Goal: Information Seeking & Learning: Find specific fact

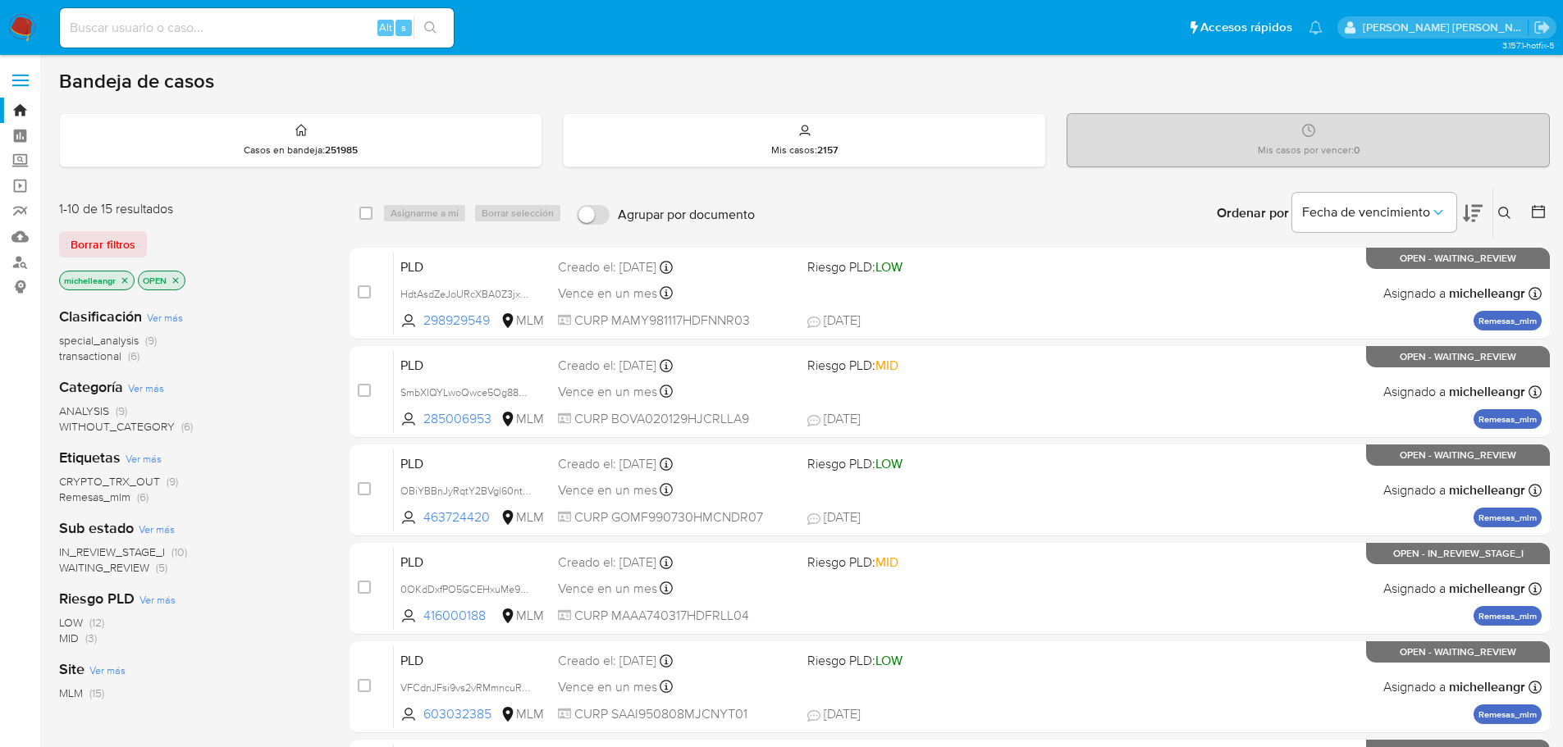
click at [136, 556] on span "IN_REVIEW_STAGE_I" at bounding box center [112, 552] width 106 height 16
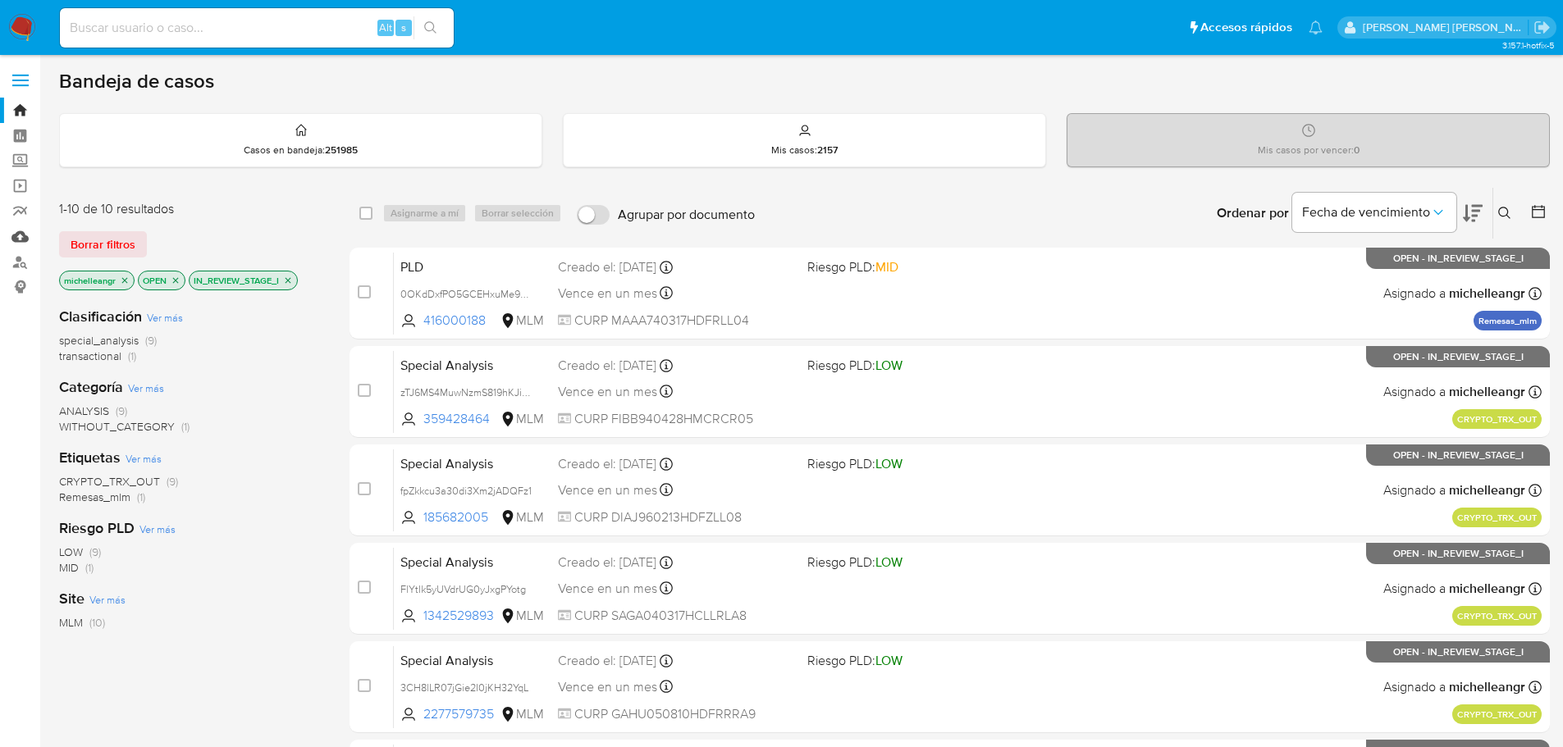
click at [22, 239] on link "Mulan" at bounding box center [97, 236] width 195 height 25
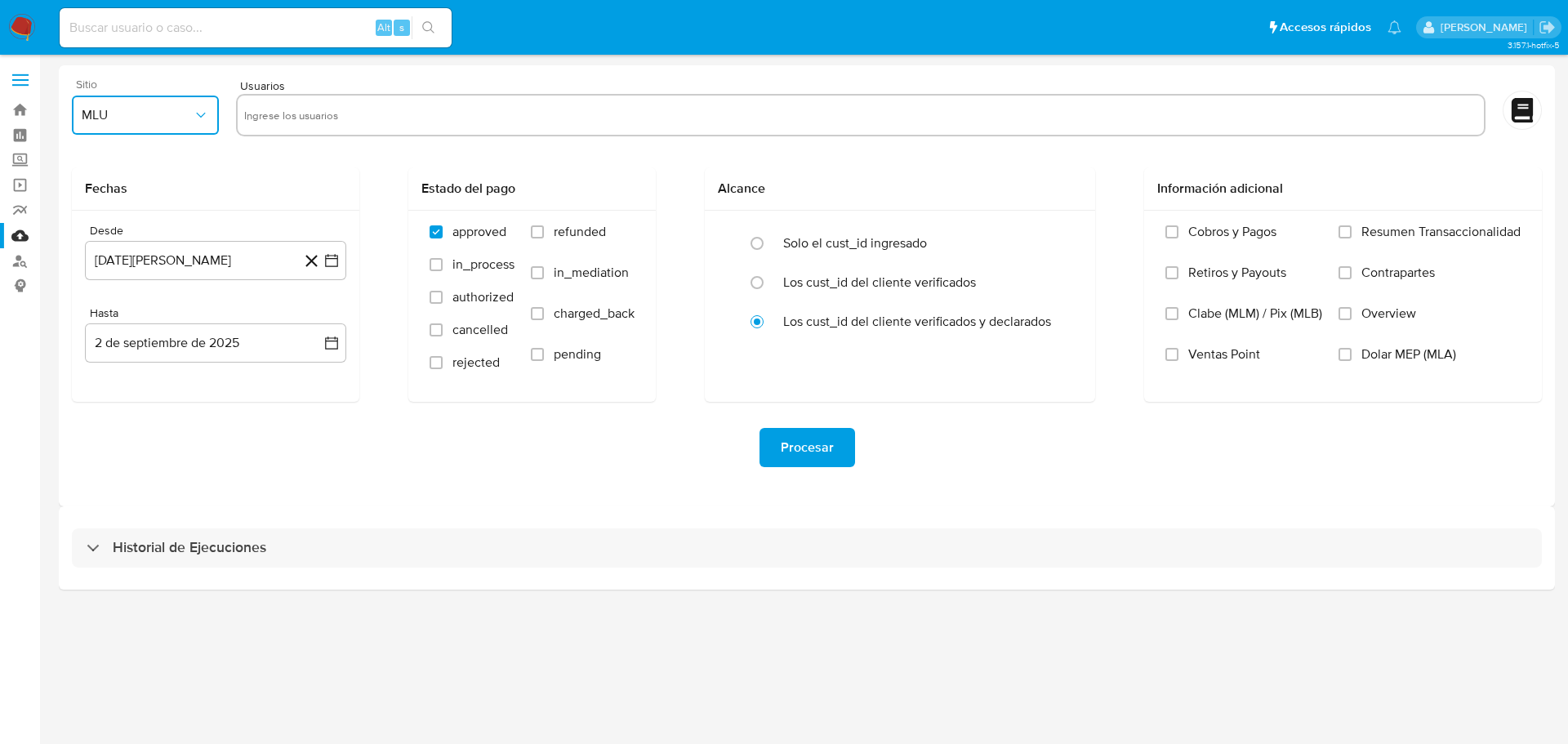
drag, startPoint x: 184, startPoint y: 117, endPoint x: 194, endPoint y: 134, distance: 19.7
click at [184, 118] on span "MLU" at bounding box center [137, 115] width 112 height 16
drag, startPoint x: 122, startPoint y: 357, endPoint x: 337, endPoint y: 161, distance: 290.9
click at [123, 357] on div "MLM" at bounding box center [140, 355] width 117 height 39
click at [344, 113] on input "text" at bounding box center [860, 116] width 1233 height 26
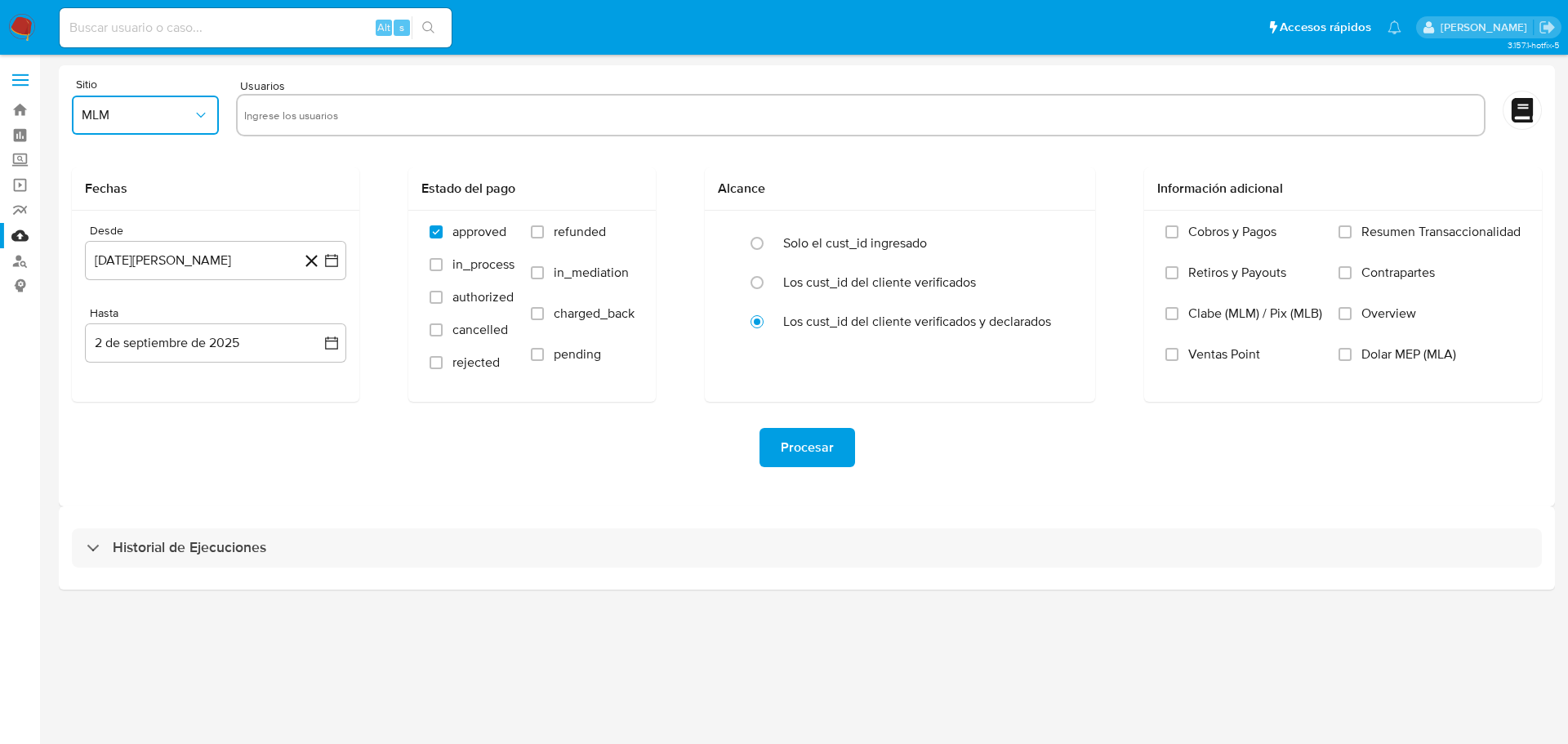
type input "635634912"
paste input "253866486"
type input "253866486"
paste input "481234716"
type input "481234716"
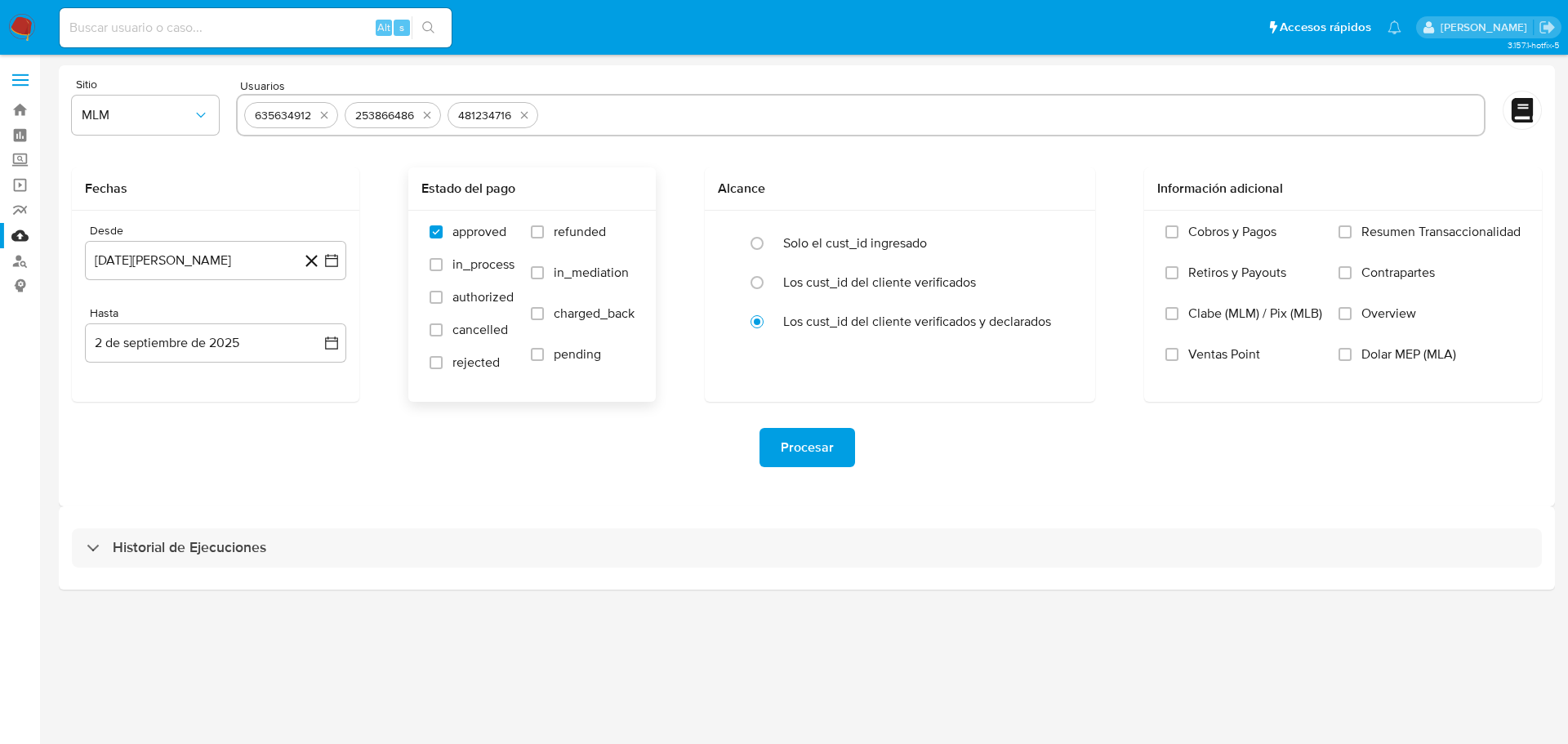
paste input "581782640"
type input "581782640"
paste input "1101786587"
type input "1101786587"
paste input "1824670950"
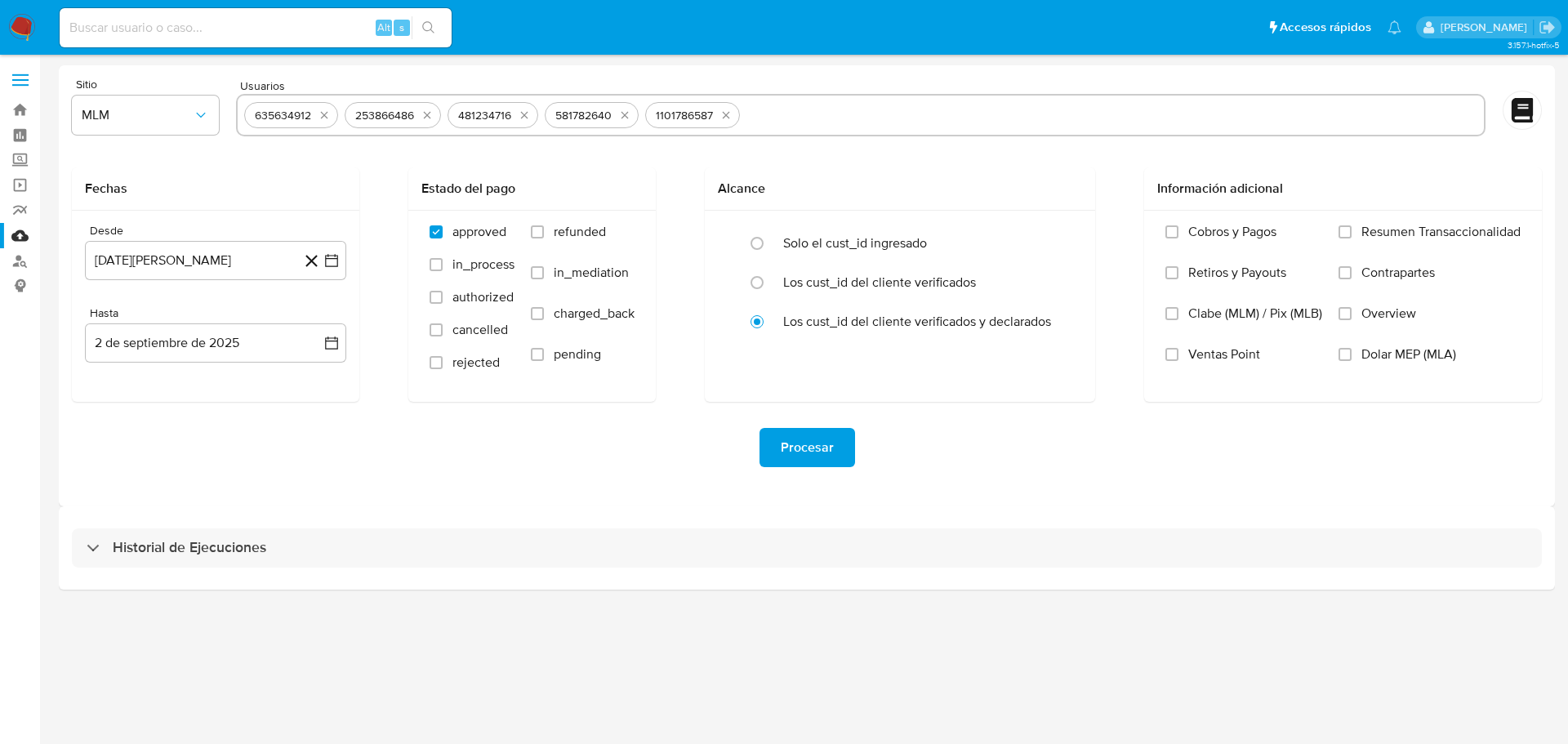
type input "1824670950"
paste input "292345755"
type input "292345755"
paste input "1090393031"
type input "1090393031"
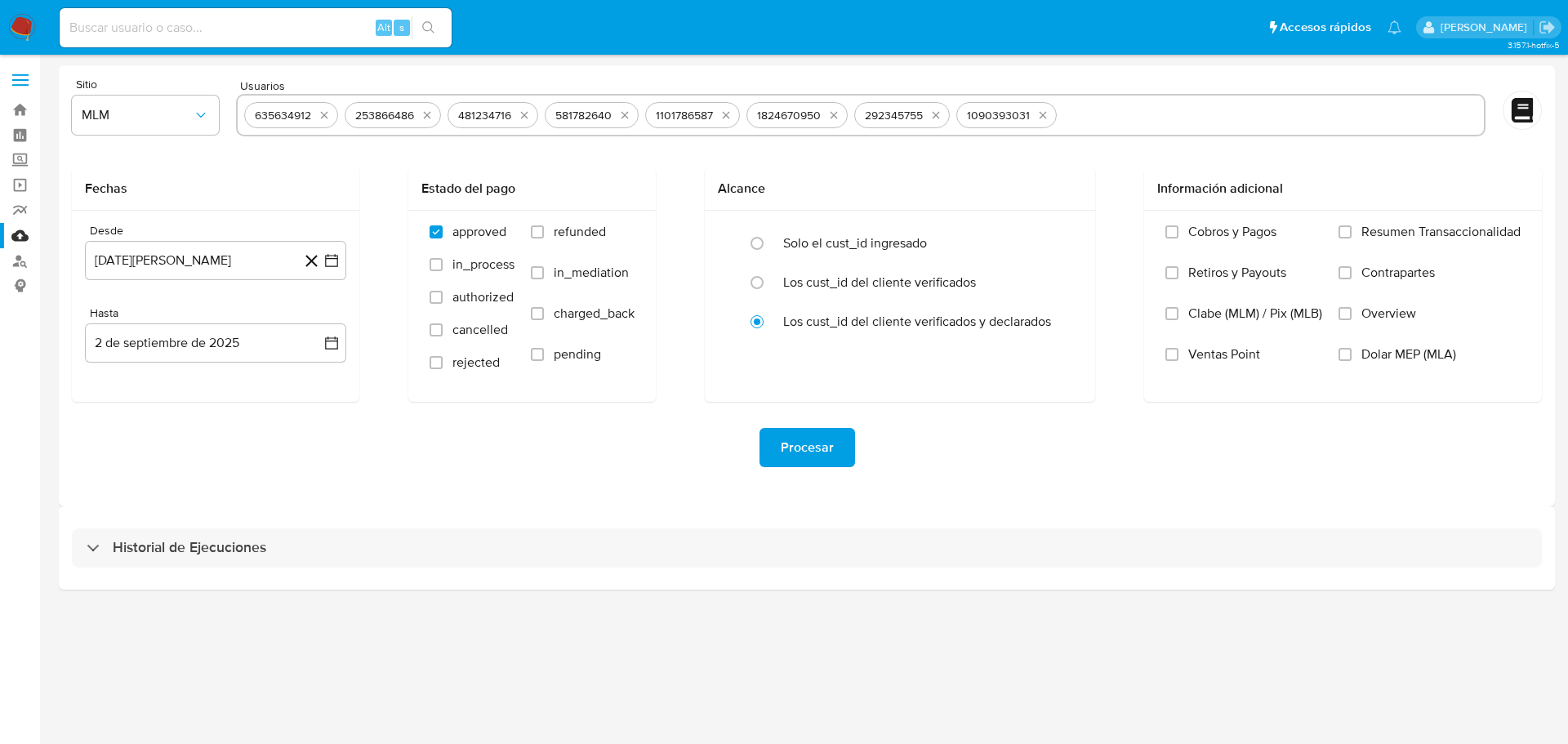
paste input "579620440"
type input "579620440"
click at [235, 266] on button "2 de agosto de 2024" at bounding box center [215, 260] width 261 height 39
click at [221, 314] on span "agosto 2024" at bounding box center [207, 320] width 75 height 16
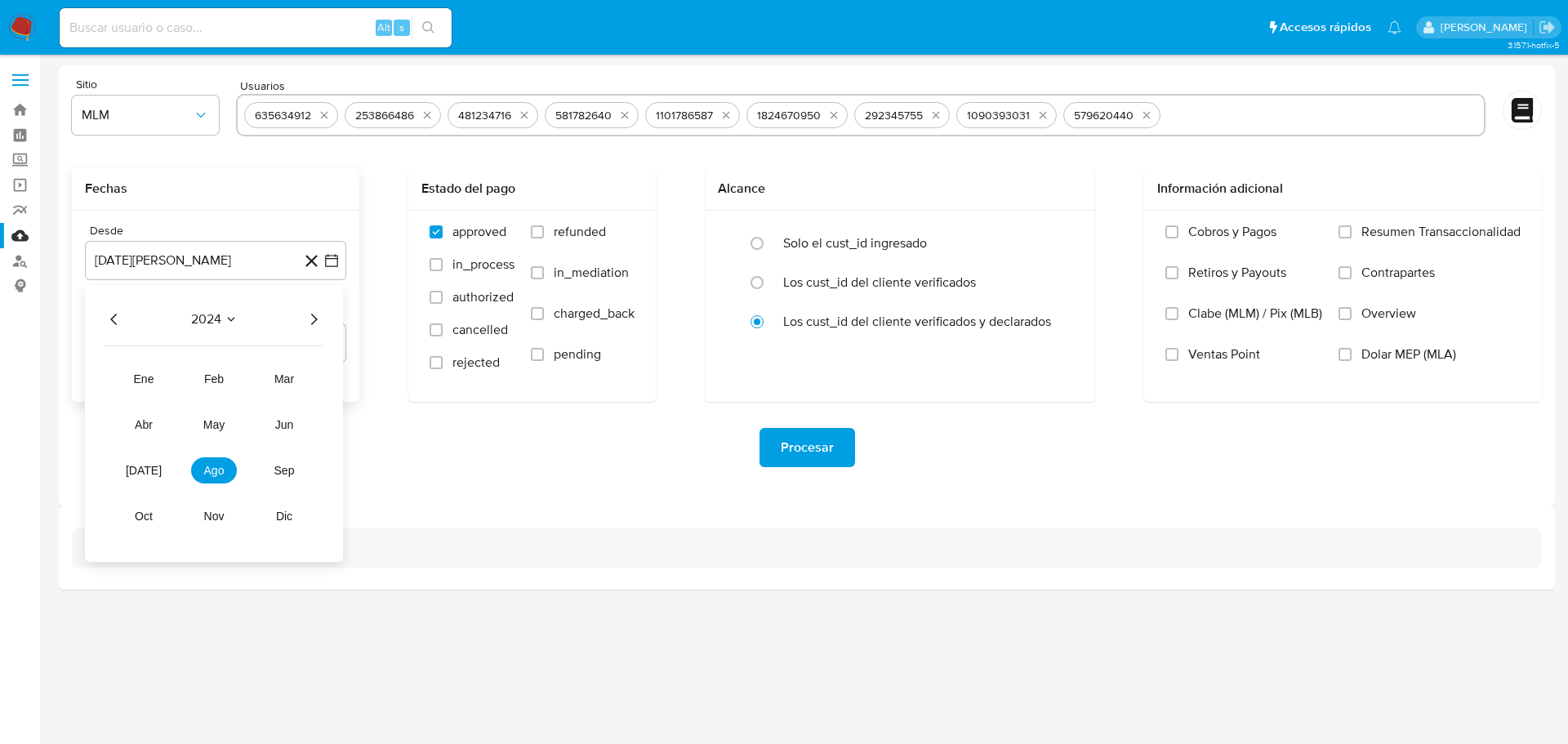
click at [319, 327] on div "2024 2024 ene feb mar abr may jun jul ago sep oct nov dic" at bounding box center [213, 423] width 258 height 277
click at [319, 320] on icon "Año siguiente" at bounding box center [314, 320] width 20 height 20
click at [152, 427] on span "abr" at bounding box center [143, 424] width 18 height 13
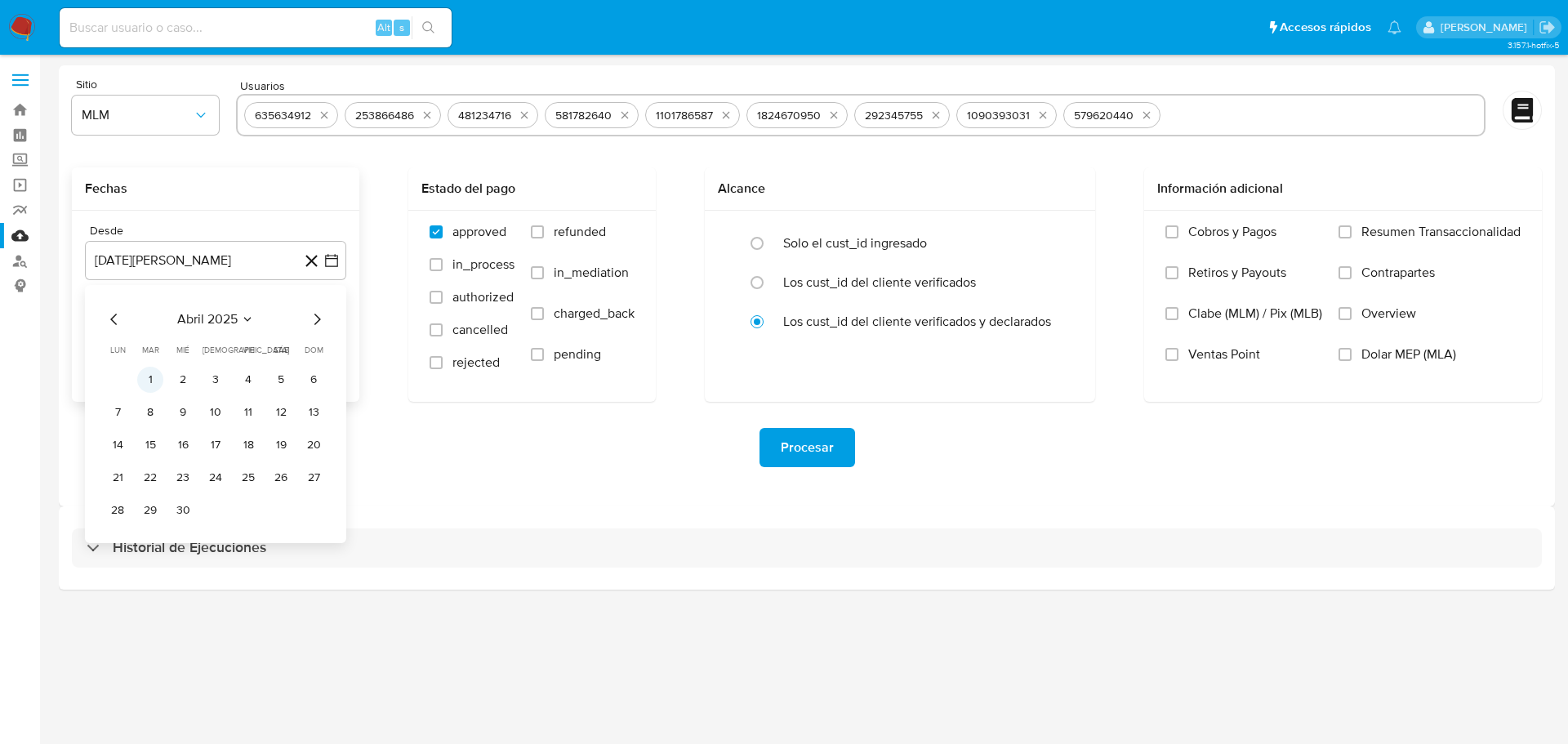
click at [160, 379] on button "1" at bounding box center [150, 379] width 26 height 26
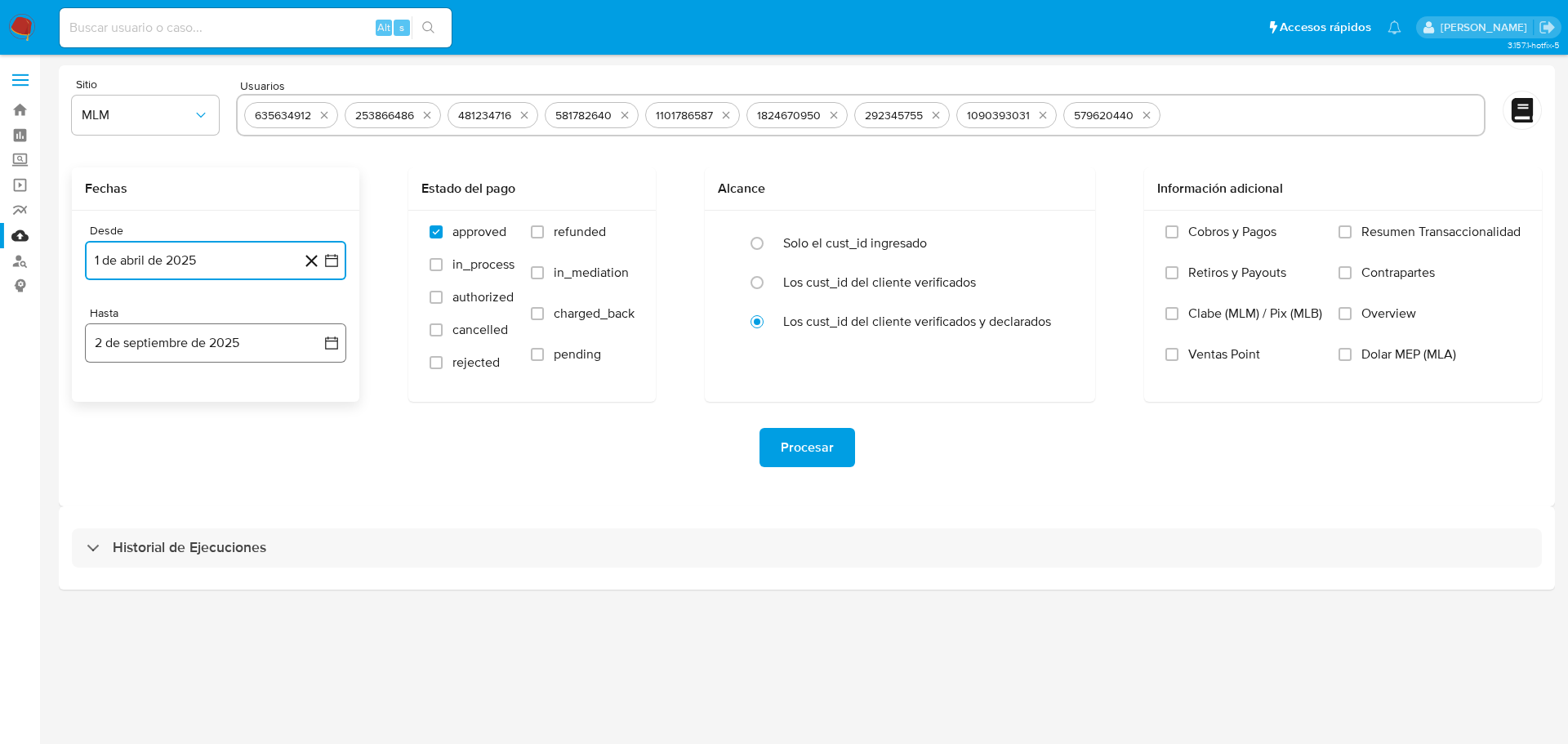
click at [175, 348] on button "2 de septiembre de 2025" at bounding box center [215, 343] width 261 height 39
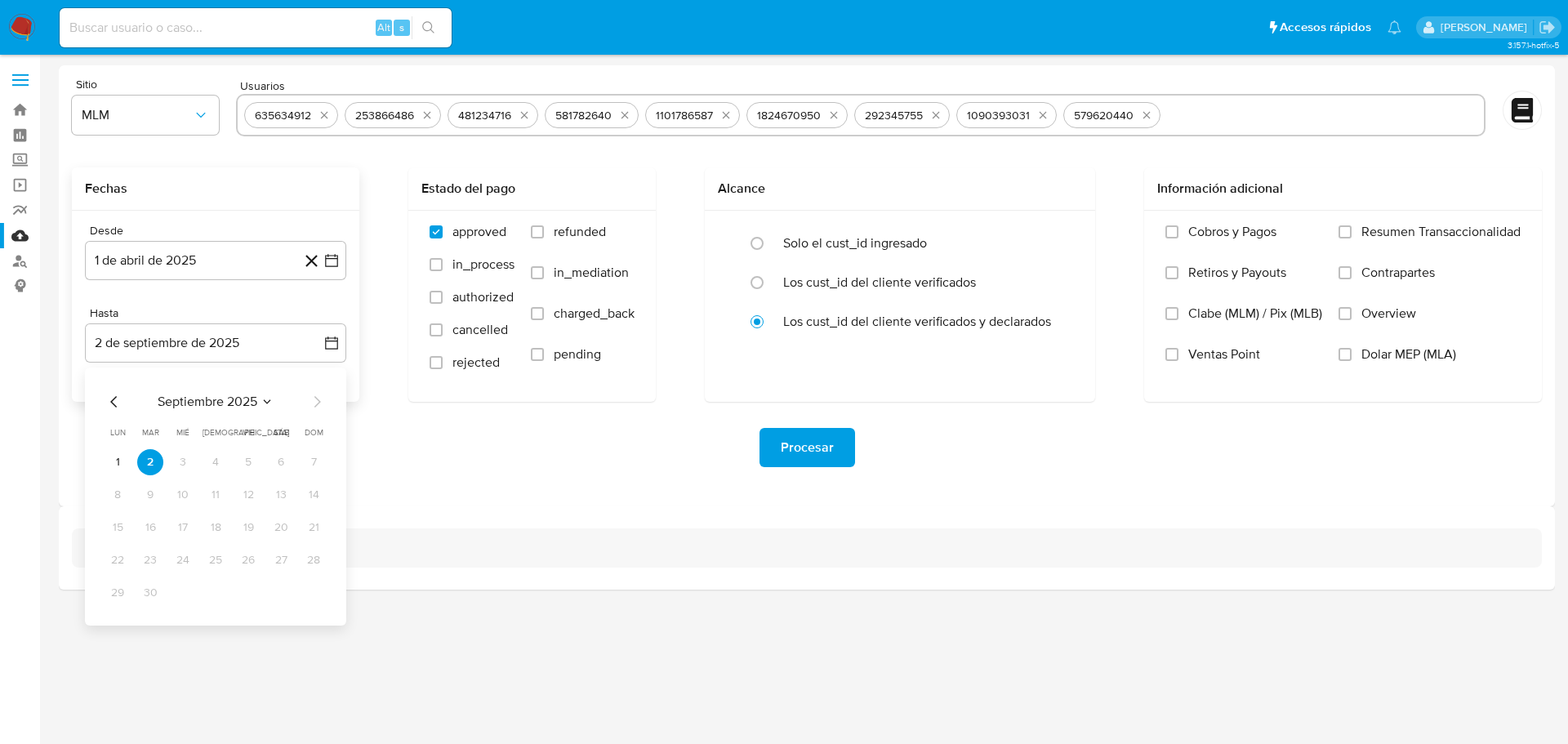
click at [121, 392] on div "septiembre 2025 septiembre 2025 lun lunes mar martes mié miércoles jue jueves v…" at bounding box center [215, 496] width 261 height 258
click at [116, 399] on icon "Mes anterior" at bounding box center [114, 402] width 20 height 20
click at [221, 593] on button "31" at bounding box center [215, 593] width 26 height 26
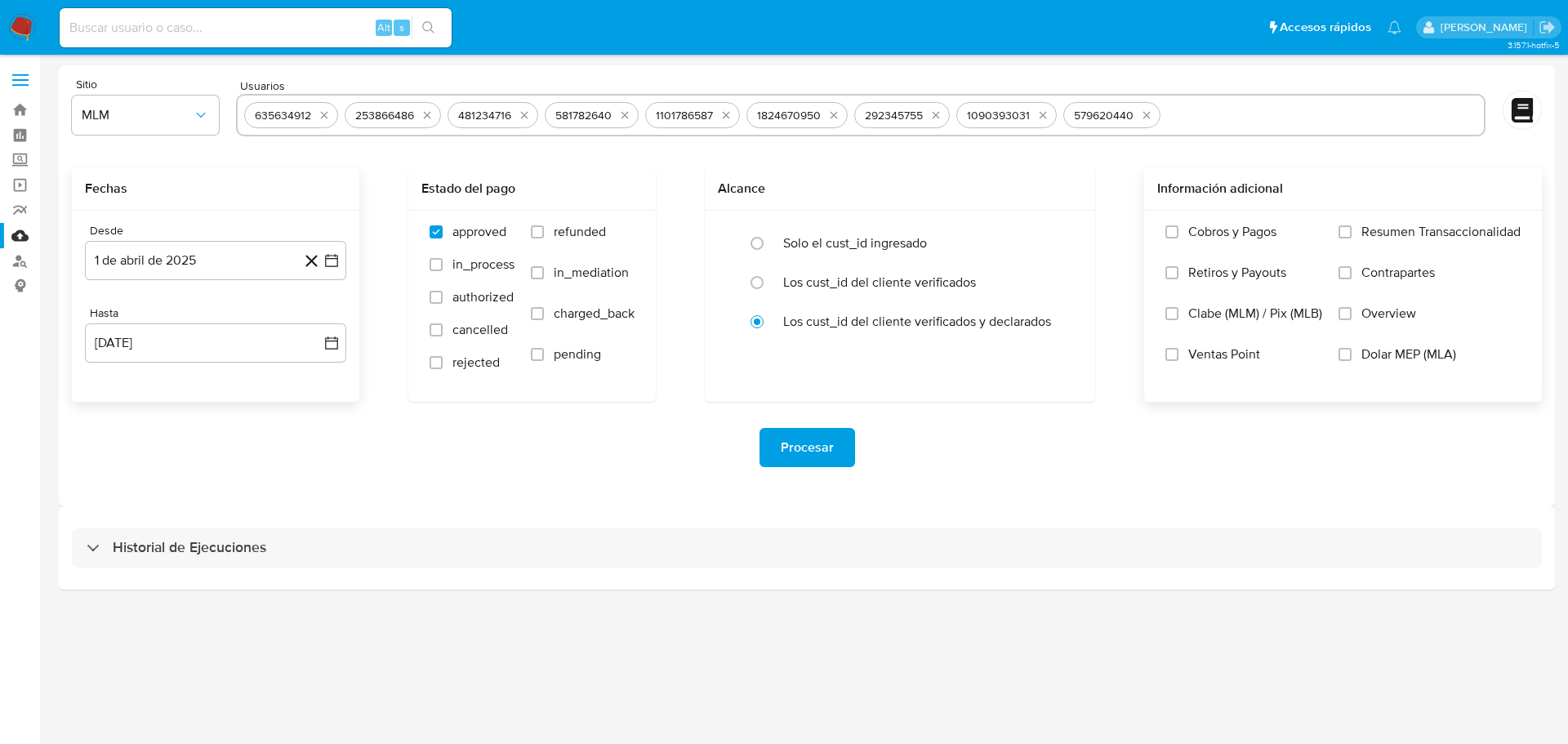
click at [1367, 307] on span "Overview" at bounding box center [1388, 314] width 55 height 16
click at [1351, 307] on input "Overview" at bounding box center [1344, 313] width 13 height 13
click at [800, 447] on span "Procesar" at bounding box center [806, 447] width 53 height 36
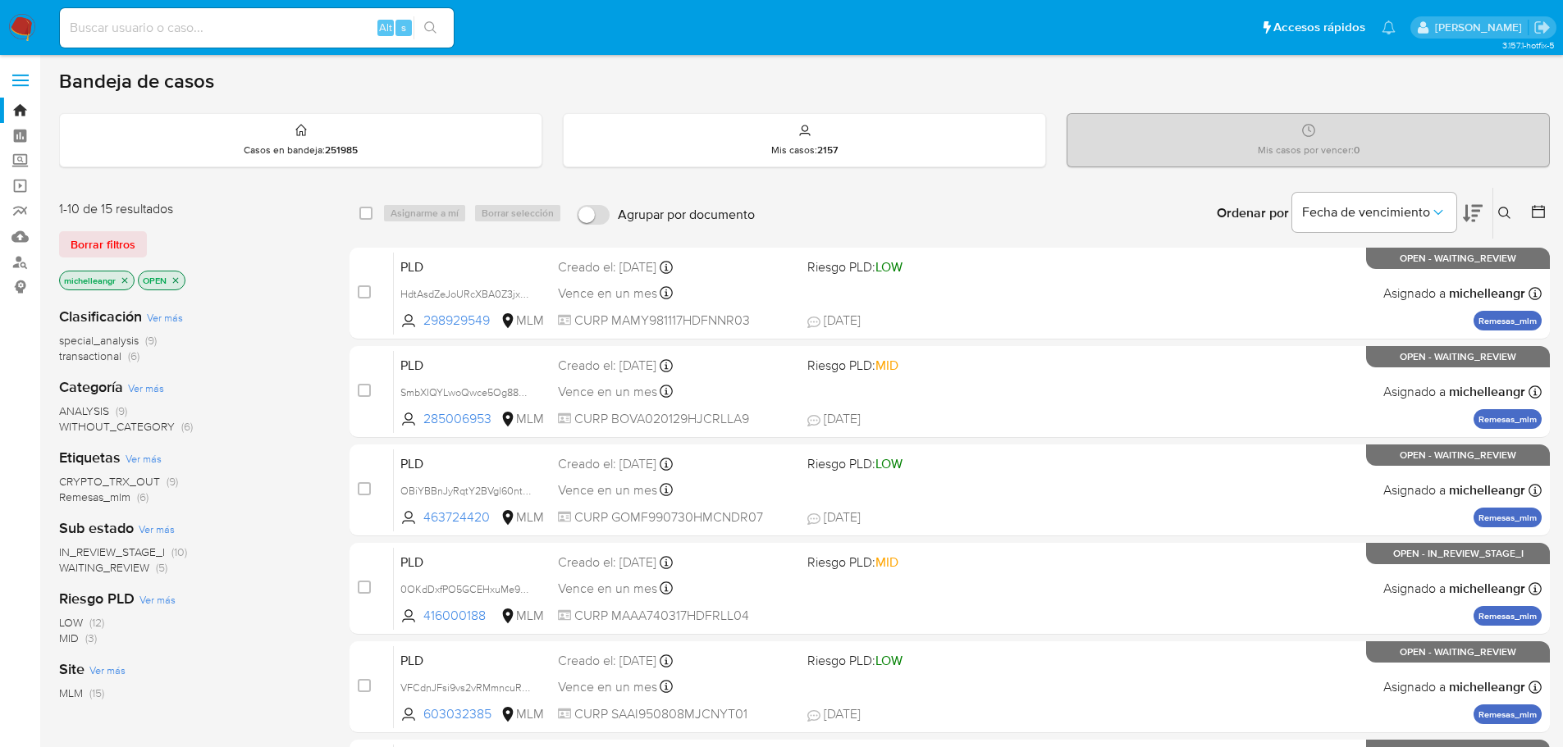
click at [125, 279] on icon "close-filter" at bounding box center [125, 281] width 10 height 10
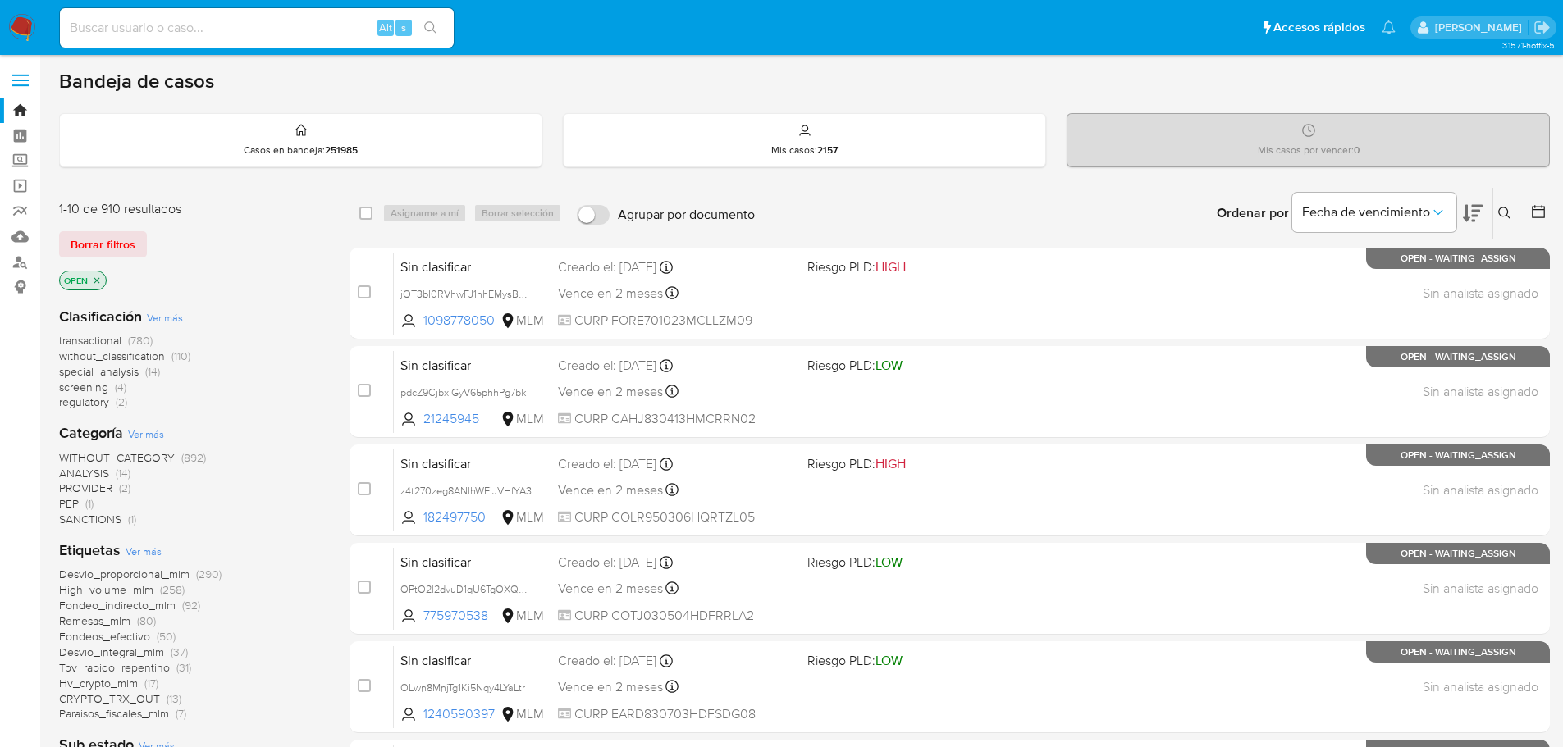
click at [1502, 212] on icon at bounding box center [1504, 213] width 13 height 13
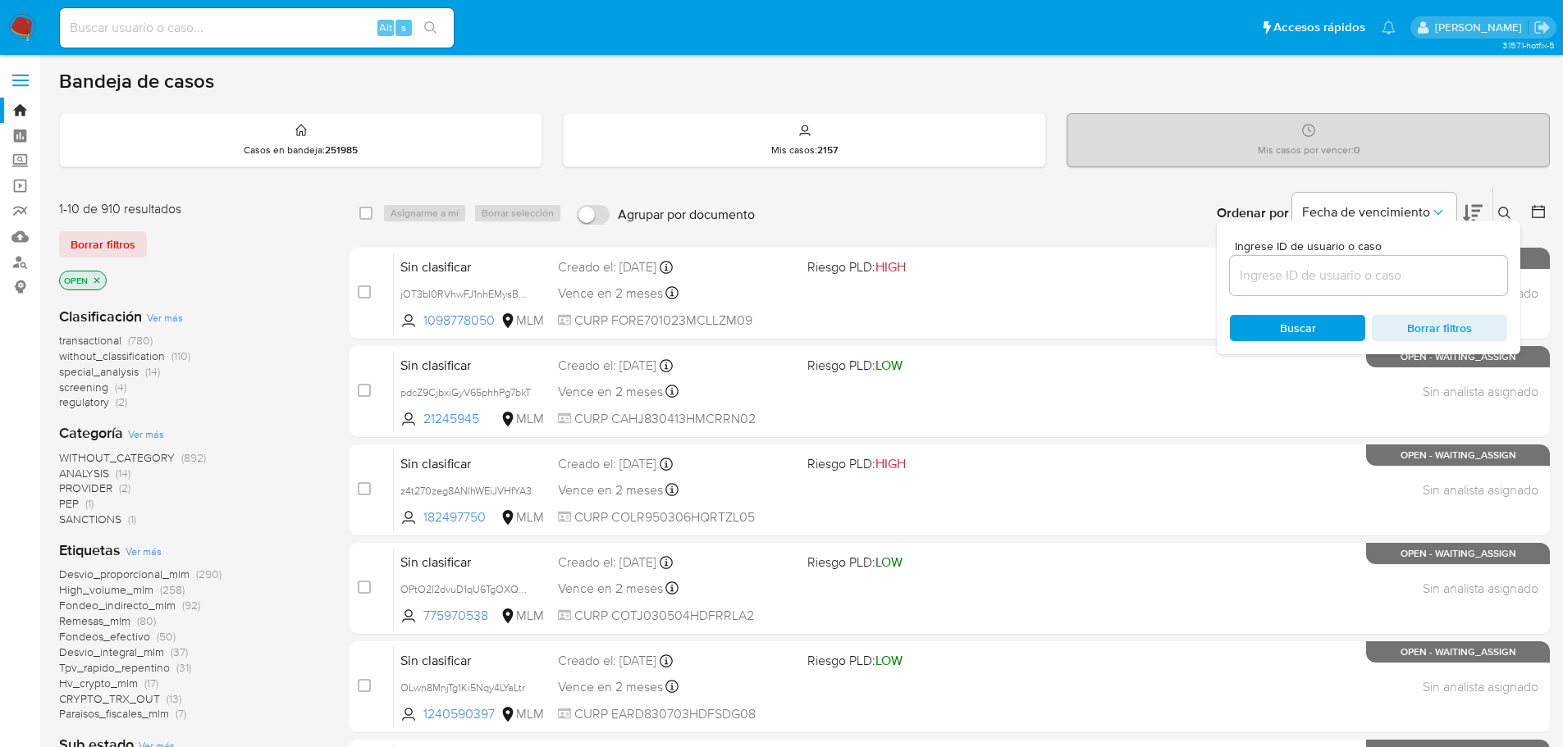
click at [1321, 284] on input at bounding box center [1368, 275] width 277 height 21
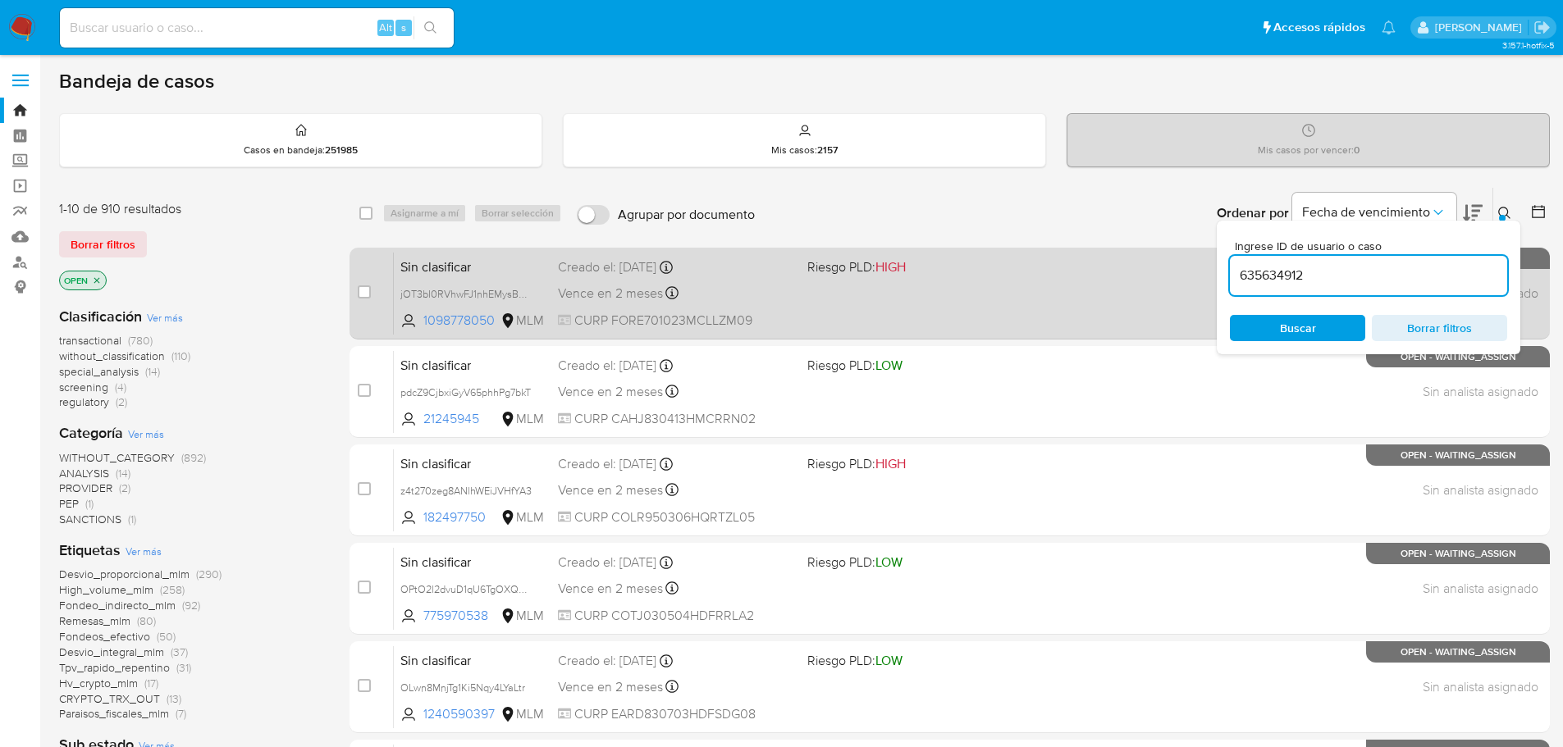
type input "635634912"
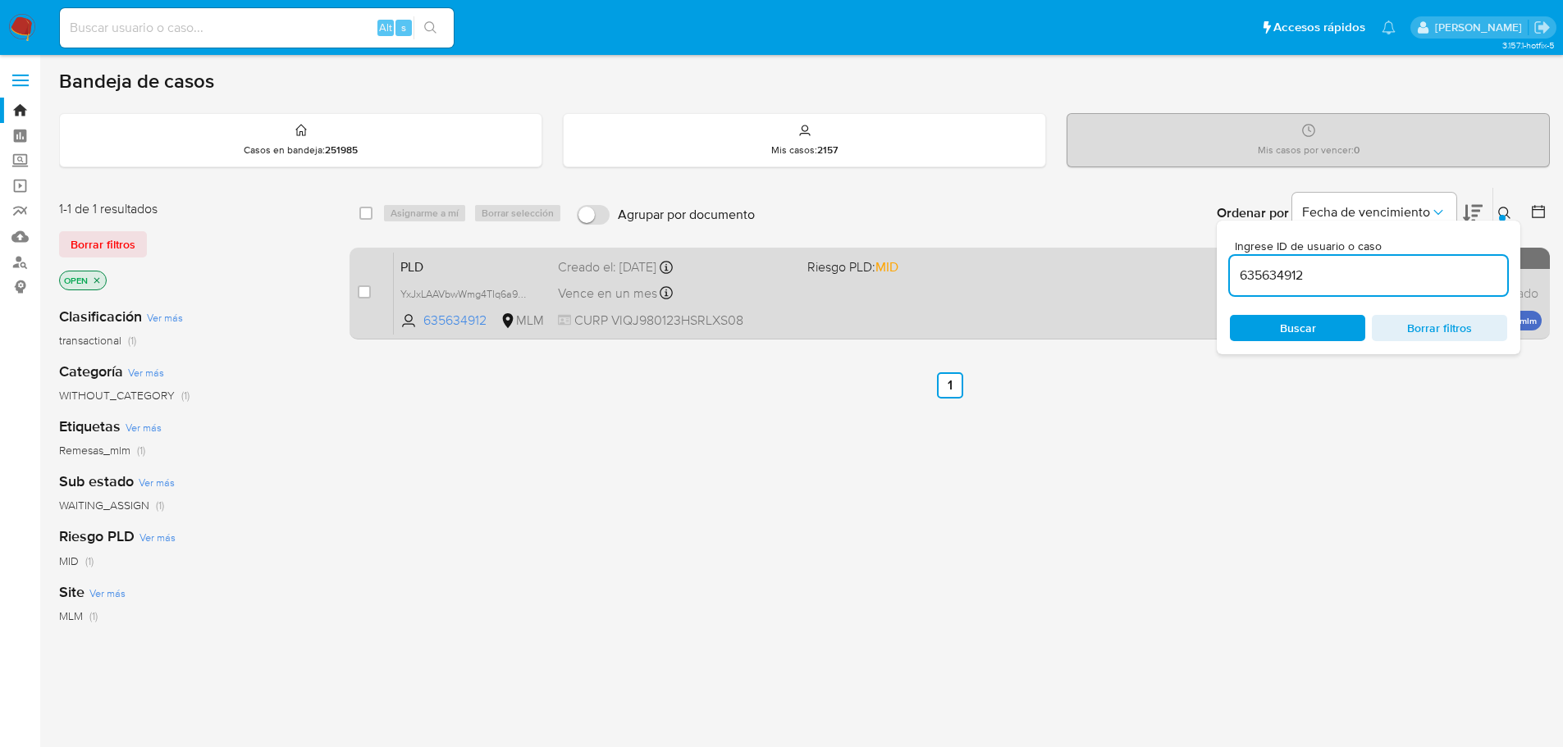
click at [535, 291] on span "YxJxLAAVbwWmg4TIq6a9MYPx" at bounding box center [472, 294] width 144 height 18
click at [366, 294] on input "checkbox" at bounding box center [364, 291] width 13 height 13
checkbox input "true"
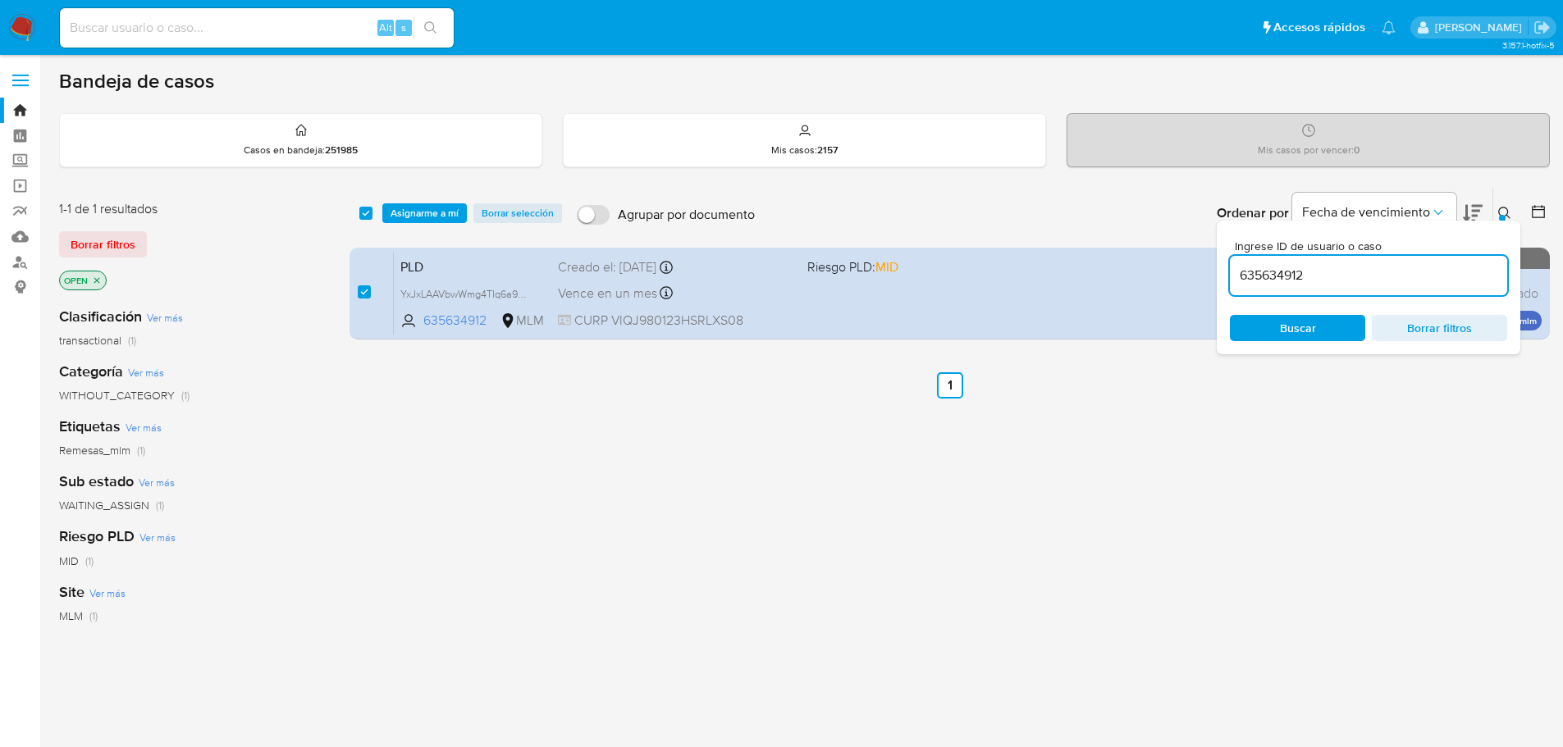
drag, startPoint x: 1229, startPoint y: 258, endPoint x: 896, endPoint y: 229, distance: 334.3
click at [897, 229] on div "Ordenar por Fecha de vencimiento No es posible ordenar los resultados mientras …" at bounding box center [1156, 213] width 787 height 51
type input "253866486"
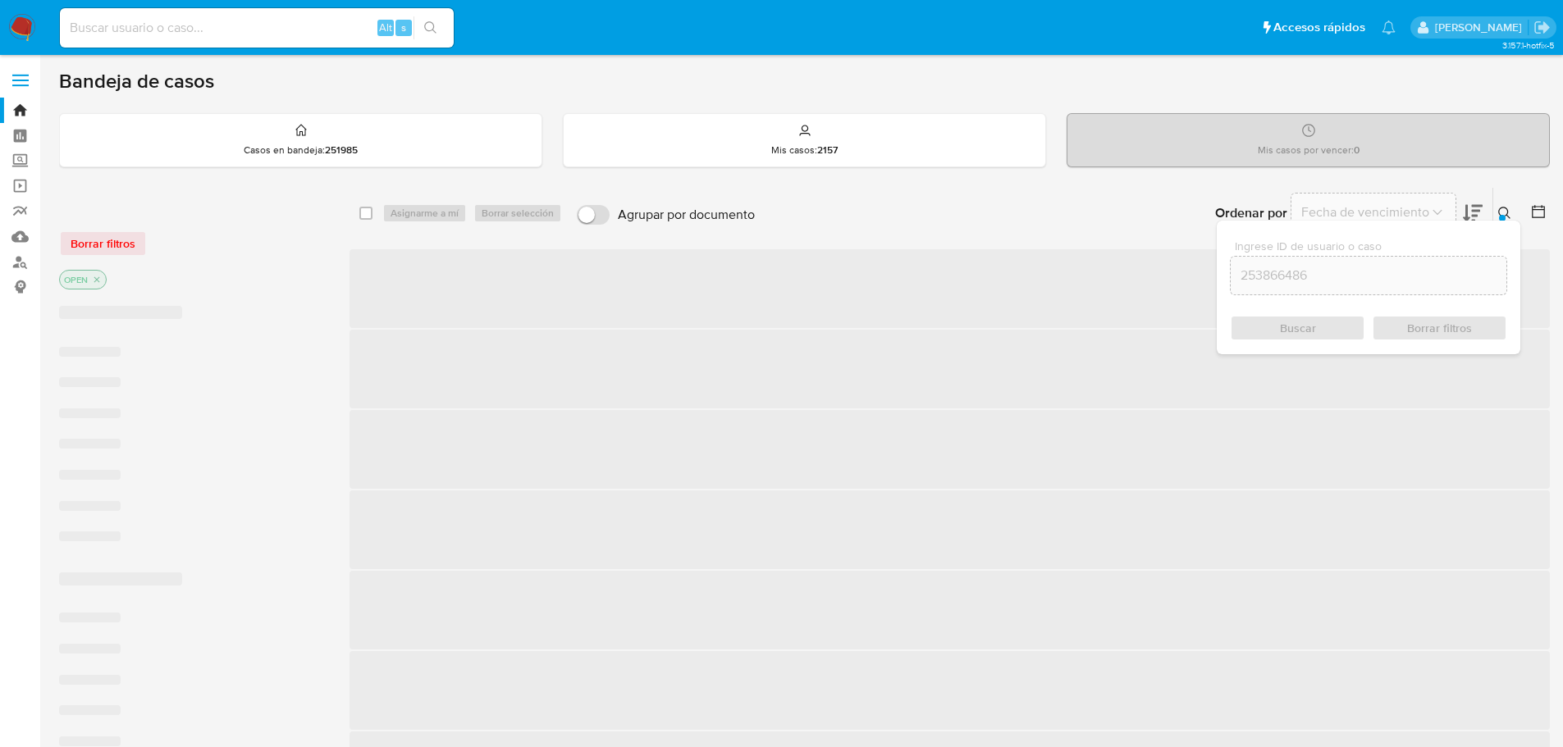
checkbox input "false"
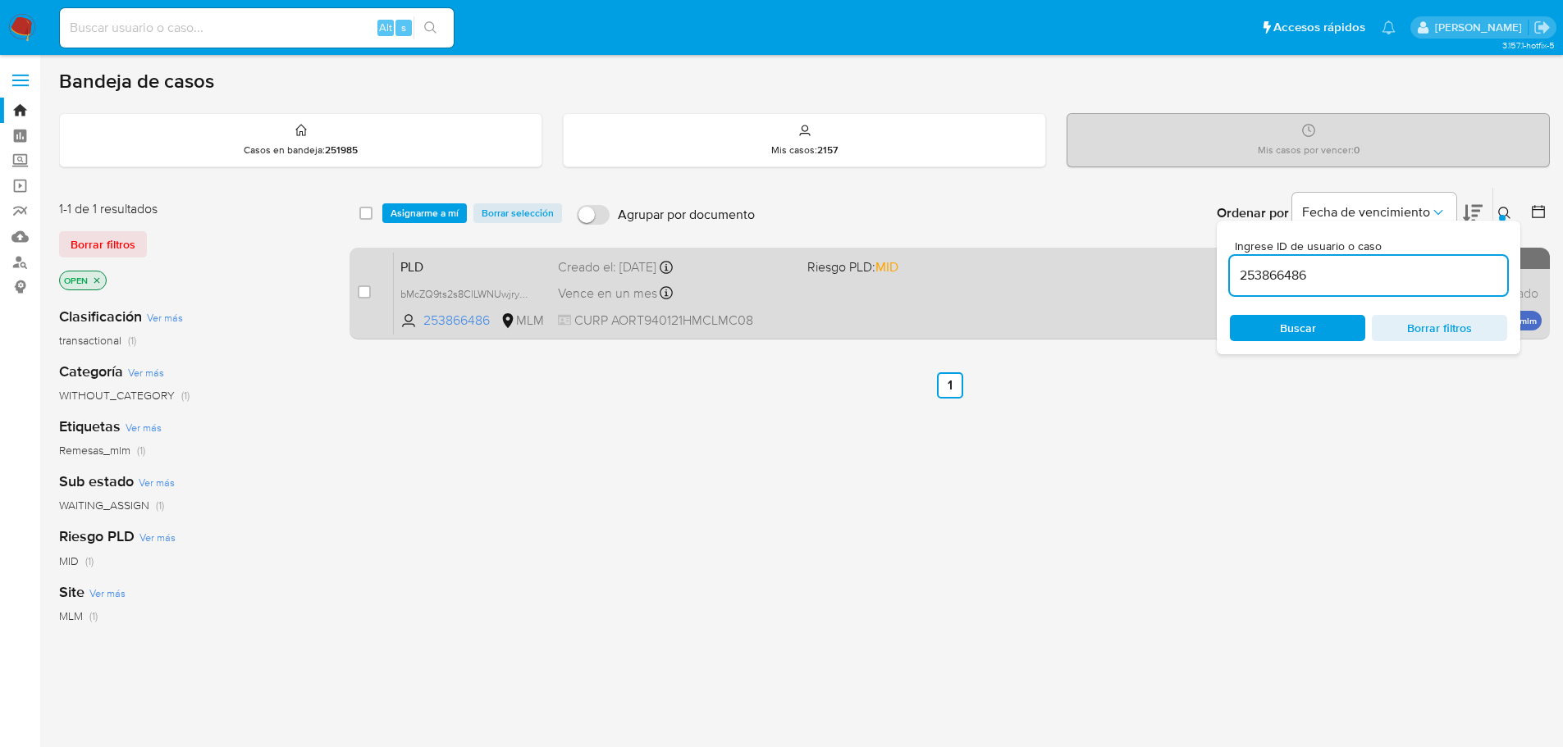
drag, startPoint x: 527, startPoint y: 299, endPoint x: 390, endPoint y: 290, distance: 138.0
click at [525, 299] on span "bMcZQ9ts2s8ClLWNUwjrysaP" at bounding box center [467, 293] width 135 height 18
click at [367, 290] on input "checkbox" at bounding box center [364, 291] width 13 height 13
checkbox input "true"
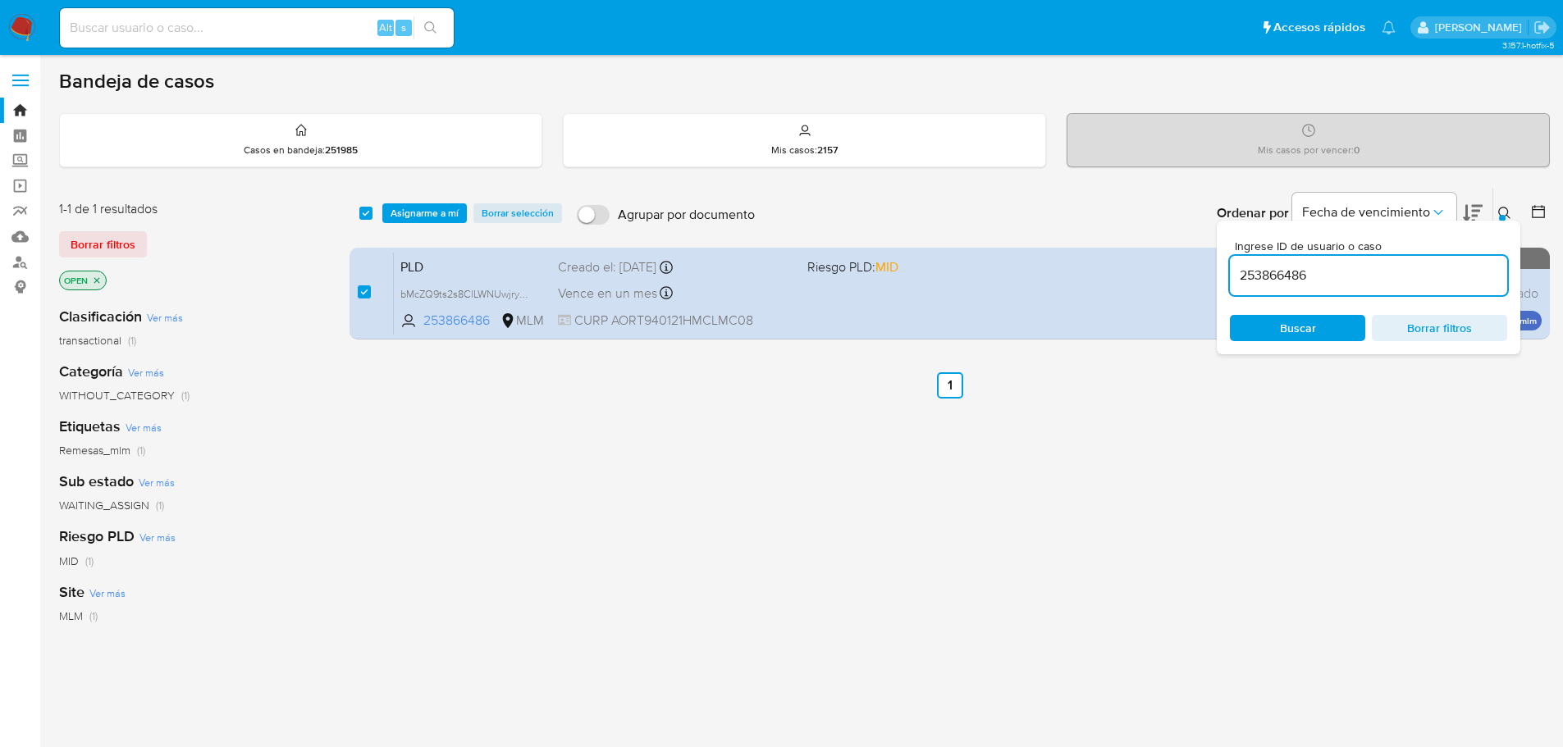
drag, startPoint x: 1325, startPoint y: 276, endPoint x: 771, endPoint y: 196, distance: 559.3
click at [837, 195] on div "Ordenar por Fecha de vencimiento No es posible ordenar los resultados mientras …" at bounding box center [1156, 213] width 787 height 51
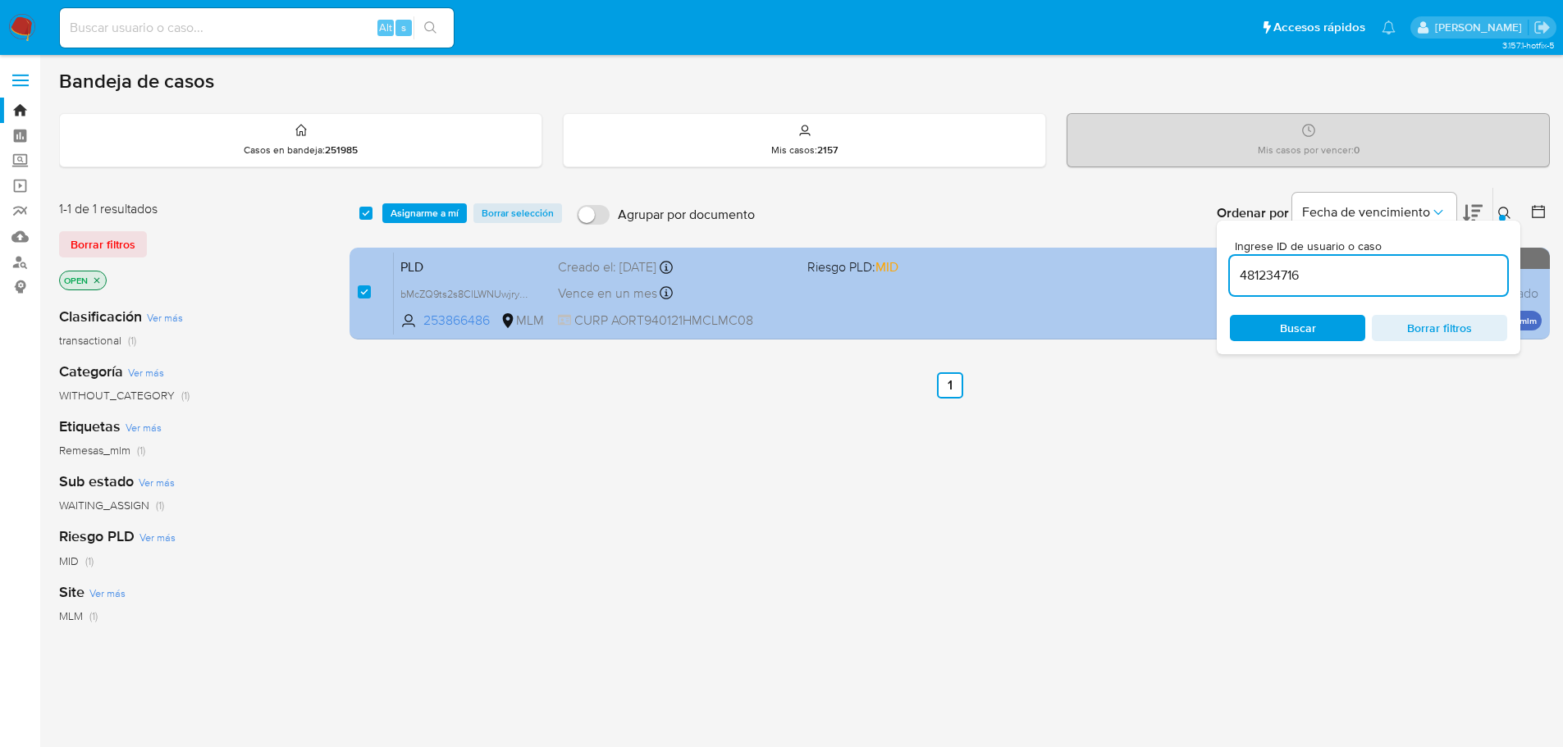
type input "481234716"
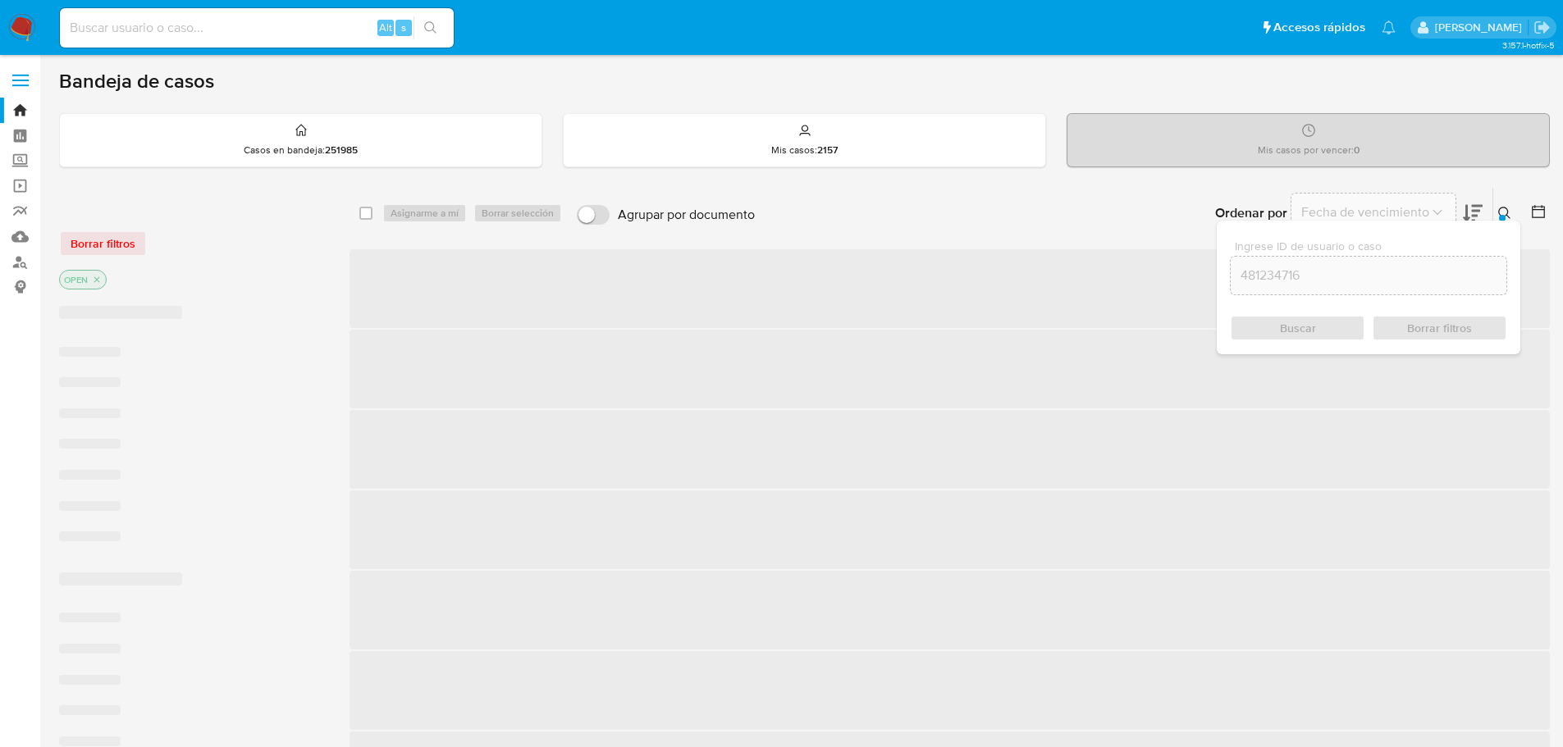
checkbox input "false"
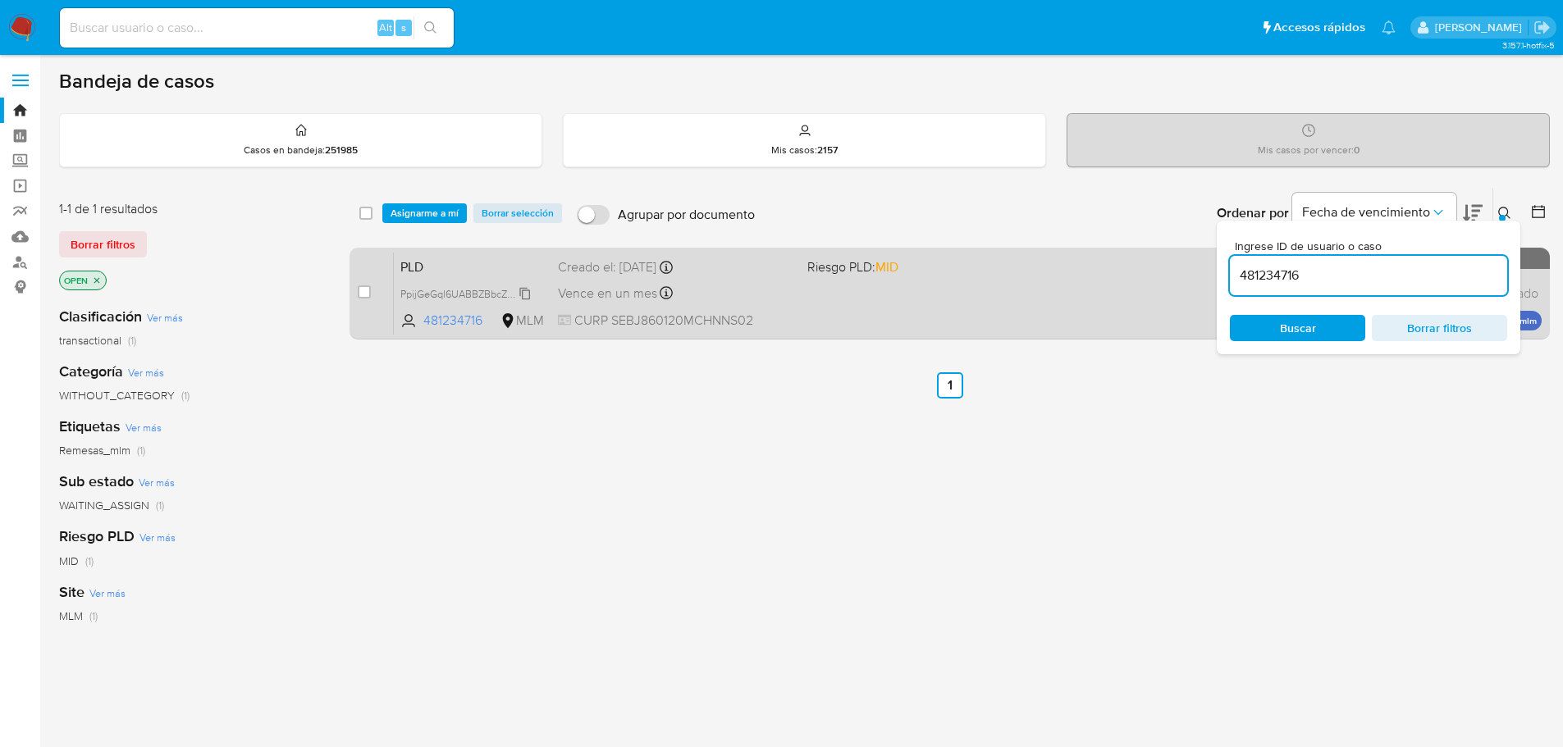
drag, startPoint x: 509, startPoint y: 296, endPoint x: 492, endPoint y: 296, distance: 16.4
click at [508, 296] on span "PpijGeGql6UABBZBbcZLqGM2" at bounding box center [469, 293] width 139 height 18
click at [358, 290] on input "checkbox" at bounding box center [364, 291] width 13 height 13
checkbox input "true"
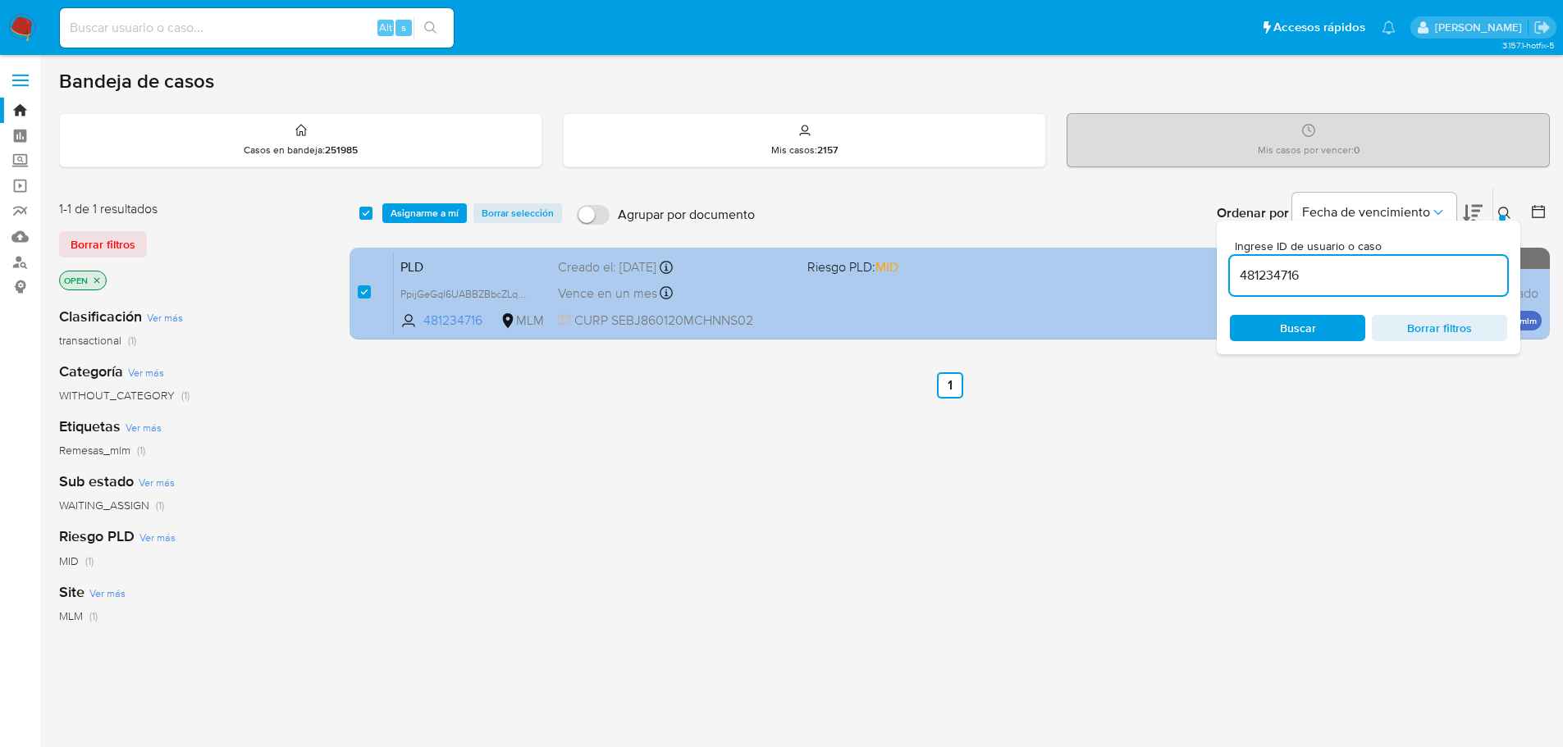
drag, startPoint x: 1268, startPoint y: 271, endPoint x: 917, endPoint y: 260, distance: 351.2
click at [990, 258] on div "select-all-cases-checkbox Asignarme a mí Borrar selección Agrupar por documento…" at bounding box center [949, 266] width 1200 height 159
type input "581782640"
checkbox input "false"
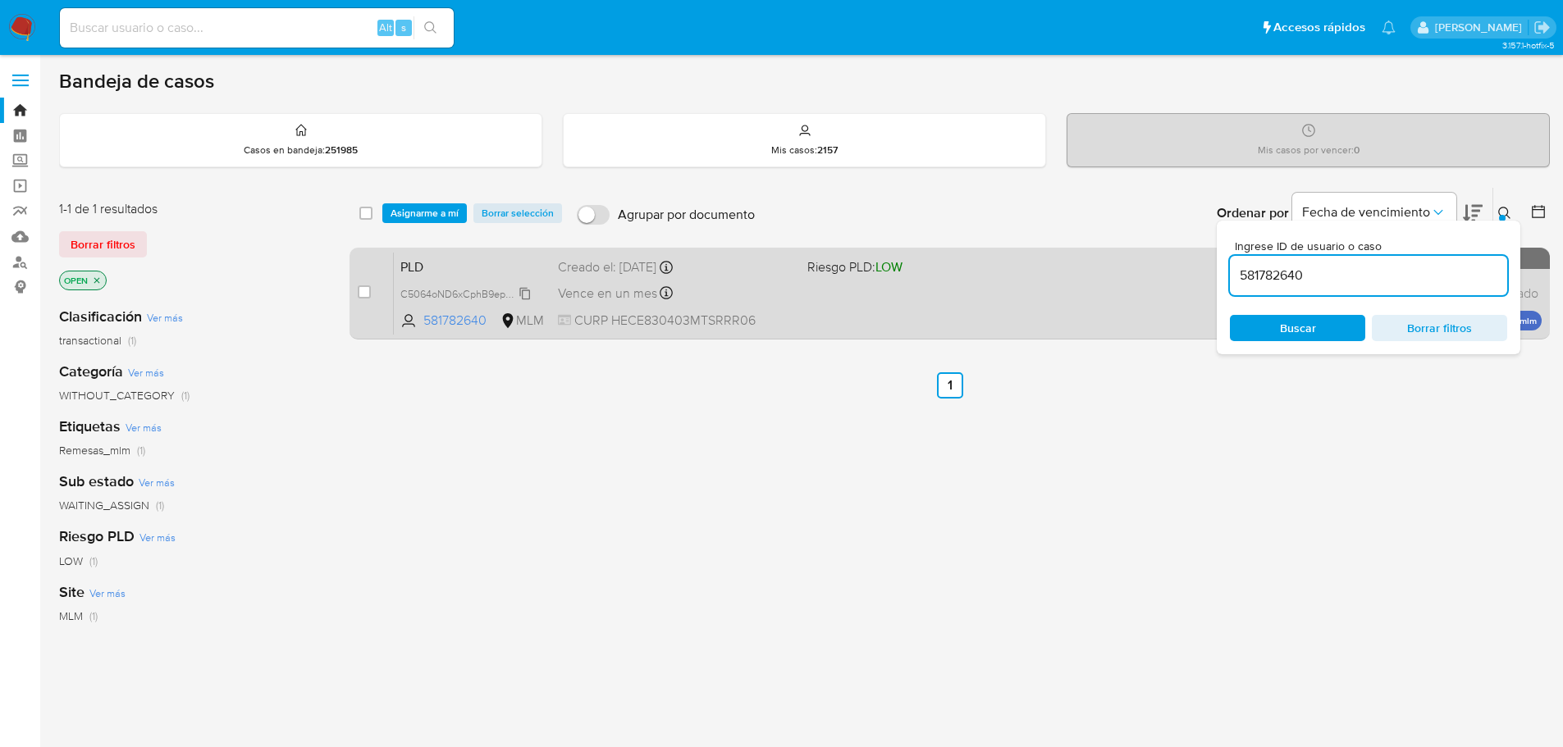
click at [486, 288] on span "C5064oND6xCphB9ep3GJJEbv" at bounding box center [472, 293] width 144 height 18
click at [360, 290] on input "checkbox" at bounding box center [364, 291] width 13 height 13
checkbox input "true"
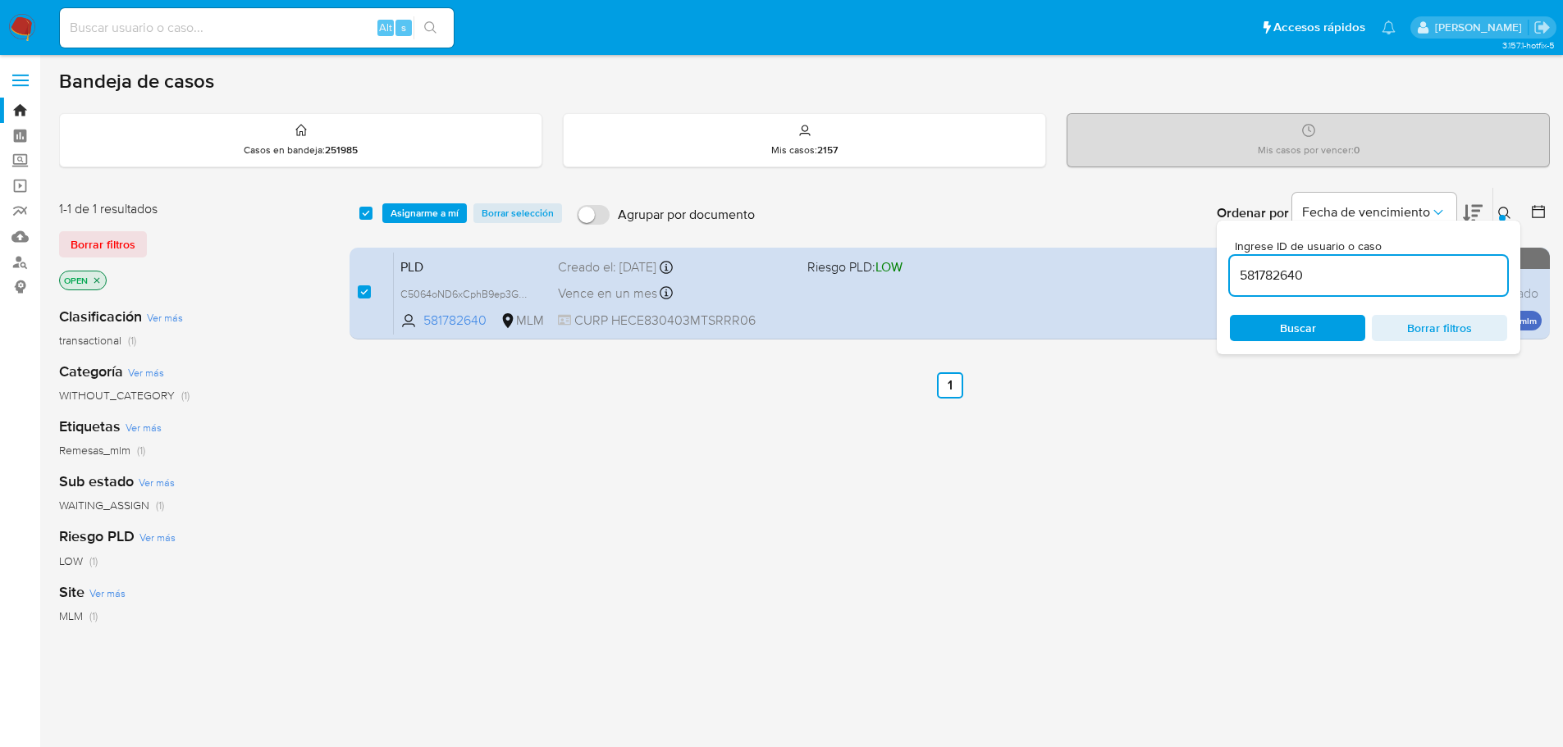
drag, startPoint x: 1320, startPoint y: 269, endPoint x: 811, endPoint y: 235, distance: 509.7
click at [836, 236] on div "Ordenar por Fecha de vencimiento No es posible ordenar los resultados mientras …" at bounding box center [1156, 213] width 787 height 51
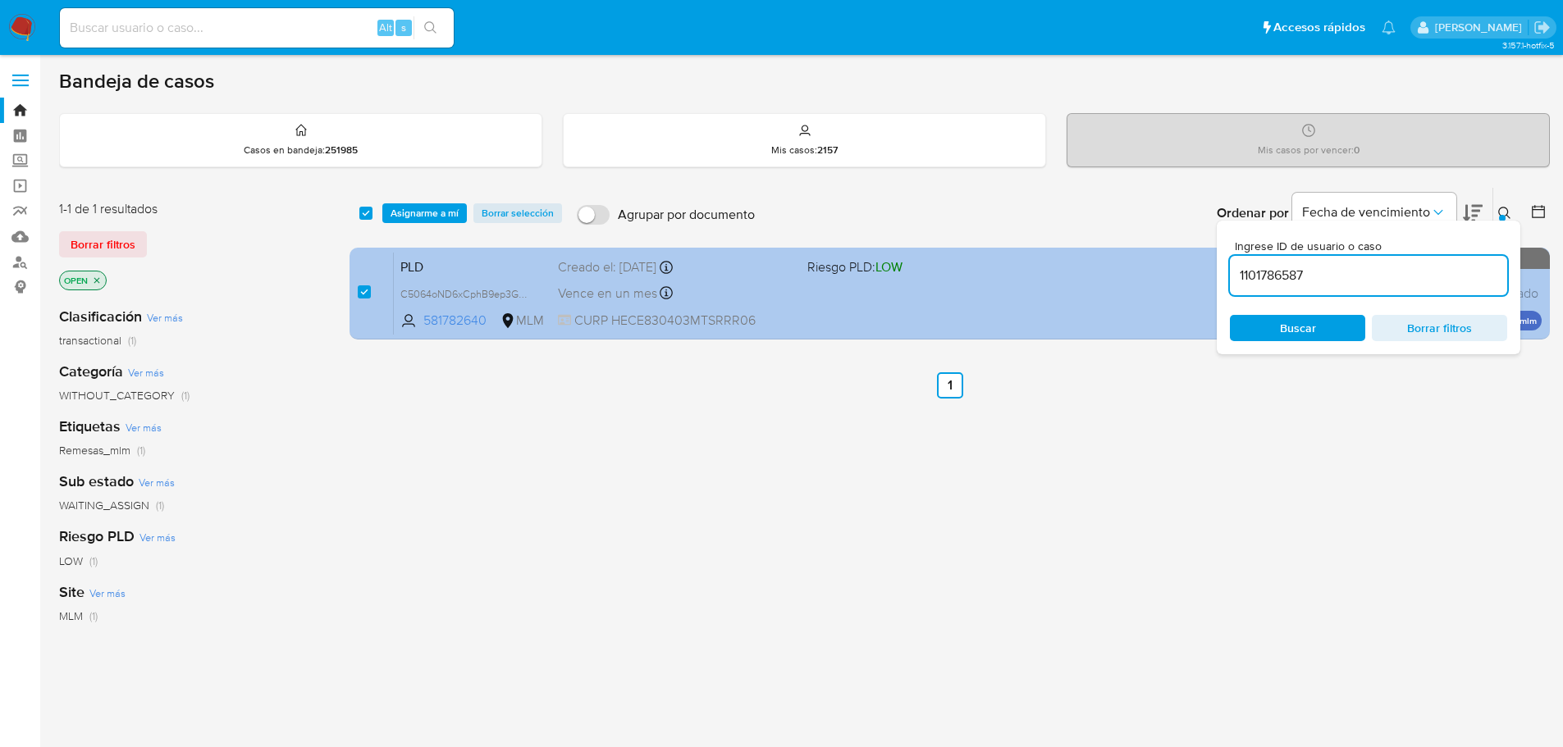
type input "1101786587"
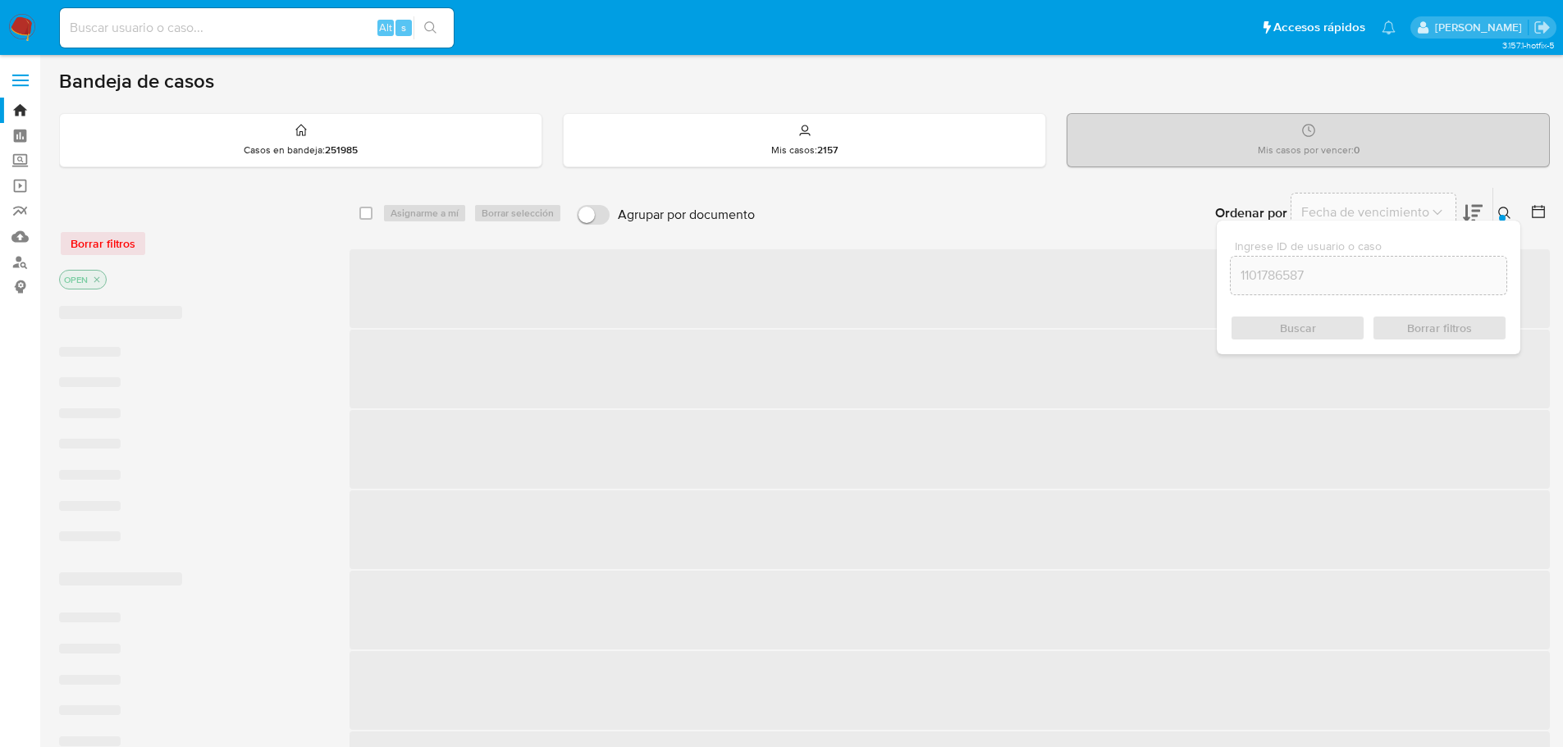
checkbox input "false"
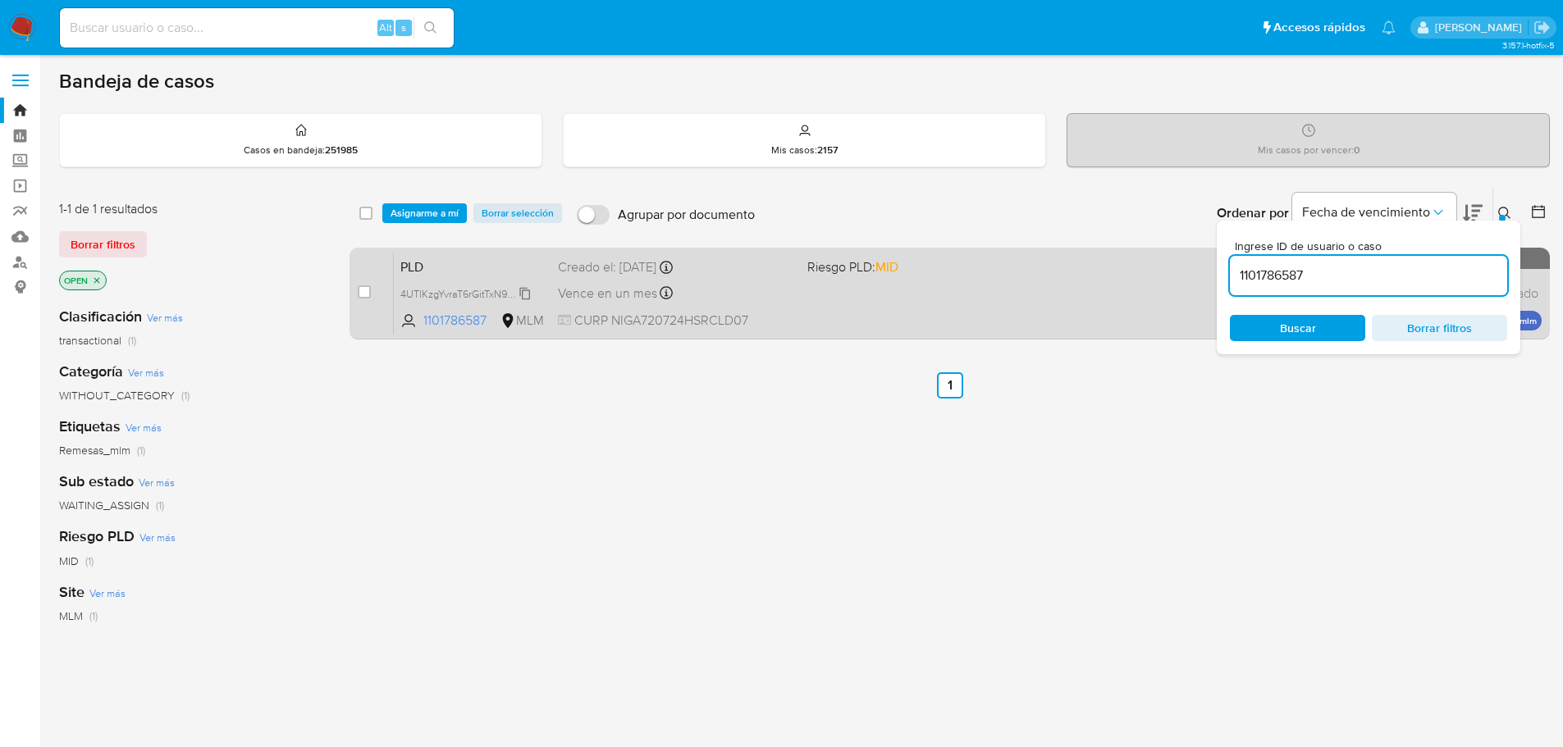
click at [504, 299] on span "4UTlKzgYvraT6rGitTxN9y1c" at bounding box center [460, 293] width 120 height 18
click at [367, 295] on input "checkbox" at bounding box center [364, 291] width 13 height 13
checkbox input "true"
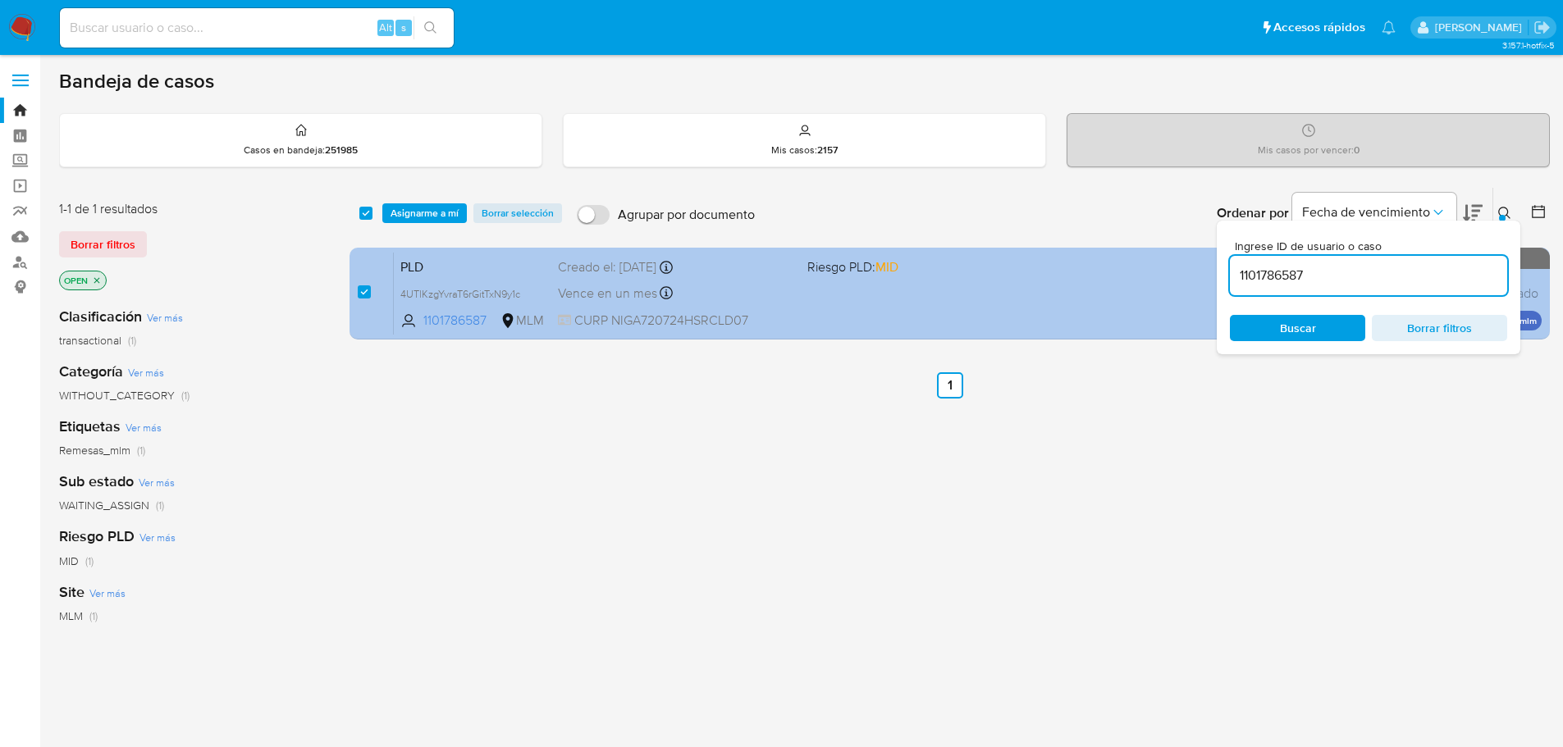
drag, startPoint x: 1316, startPoint y: 276, endPoint x: 999, endPoint y: 253, distance: 317.4
click at [1025, 248] on div "select-all-cases-checkbox Asignarme a mí Borrar selección Agrupar por documento…" at bounding box center [949, 266] width 1200 height 159
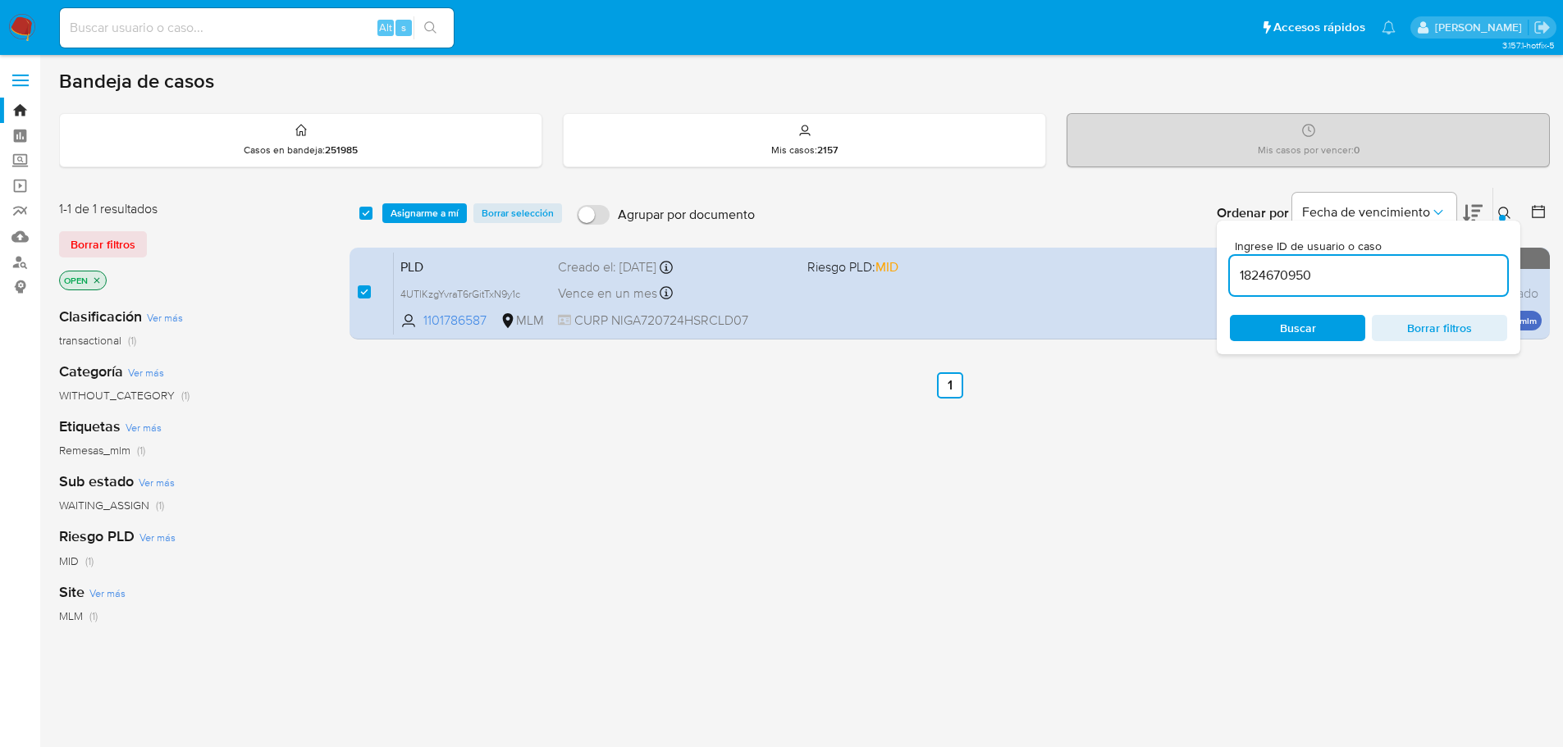
type input "1824670950"
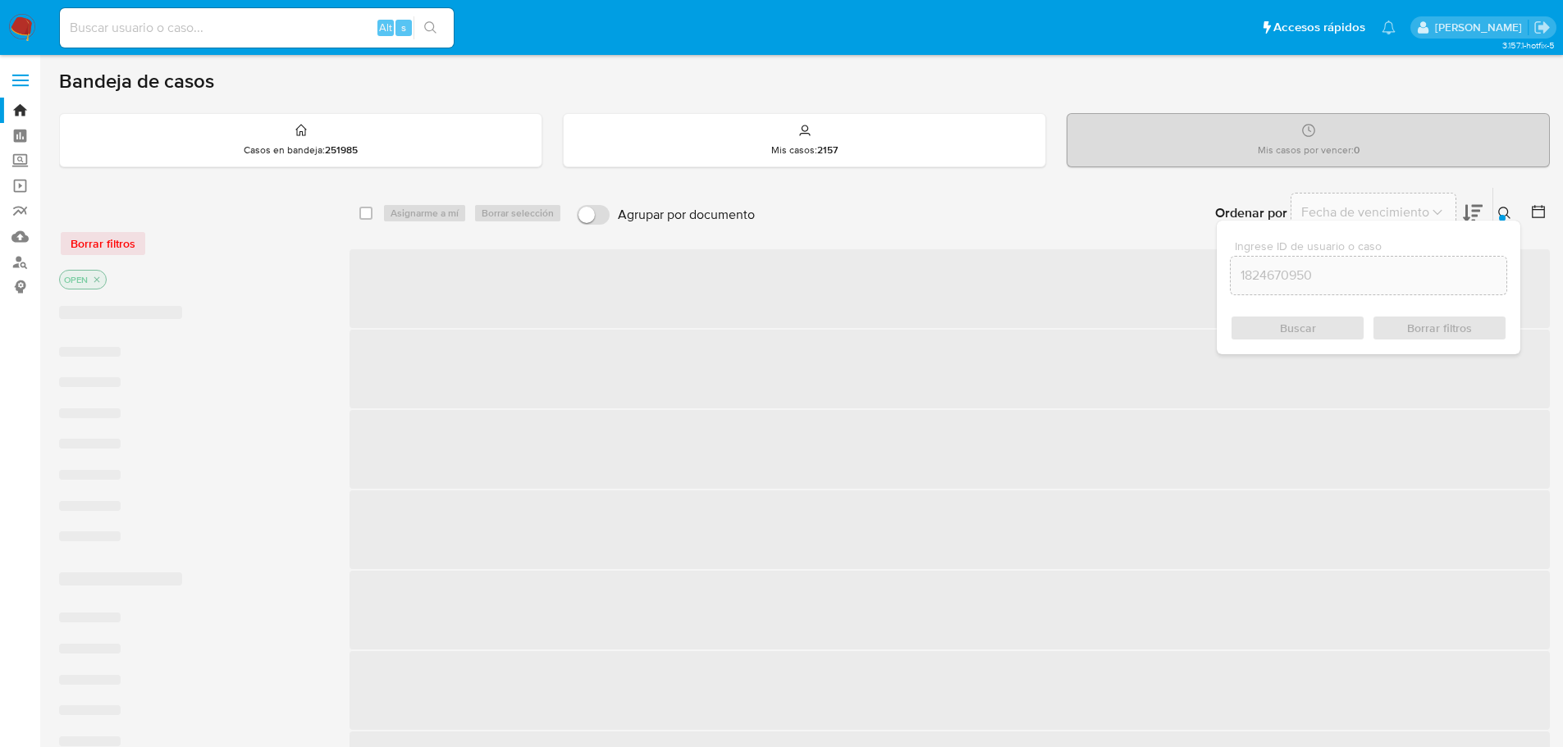
checkbox input "false"
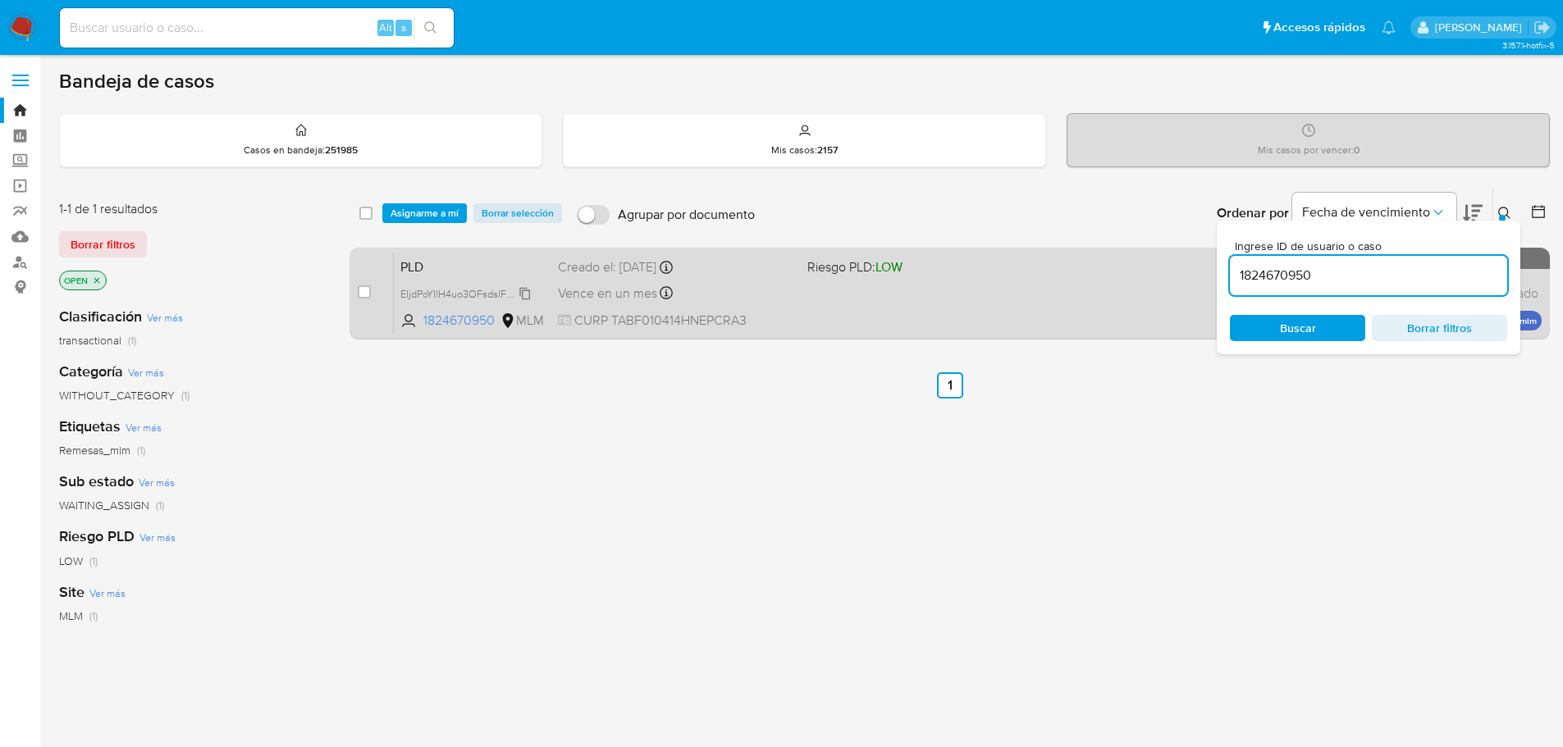
click at [514, 294] on span "EIjdPoYIlH4uo3OFsdsIF8tg" at bounding box center [460, 293] width 121 height 18
click at [365, 295] on input "checkbox" at bounding box center [364, 291] width 13 height 13
checkbox input "true"
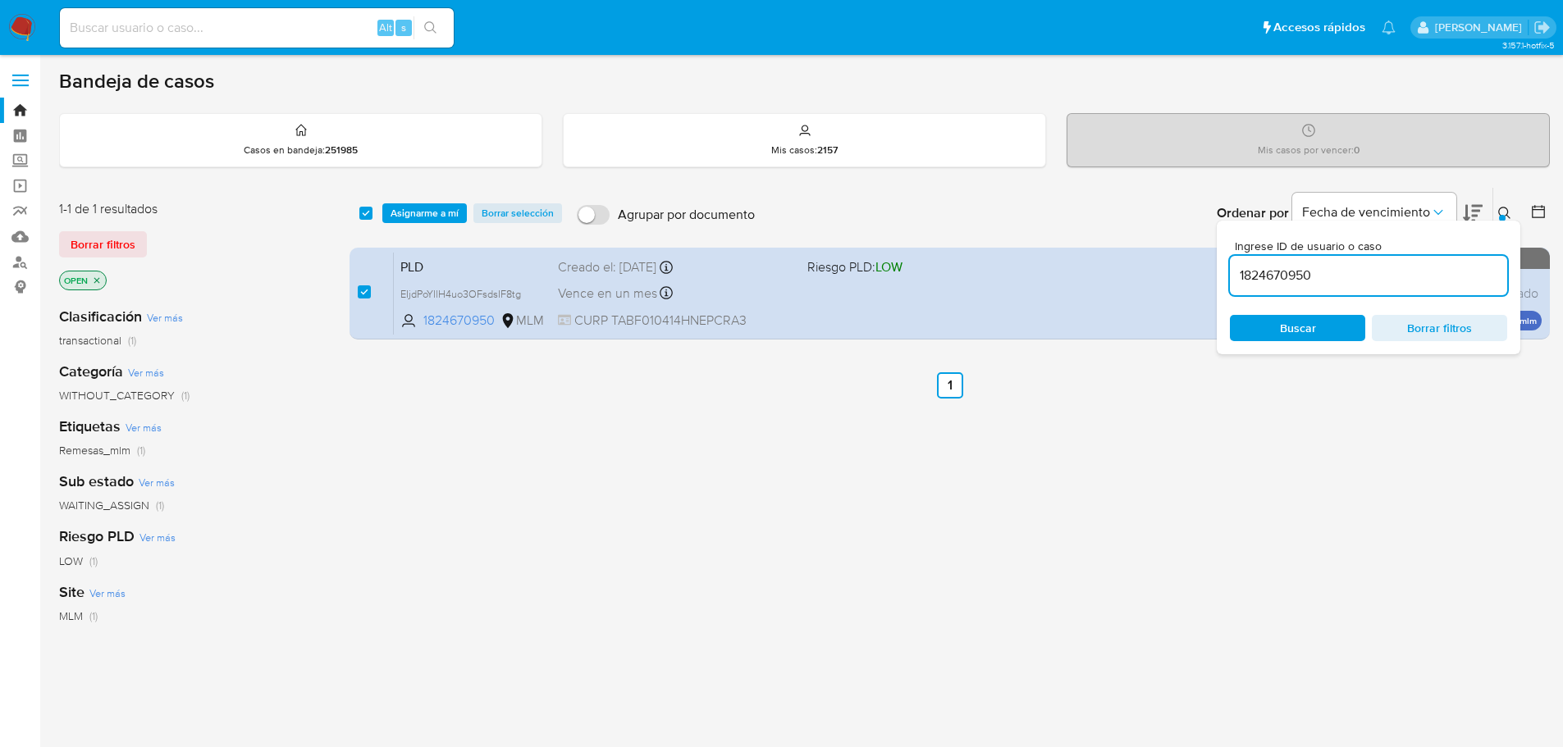
drag, startPoint x: 1348, startPoint y: 282, endPoint x: 874, endPoint y: 221, distance: 477.3
click at [874, 221] on div "Ordenar por Fecha de vencimiento No es posible ordenar los resultados mientras …" at bounding box center [1156, 213] width 787 height 51
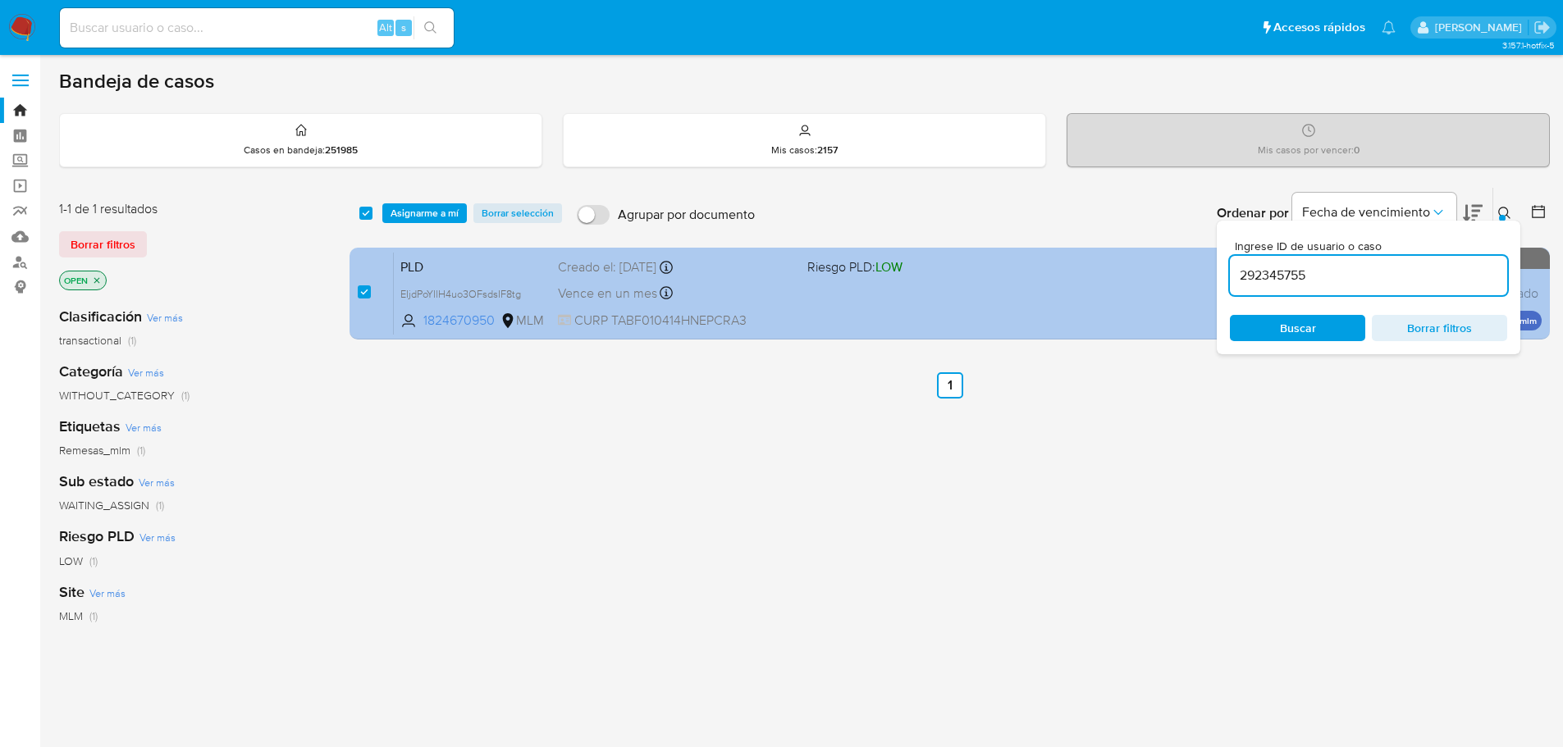
type input "292345755"
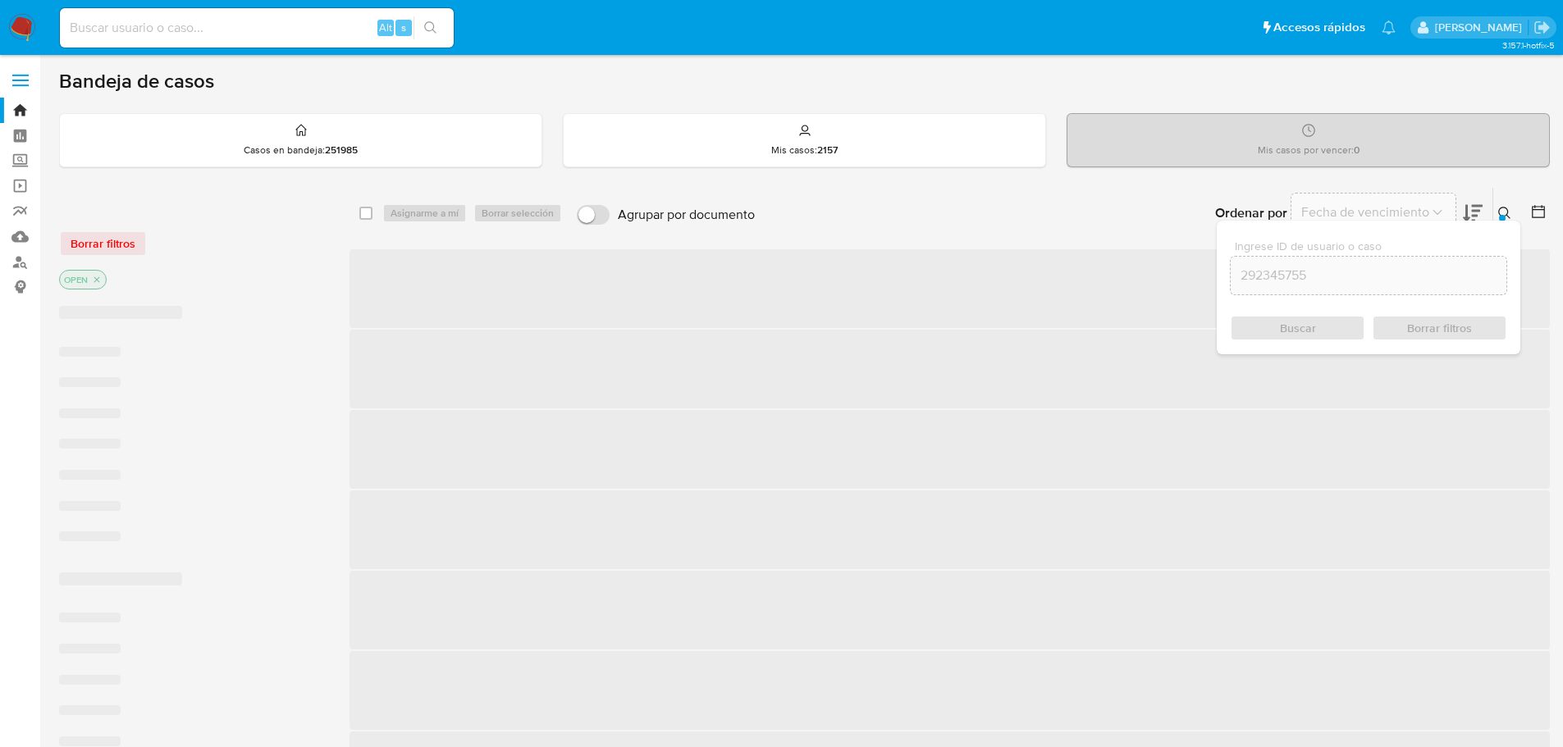
checkbox input "false"
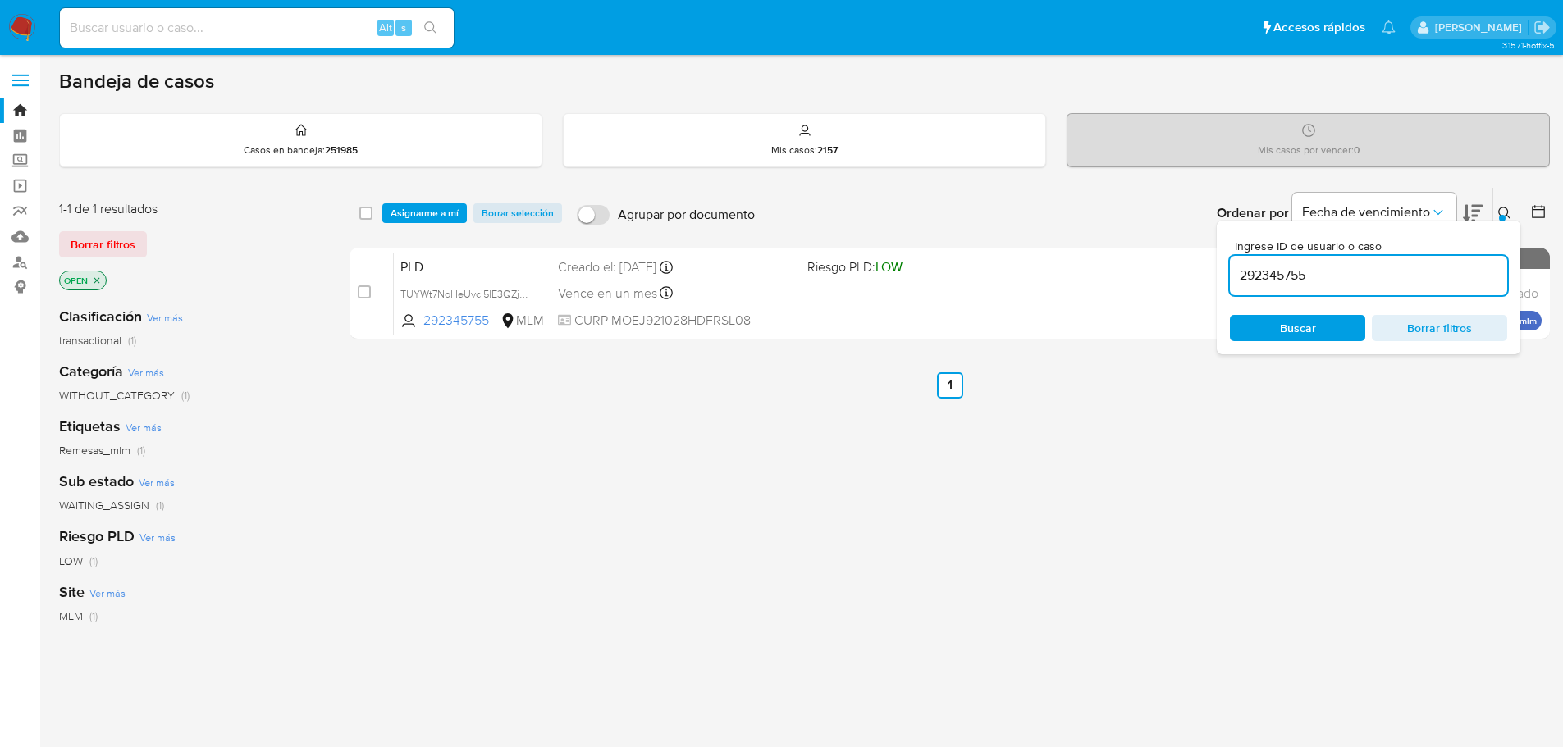
click at [495, 297] on span "TUYWt7NoHeUvci5lE3QZjOOr" at bounding box center [469, 293] width 139 height 18
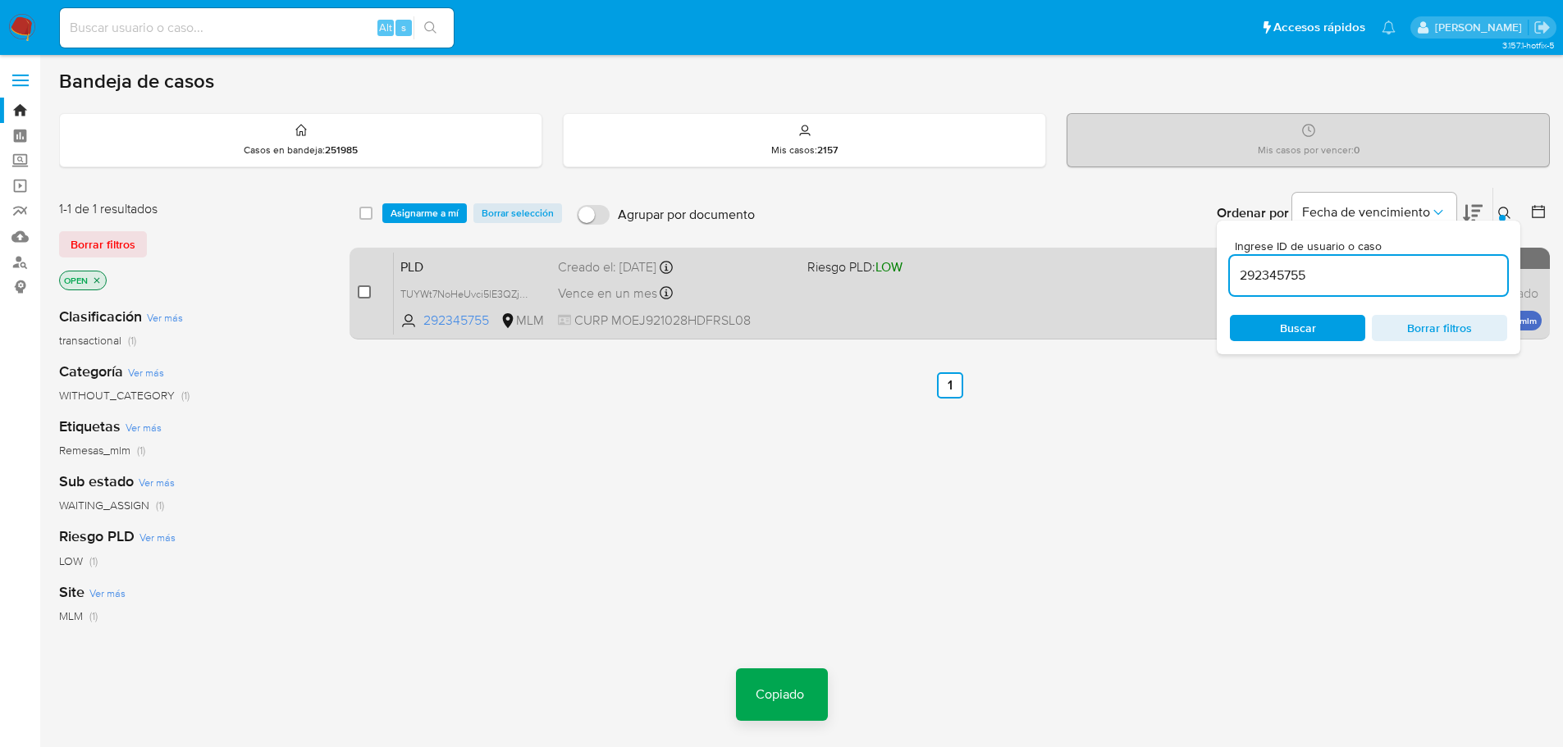
click at [364, 289] on input "checkbox" at bounding box center [364, 291] width 13 height 13
checkbox input "true"
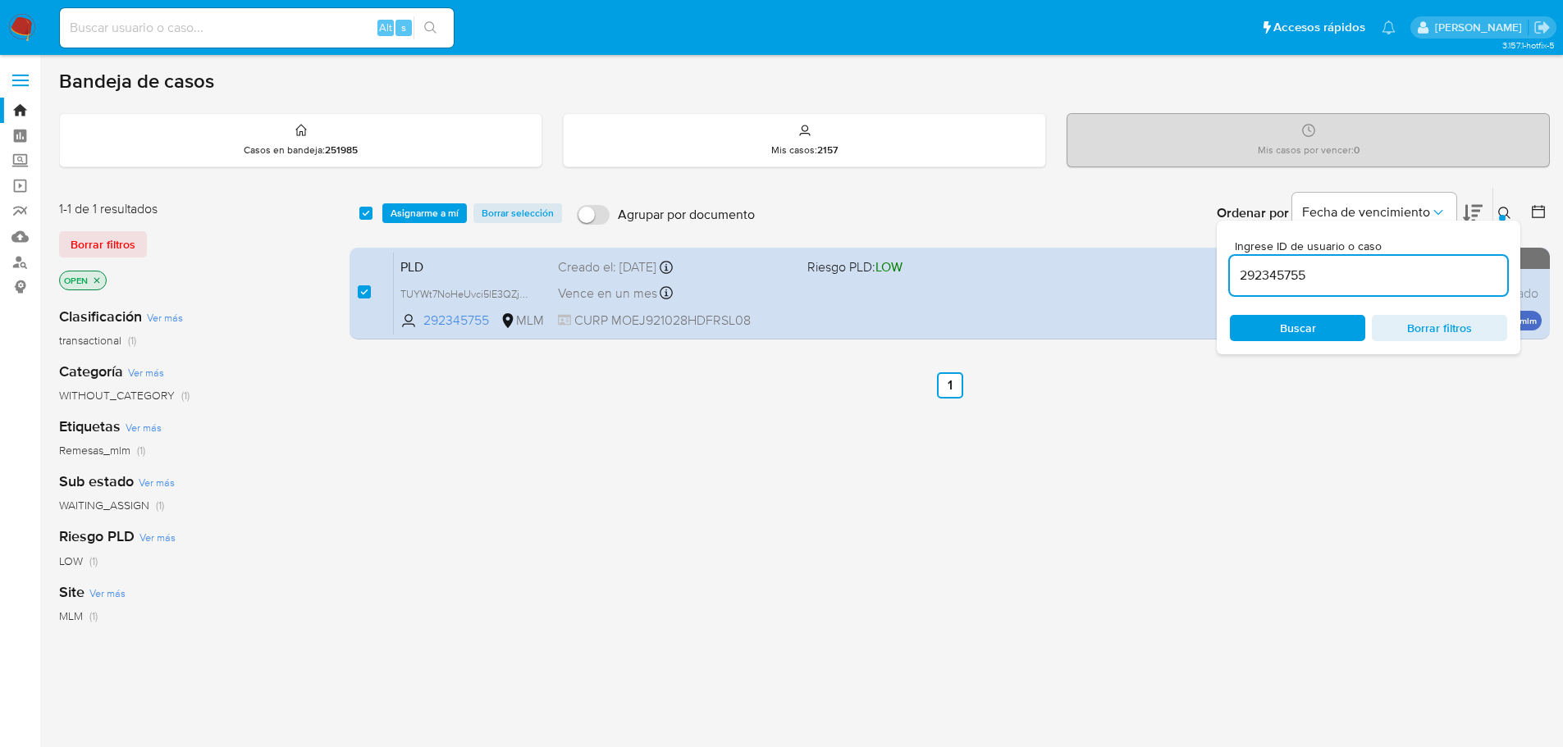
drag, startPoint x: 1255, startPoint y: 262, endPoint x: 970, endPoint y: 240, distance: 285.5
click at [1029, 238] on div "Ordenar por Fecha de vencimiento No es posible ordenar los resultados mientras …" at bounding box center [1156, 213] width 787 height 51
type input "109039303155"
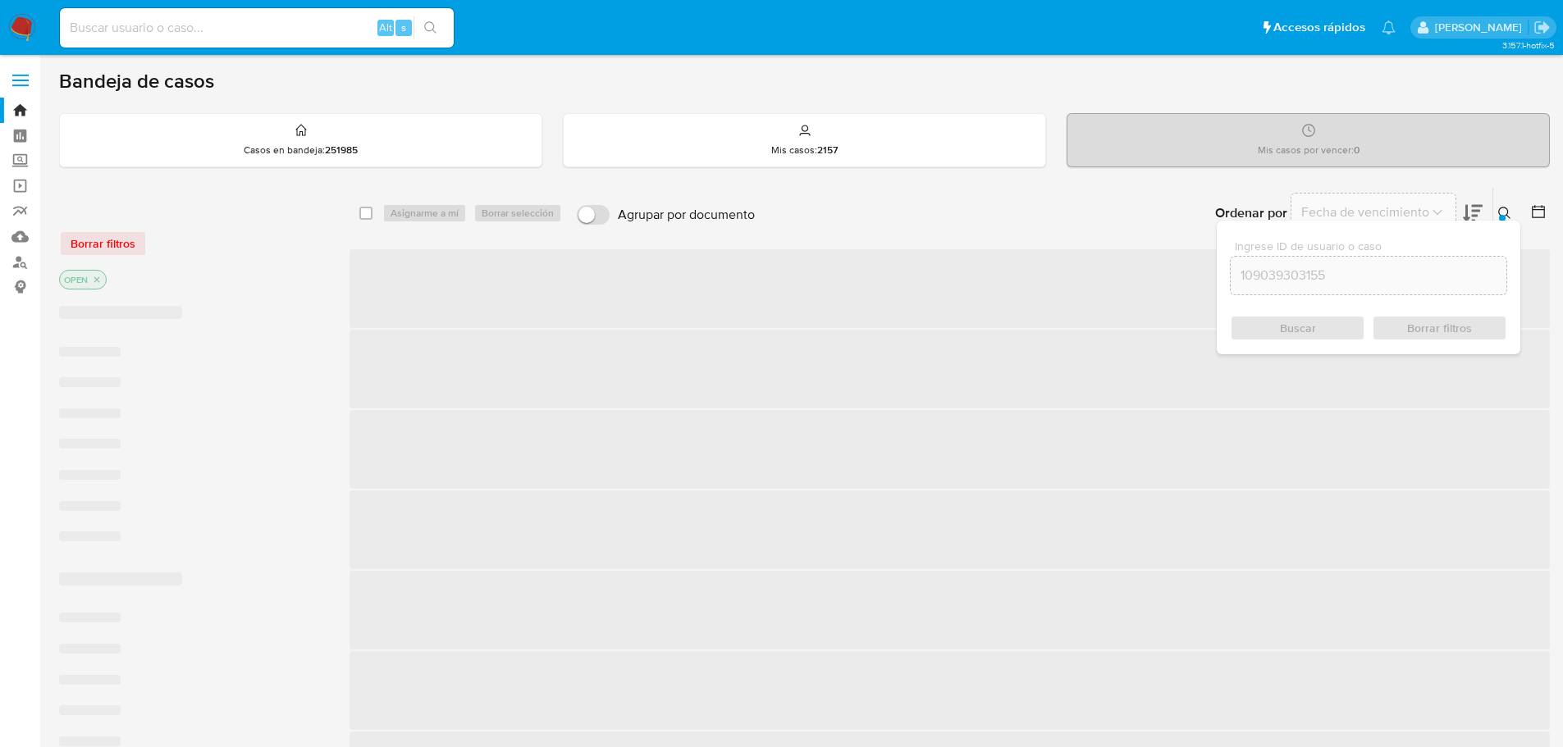
checkbox input "false"
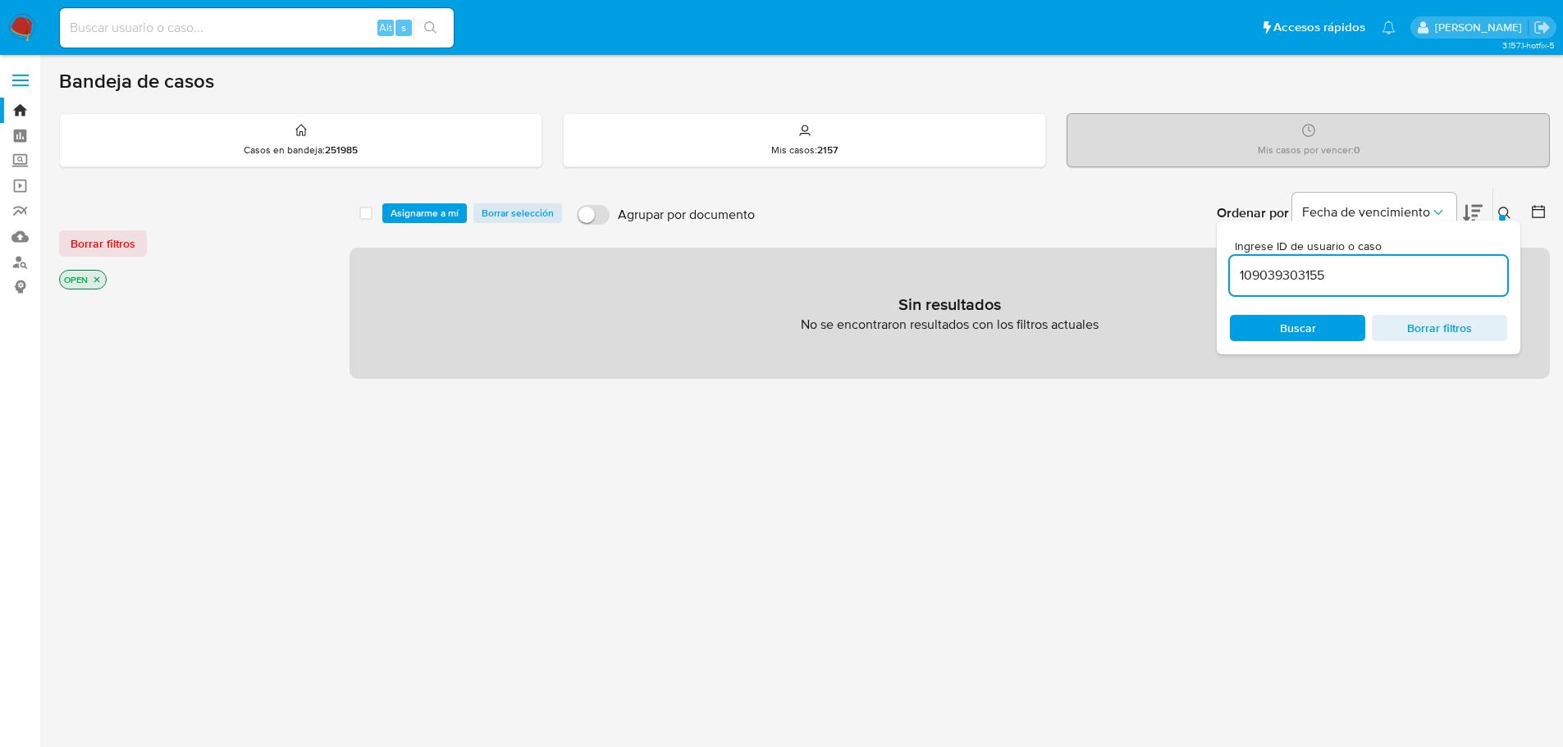
drag, startPoint x: 1348, startPoint y: 274, endPoint x: 1002, endPoint y: 251, distance: 347.7
click at [1002, 251] on div "select-all-cases-checkbox Asignarme a mí Borrar selección Agrupar por documento…" at bounding box center [949, 283] width 1200 height 192
paste input
type input "1090393031"
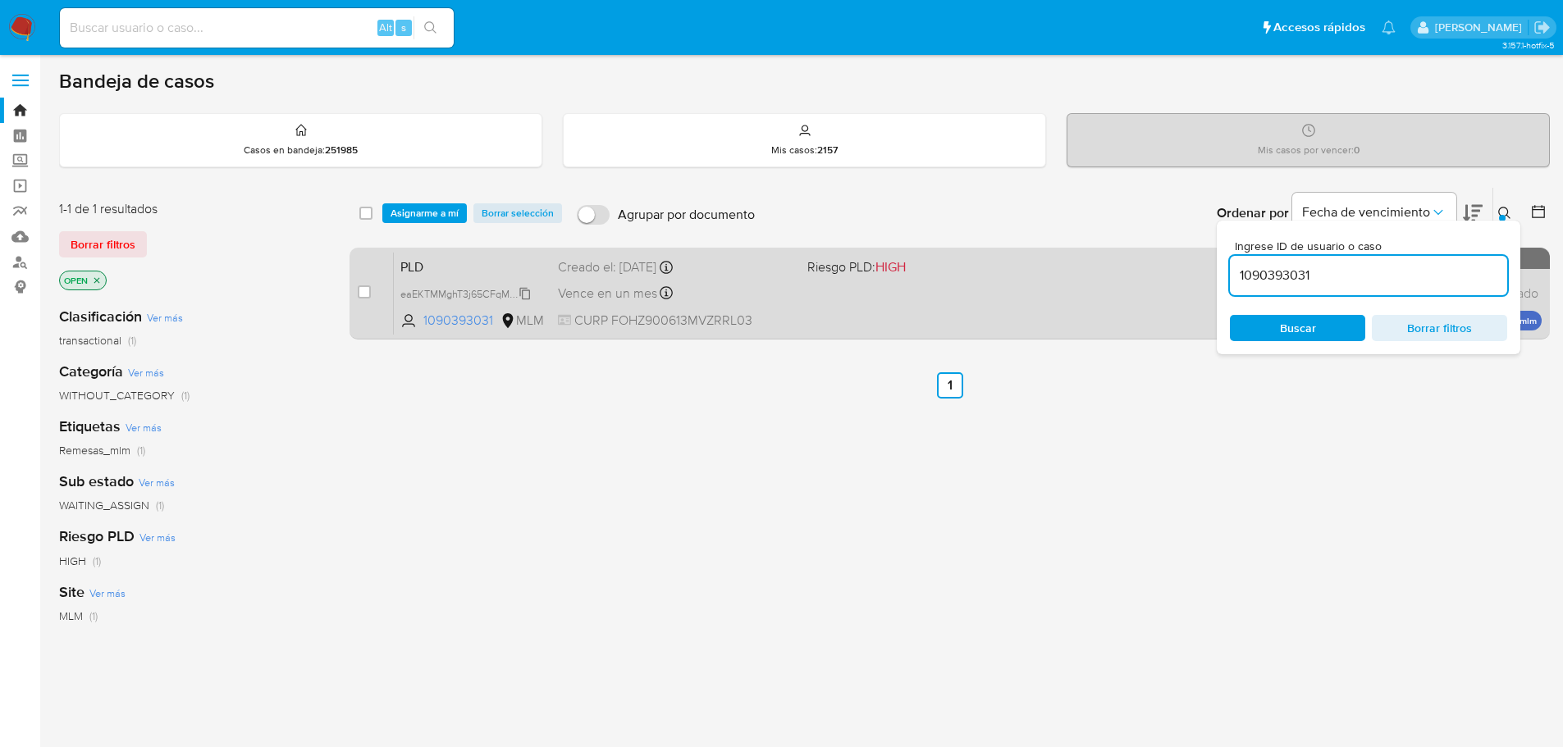
drag, startPoint x: 527, startPoint y: 297, endPoint x: 511, endPoint y: 296, distance: 15.6
click at [526, 297] on span "eaEKTMMghT3j65CFqMbquhpz" at bounding box center [471, 293] width 143 height 18
click at [370, 294] on input "checkbox" at bounding box center [364, 291] width 13 height 13
checkbox input "true"
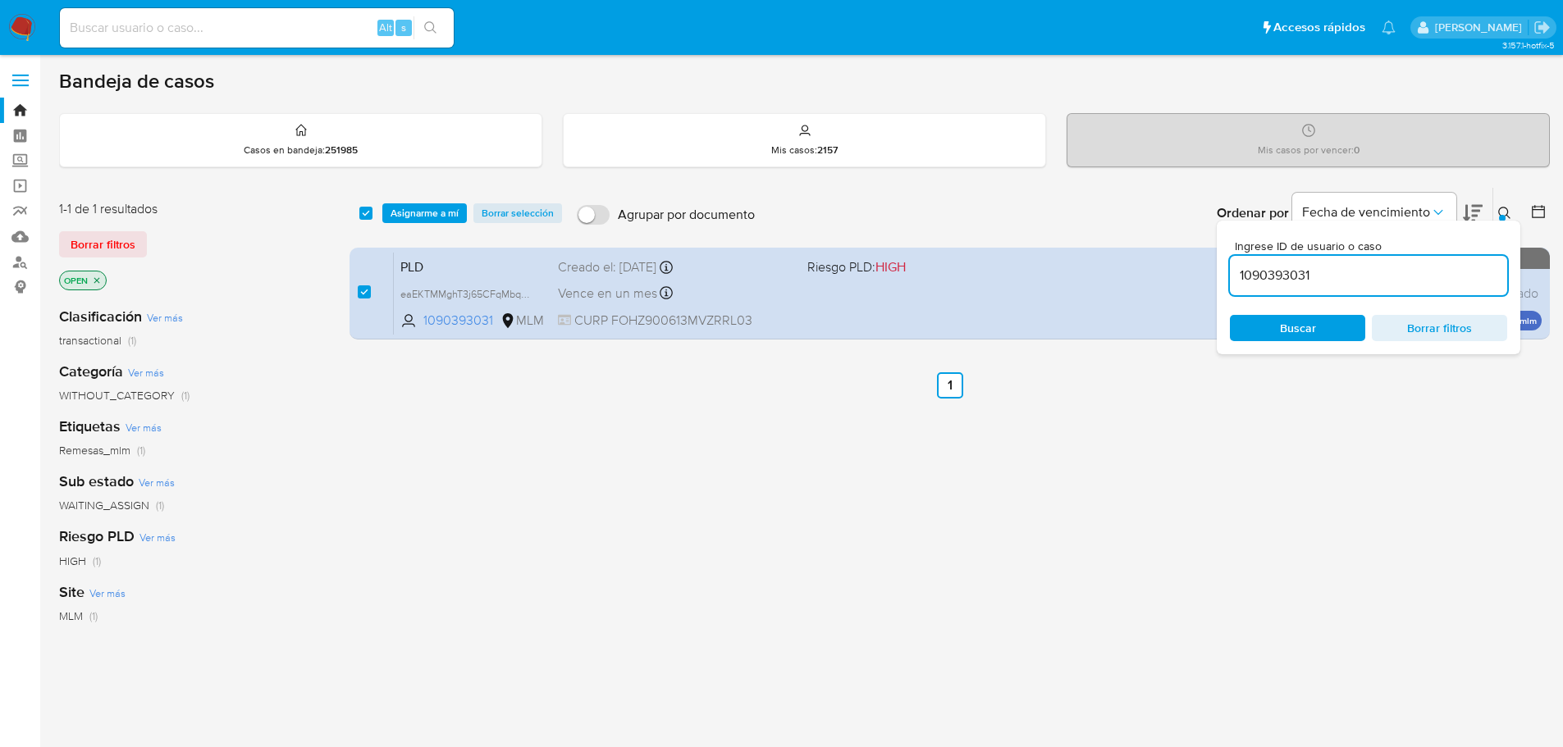
drag, startPoint x: 1324, startPoint y: 277, endPoint x: 878, endPoint y: 235, distance: 447.3
click at [896, 235] on div "Ordenar por Fecha de vencimiento No es posible ordenar los resultados mientras …" at bounding box center [1156, 213] width 787 height 51
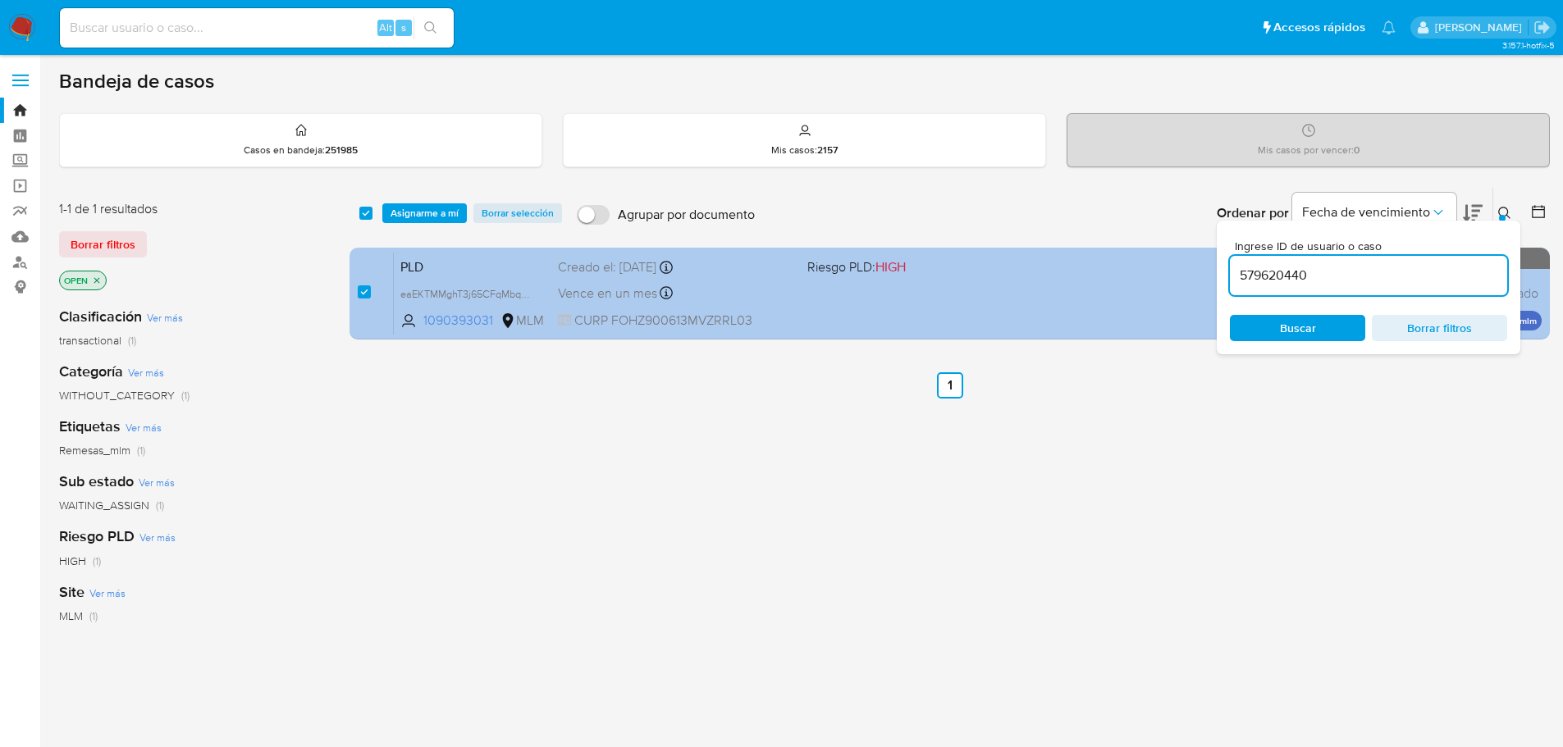
type input "579620440"
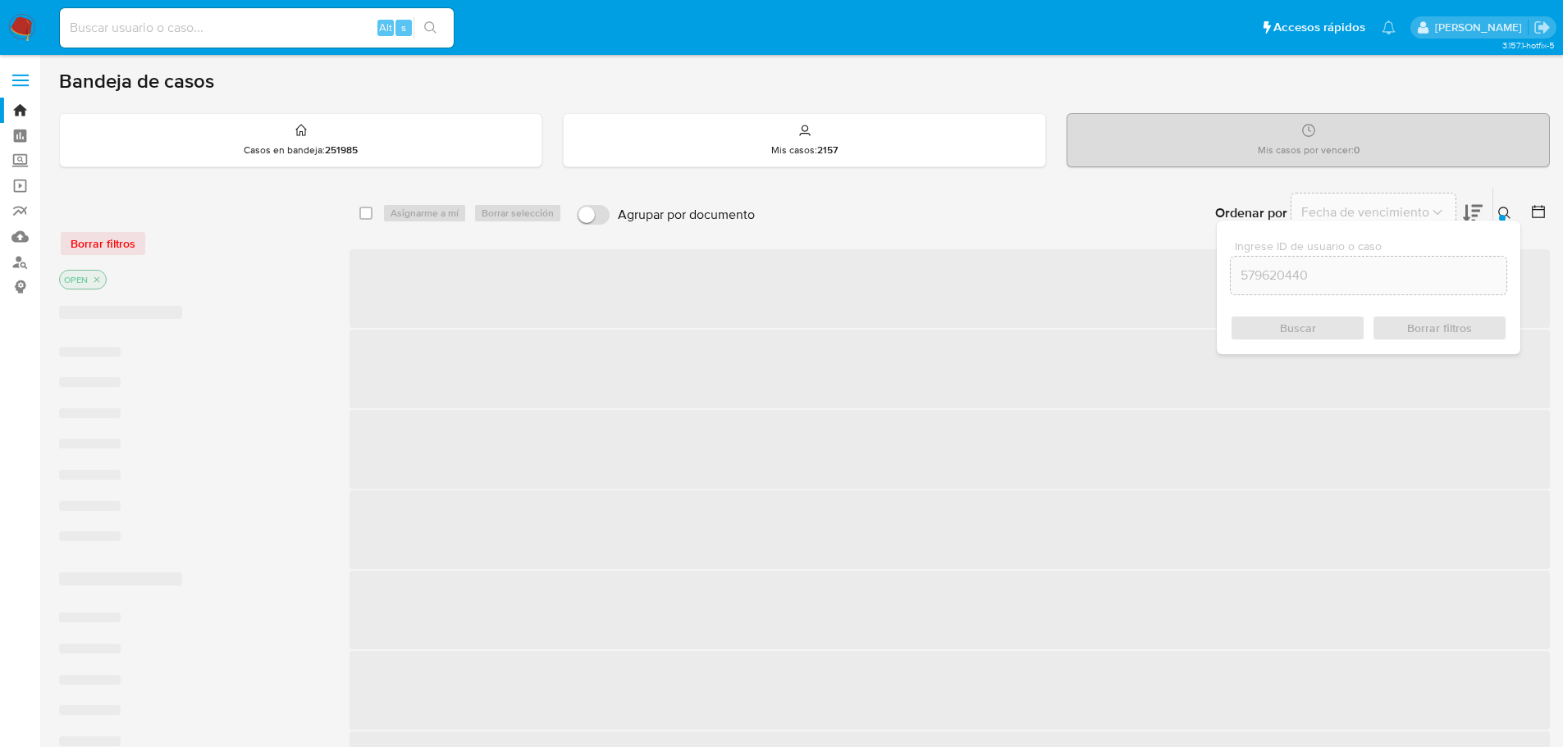
checkbox input "false"
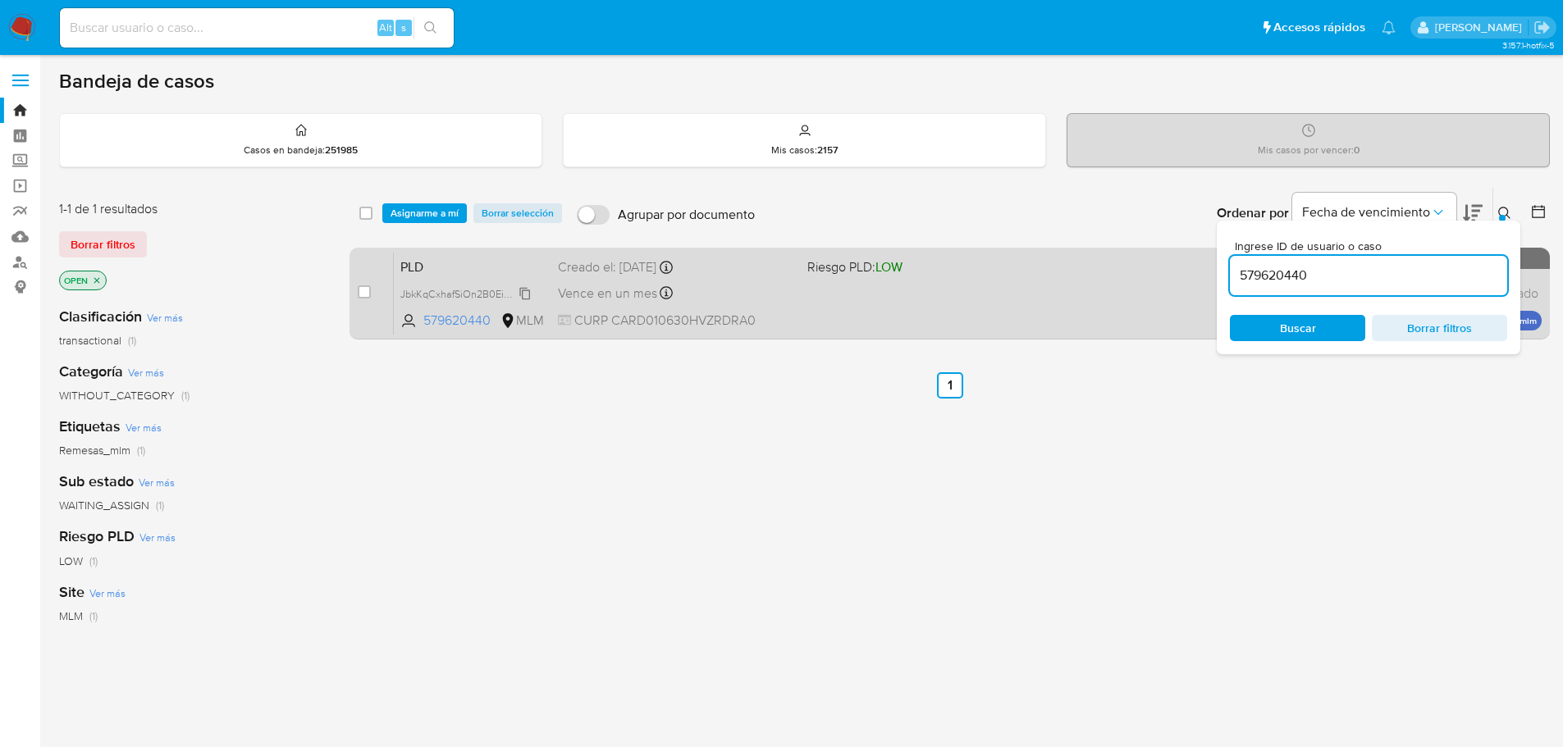
drag, startPoint x: 512, startPoint y: 290, endPoint x: 416, endPoint y: 291, distance: 96.0
click at [510, 290] on span "JbkKqCxhafSiOn2B0EiMimCs" at bounding box center [467, 293] width 135 height 18
click at [362, 295] on input "checkbox" at bounding box center [364, 291] width 13 height 13
checkbox input "true"
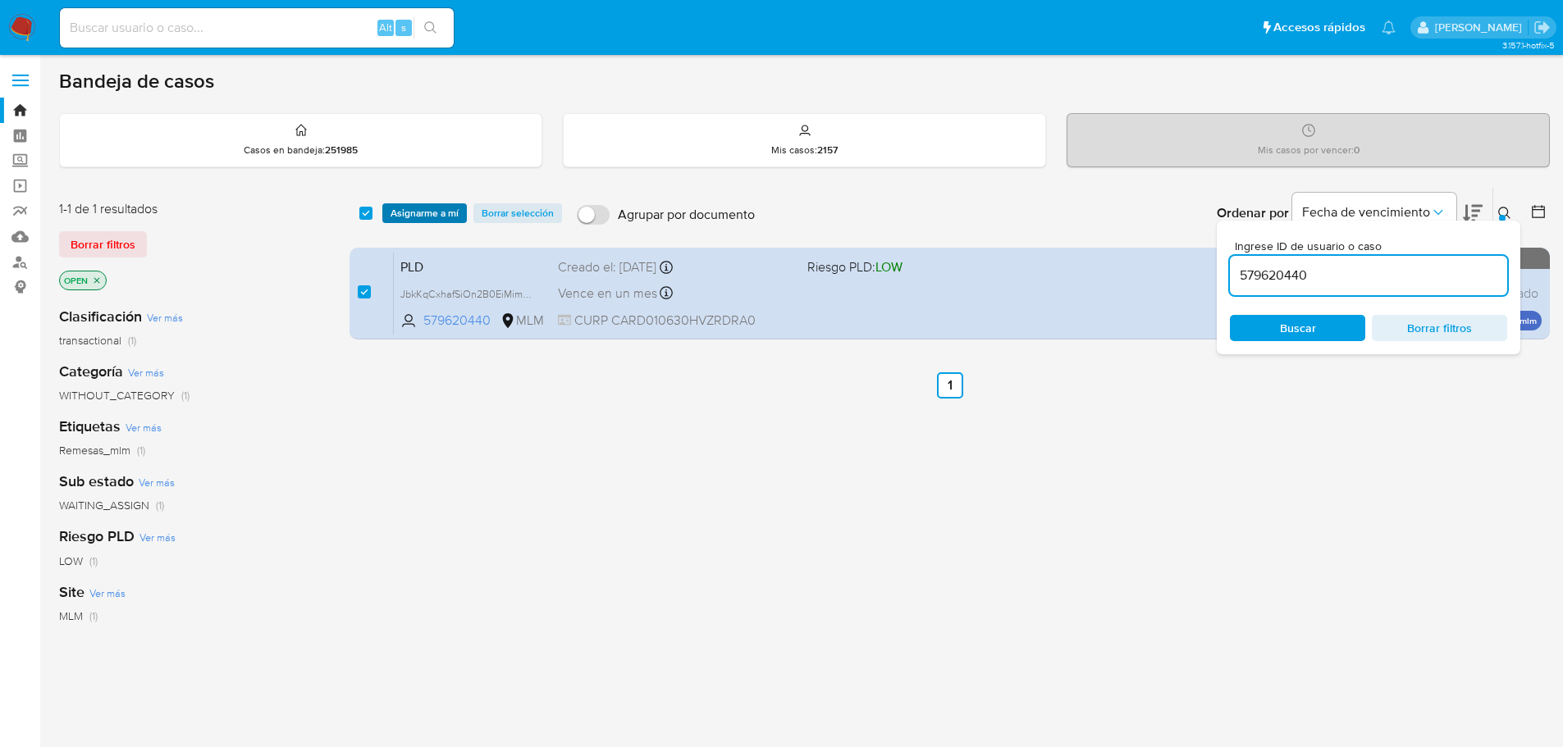
drag, startPoint x: 443, startPoint y: 209, endPoint x: 451, endPoint y: 208, distance: 8.2
click at [444, 209] on span "Asignarme a mí" at bounding box center [424, 213] width 68 height 16
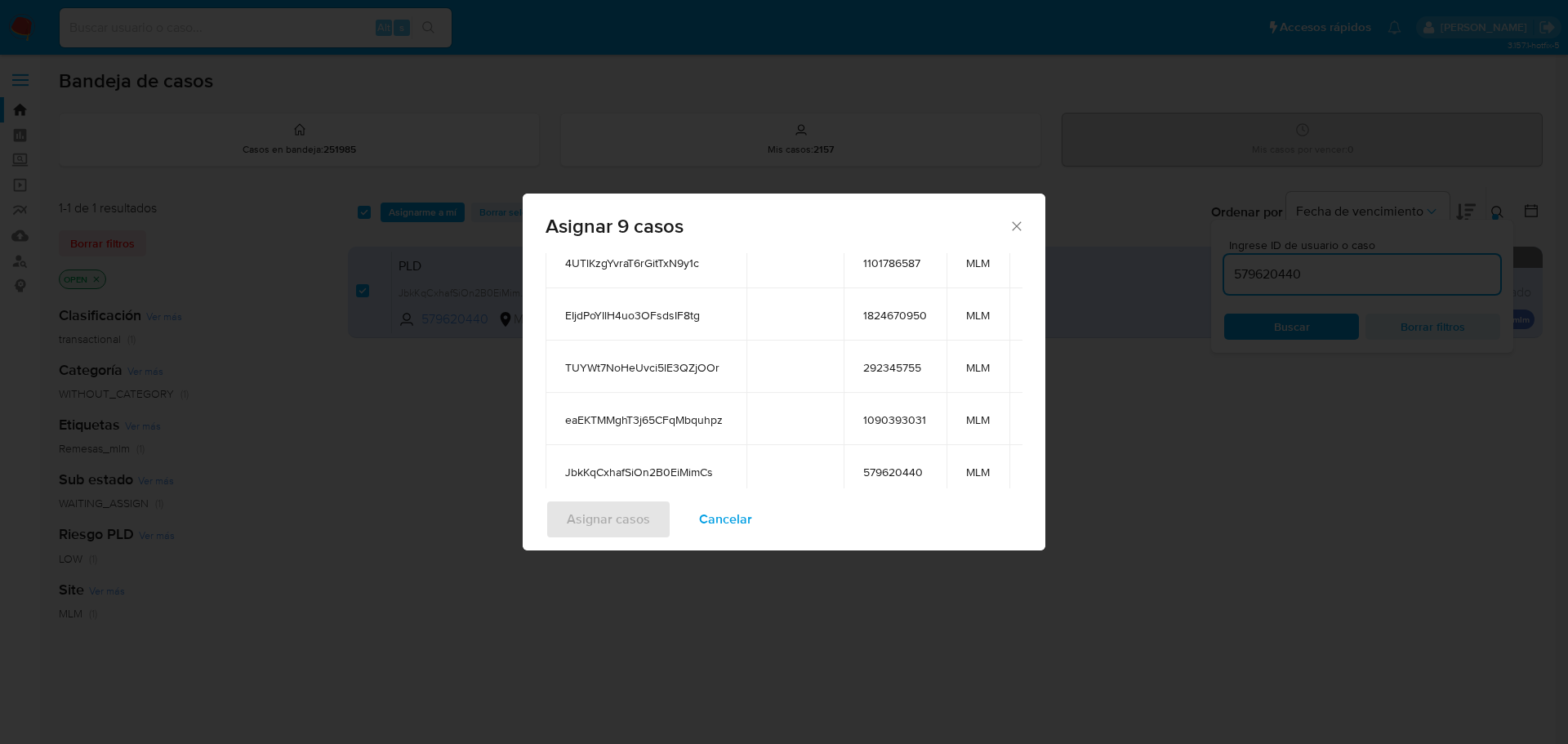
scroll to position [307, 0]
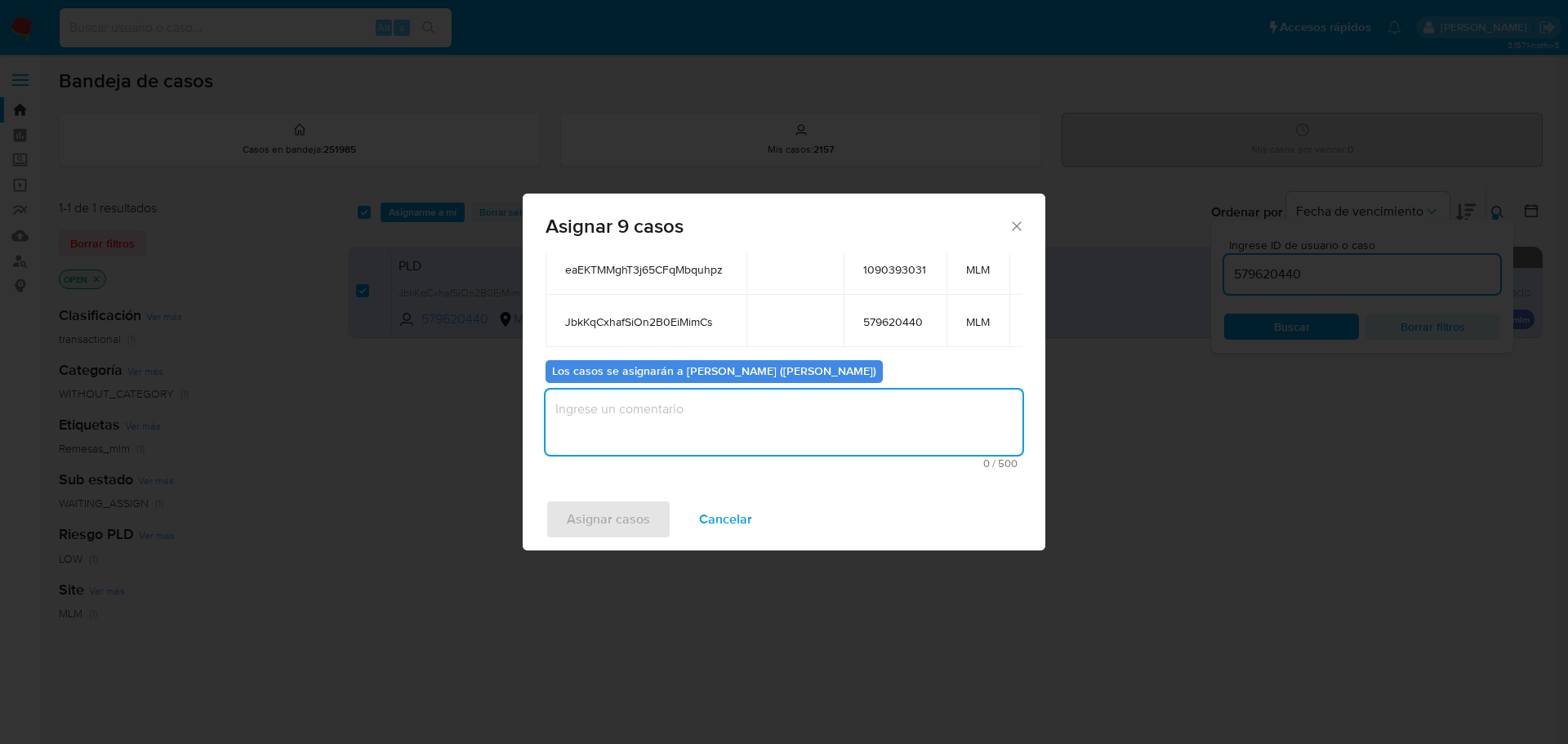
click at [620, 422] on textarea "assign-modal" at bounding box center [784, 422] width 477 height 66
type textarea "asig mich"
click at [588, 530] on span "Asignar casos" at bounding box center [608, 520] width 84 height 36
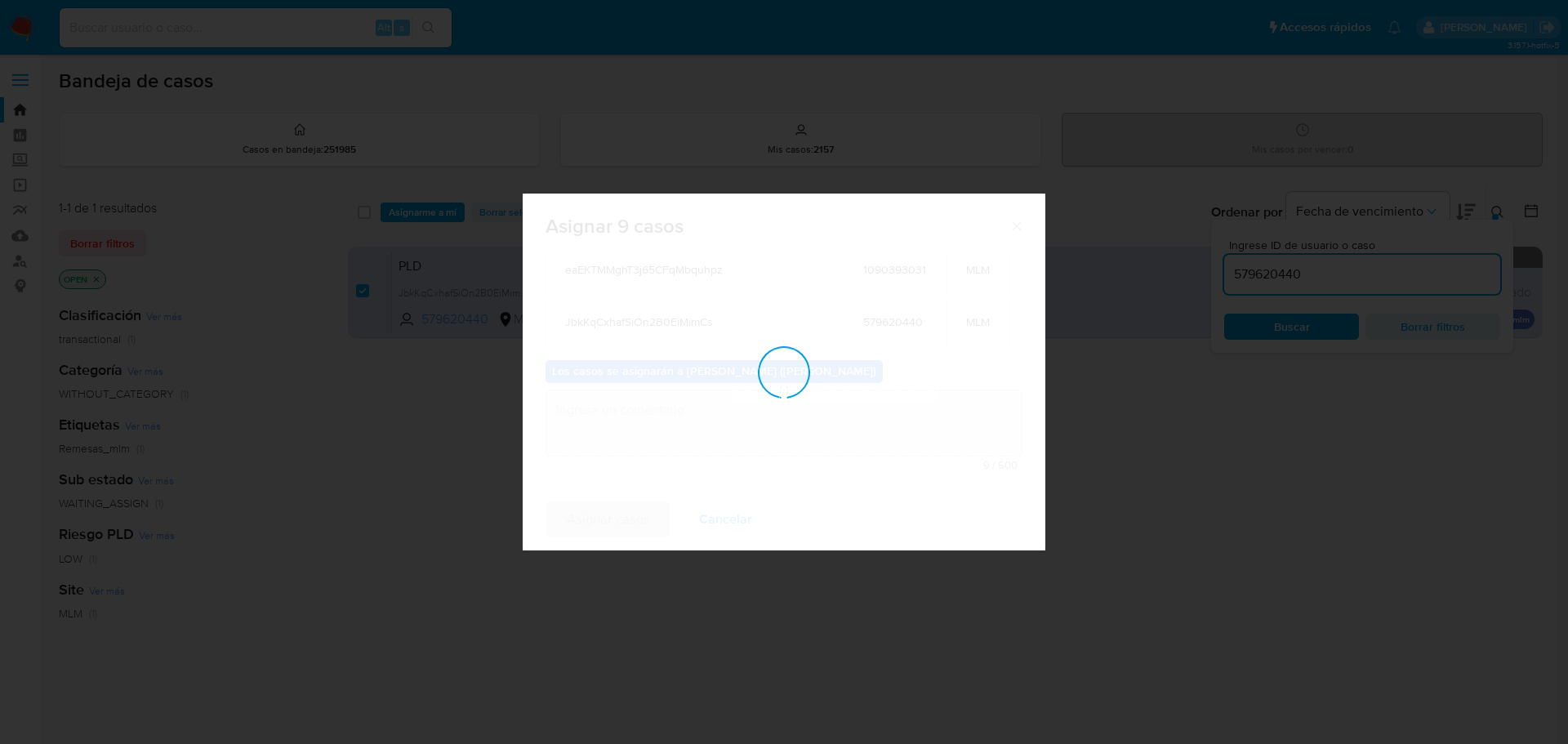
checkbox input "false"
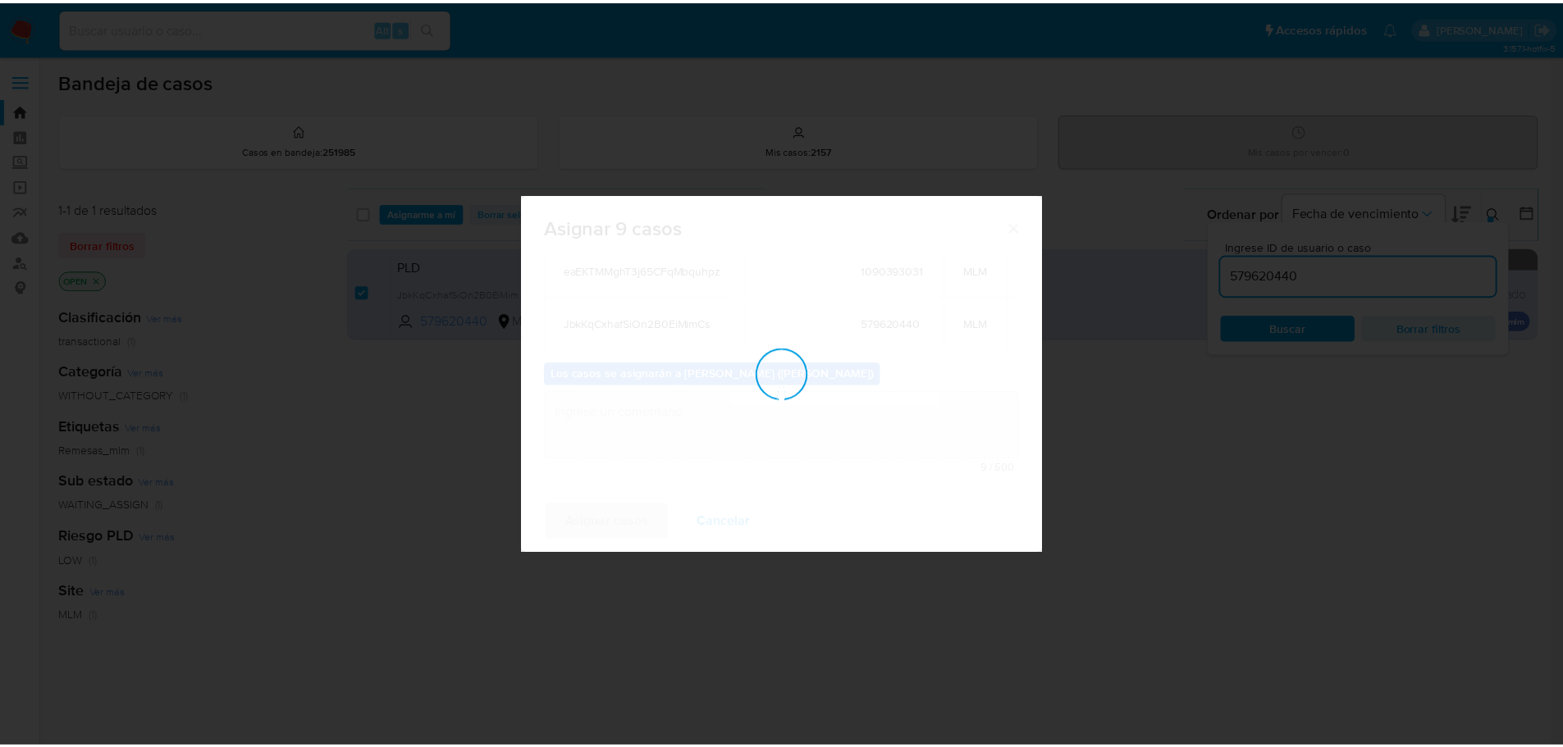
scroll to position [99, 0]
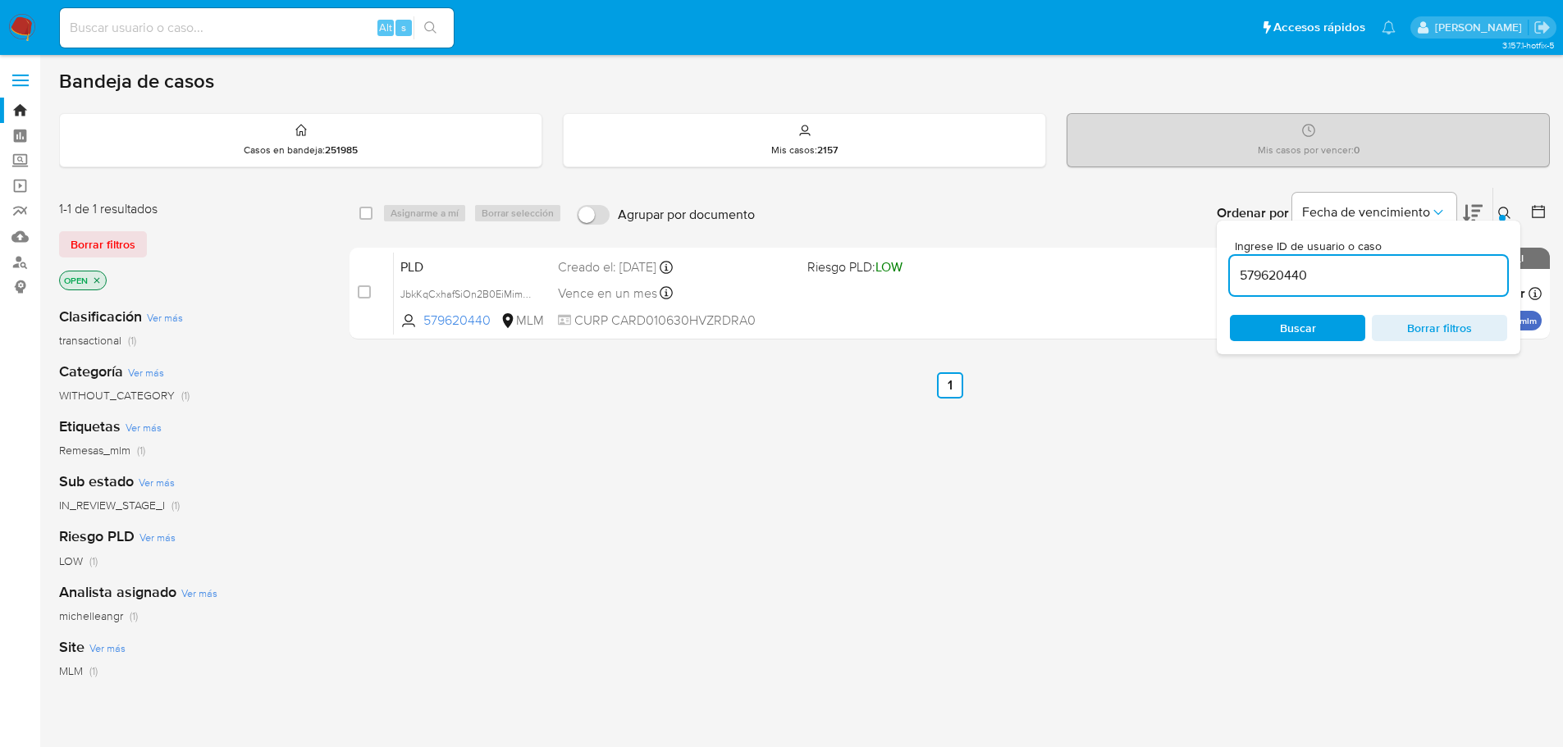
click at [233, 21] on input at bounding box center [257, 27] width 394 height 21
paste input "uNp4pMNKY5G0n9otUiPaAxz0"
type input "uNp4pMNKY5G0n9otUiPaAxz0"
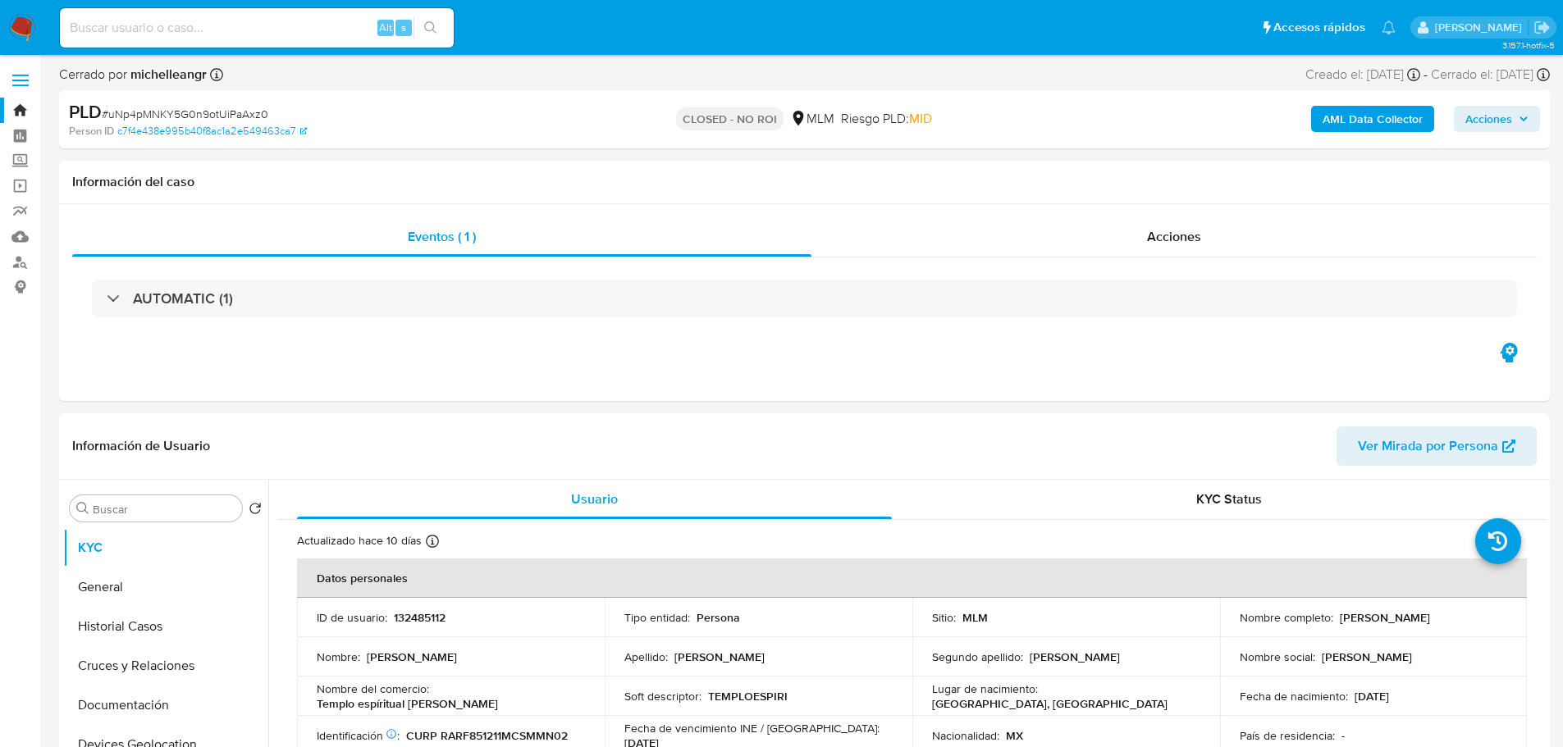
select select "10"
click at [196, 24] on input at bounding box center [257, 27] width 394 height 21
paste input "uNp4pMNKY5G0n9otUiPaAxz0"
type input "uNp4pMNKY5G0n9otUiPaAxz0"
select select "10"
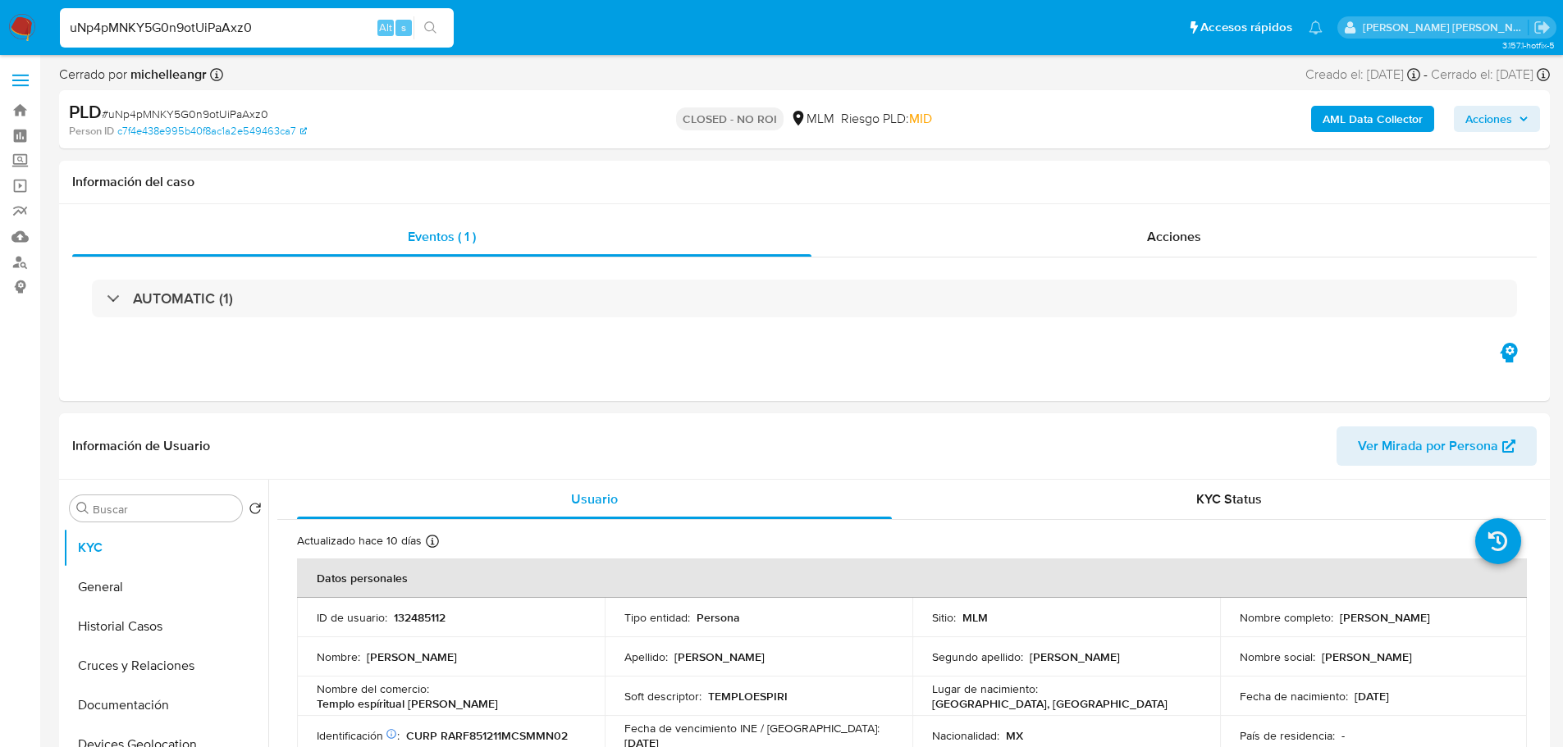
type input "uNp4pMNKY5G0n9otUiPaAxz0"
click at [1170, 244] on span "Acciones" at bounding box center [1174, 236] width 54 height 19
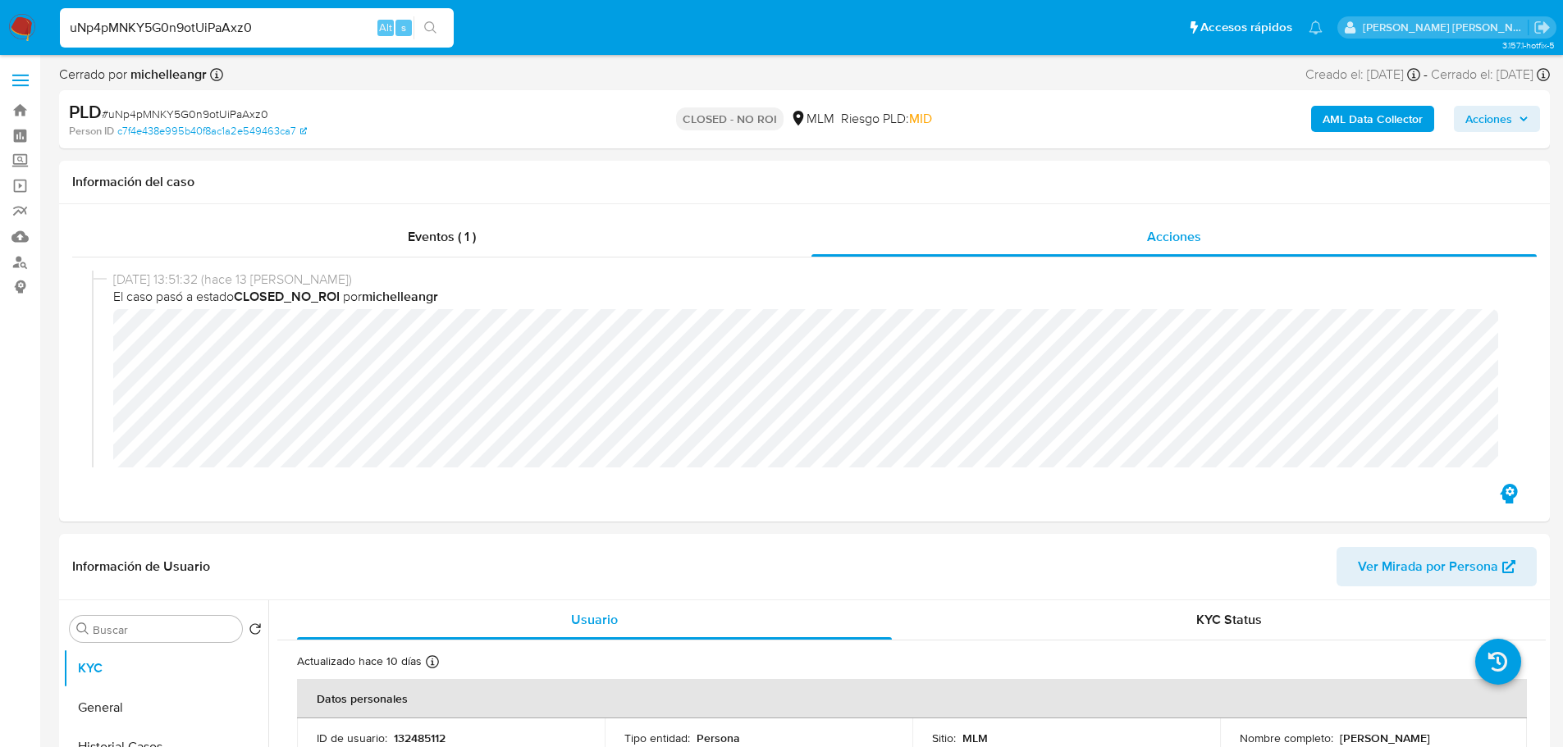
drag, startPoint x: 287, startPoint y: 21, endPoint x: 0, endPoint y: -33, distance: 292.0
paste input "0OKdDxfPO5GCEHxuMe9TYw7h"
type input "0OKdDxfPO5GCEHxuMe9TYw7h"
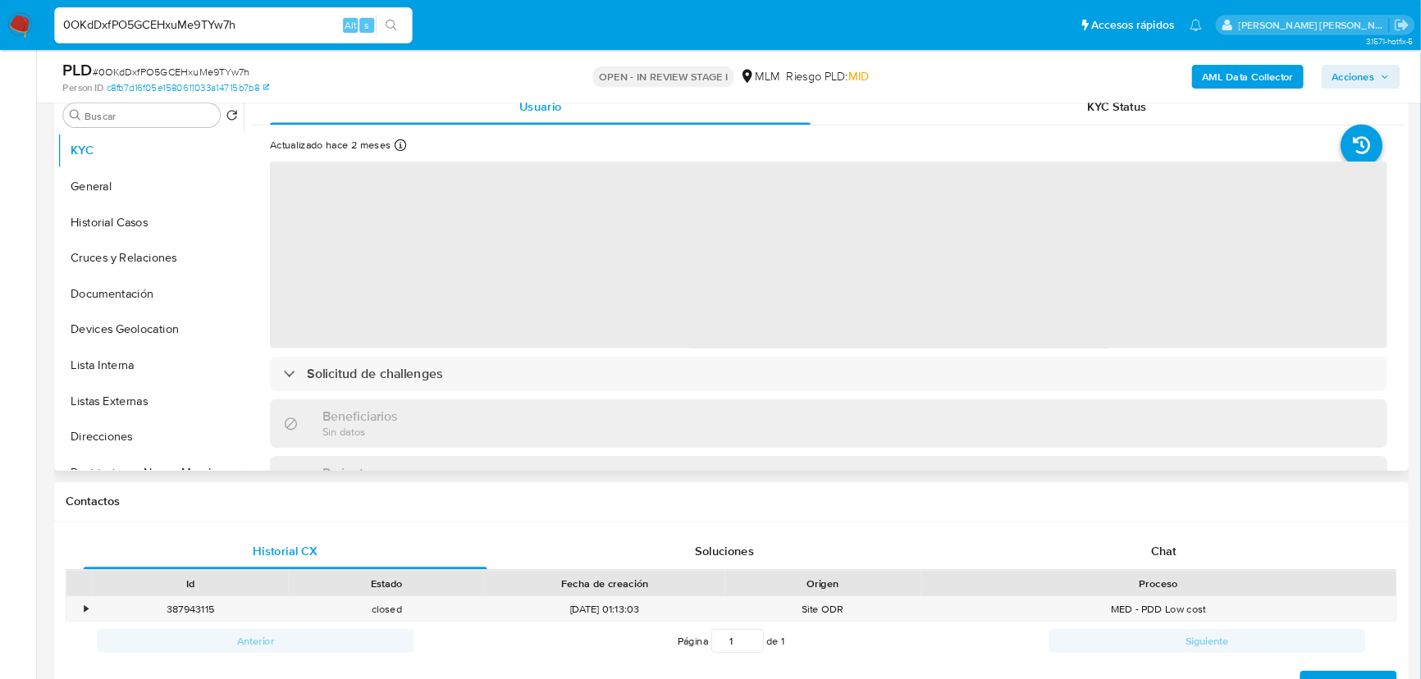
scroll to position [328, 0]
select select "10"
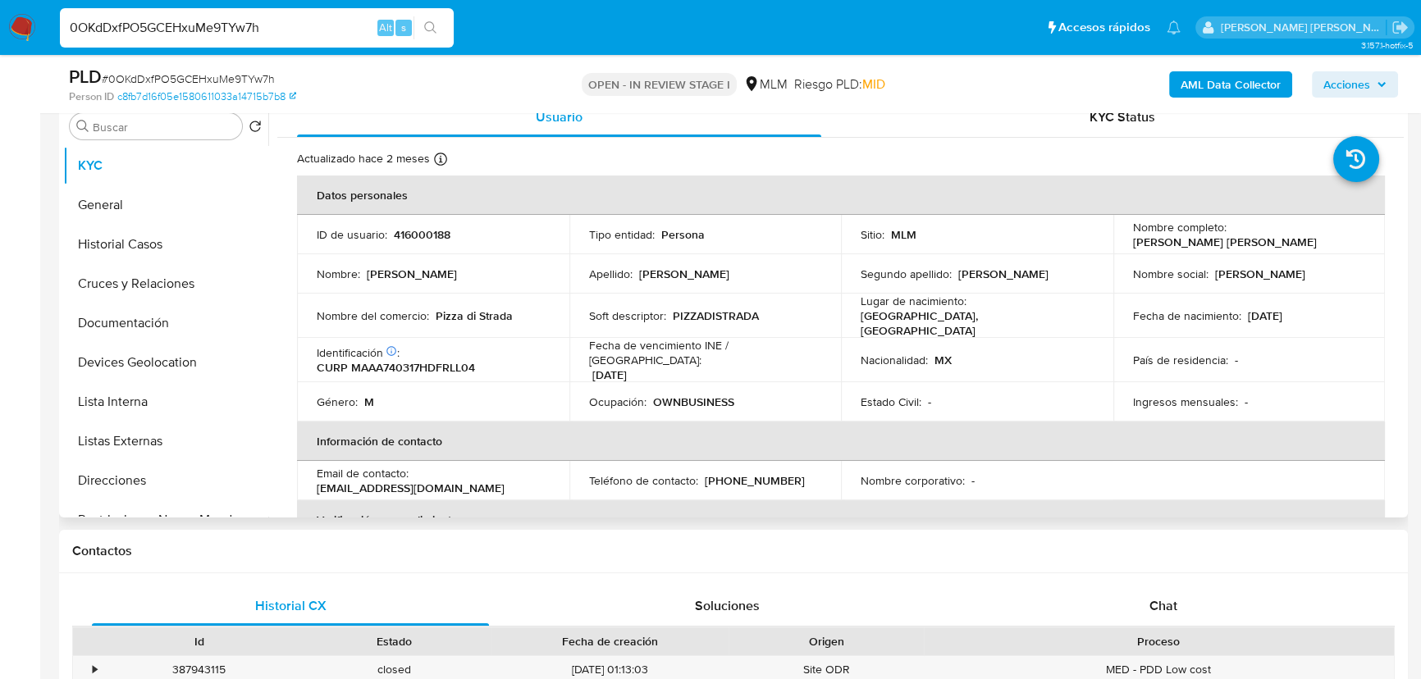
click at [927, 353] on div "Nacionalidad : MX" at bounding box center [976, 360] width 233 height 15
click at [967, 281] on p "[PERSON_NAME]" at bounding box center [1003, 274] width 90 height 15
drag, startPoint x: 935, startPoint y: 311, endPoint x: 1011, endPoint y: 313, distance: 76.3
click at [1011, 313] on div "Lugar de nacimiento : [GEOGRAPHIC_DATA], [GEOGRAPHIC_DATA]" at bounding box center [976, 316] width 233 height 44
drag, startPoint x: 1281, startPoint y: 285, endPoint x: 1065, endPoint y: 309, distance: 217.9
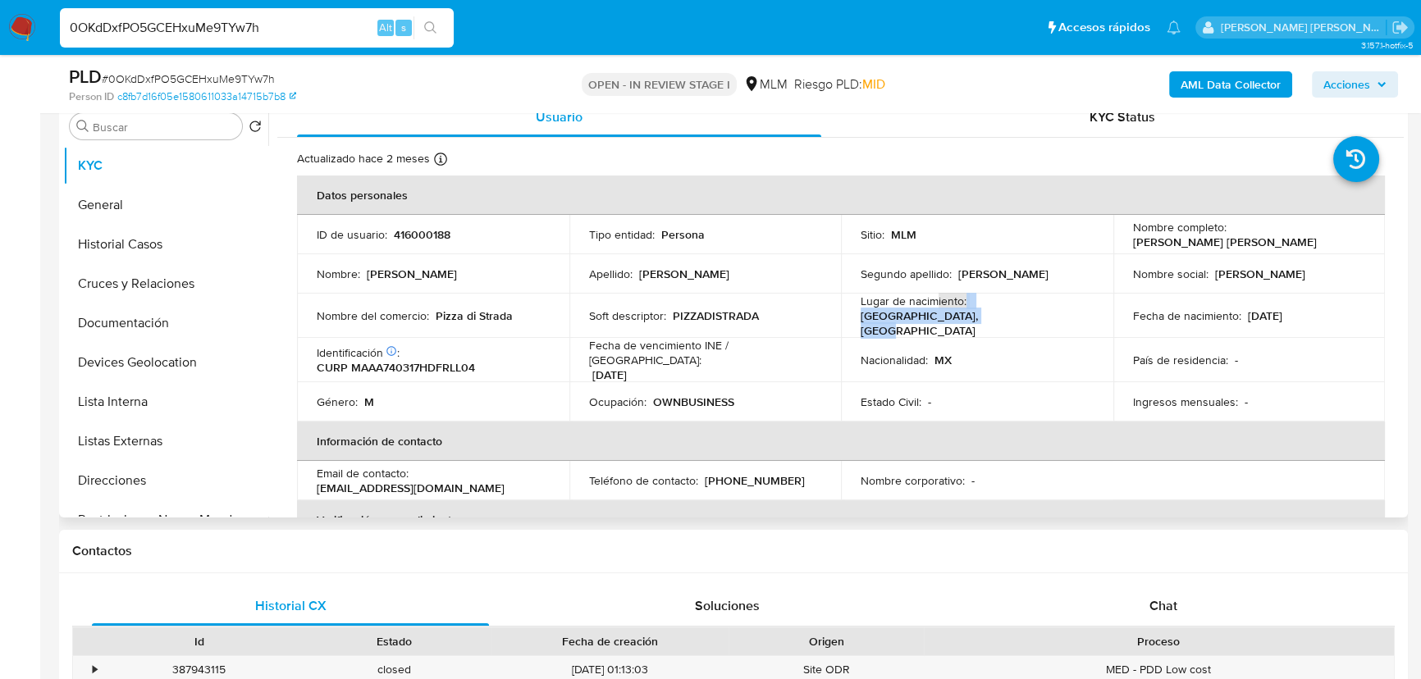
click at [1280, 285] on td "Nombre social : [PERSON_NAME]" at bounding box center [1249, 273] width 272 height 39
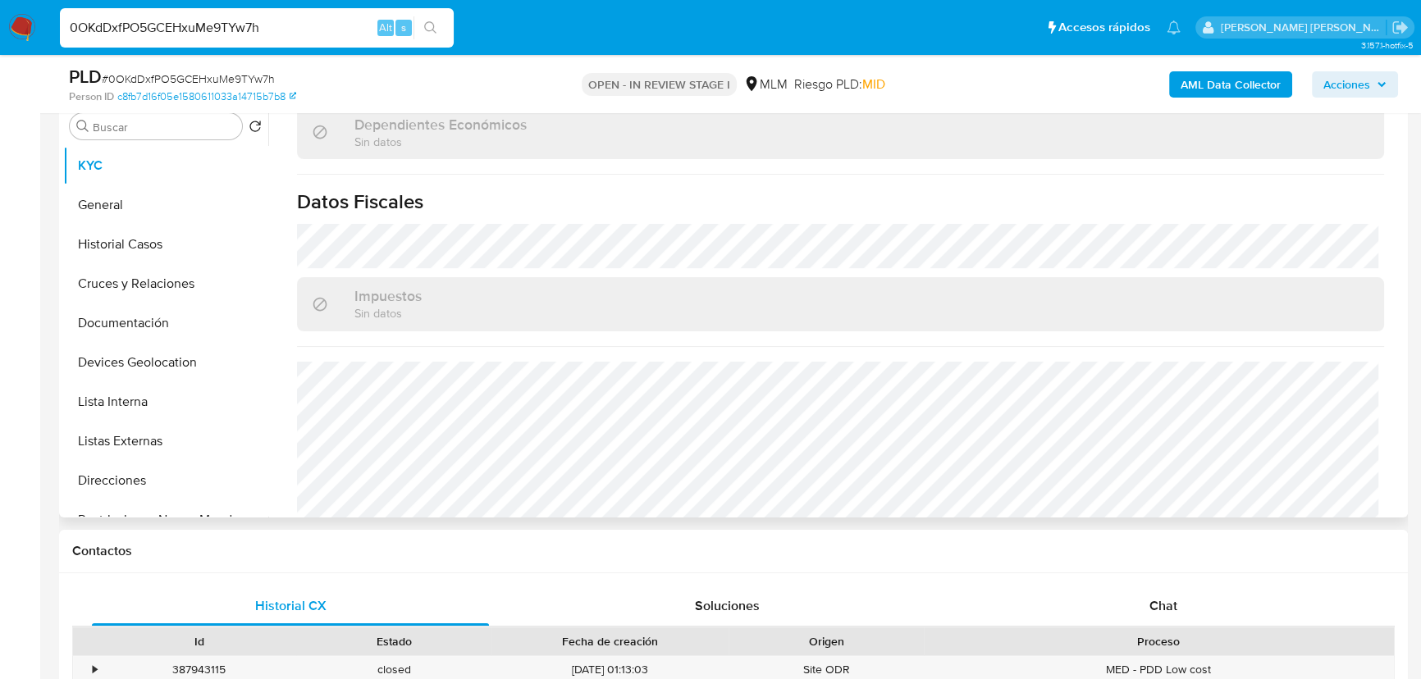
scroll to position [969, 0]
click at [154, 199] on button "General" at bounding box center [159, 204] width 192 height 39
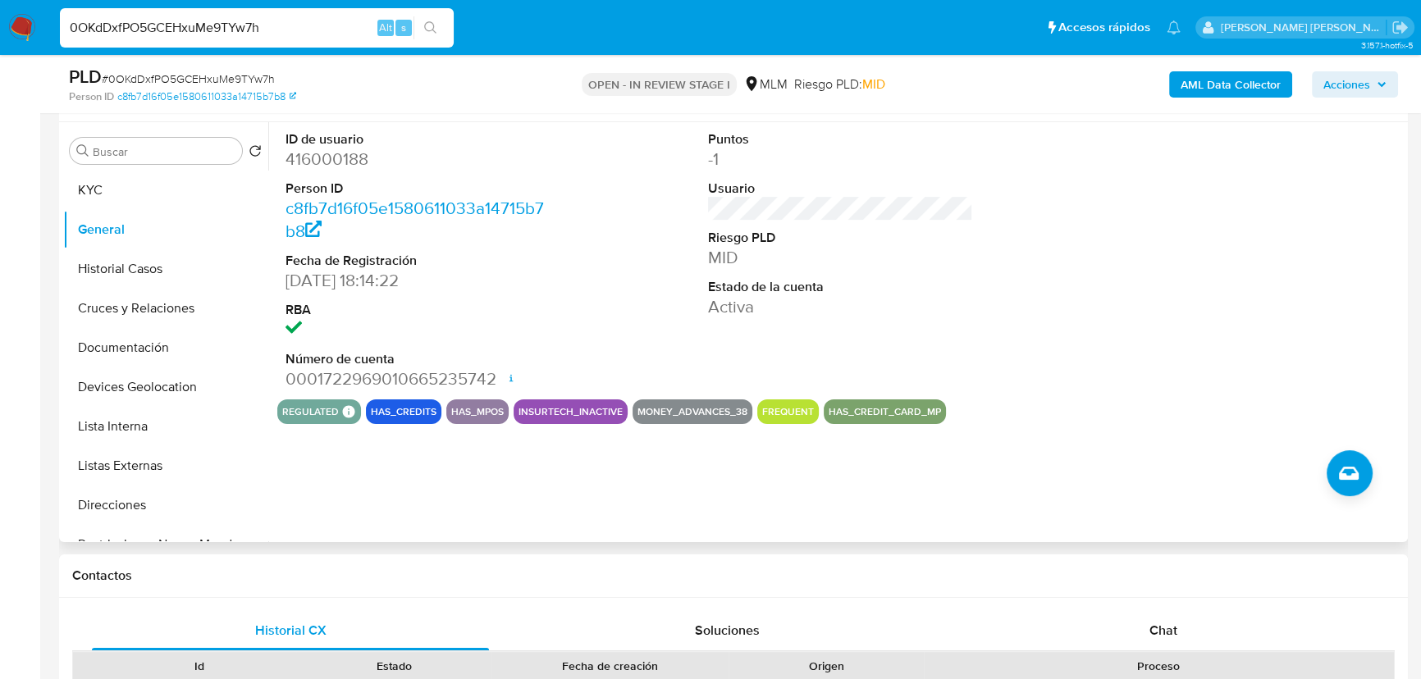
scroll to position [328, 0]
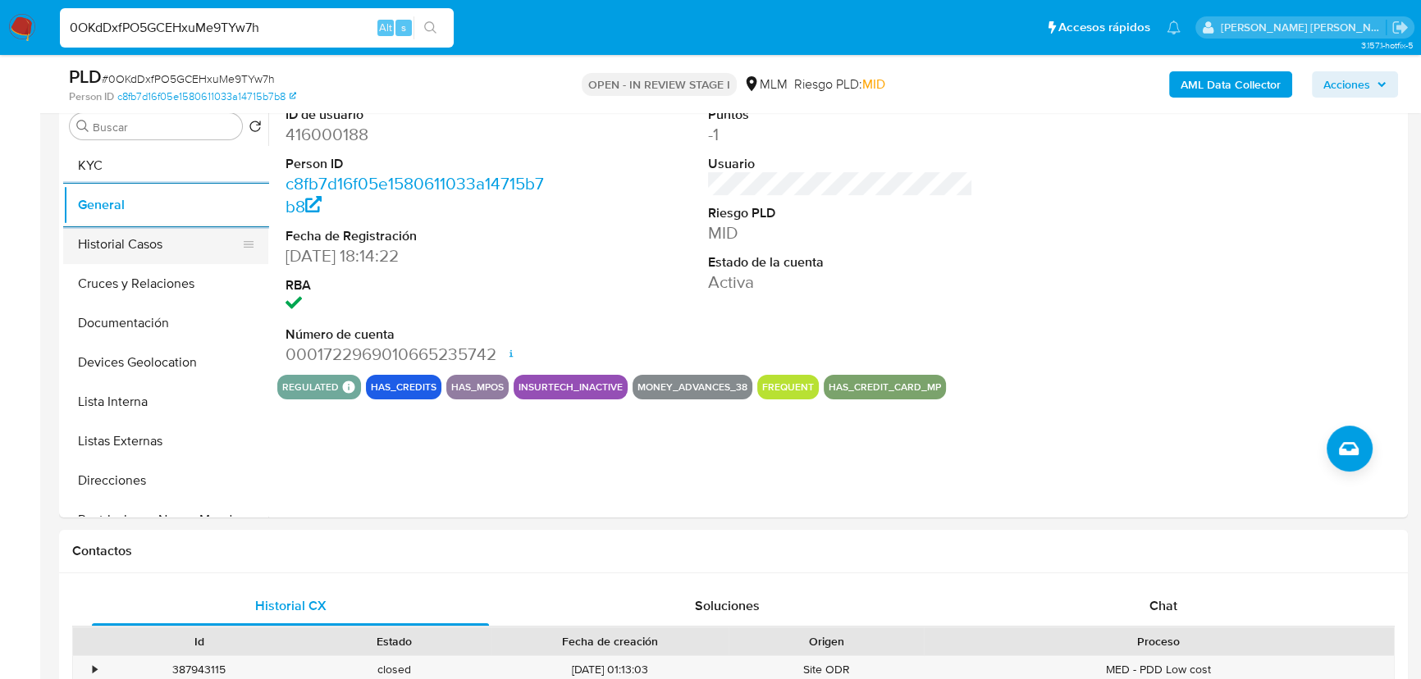
click at [167, 248] on button "Historial Casos" at bounding box center [159, 244] width 192 height 39
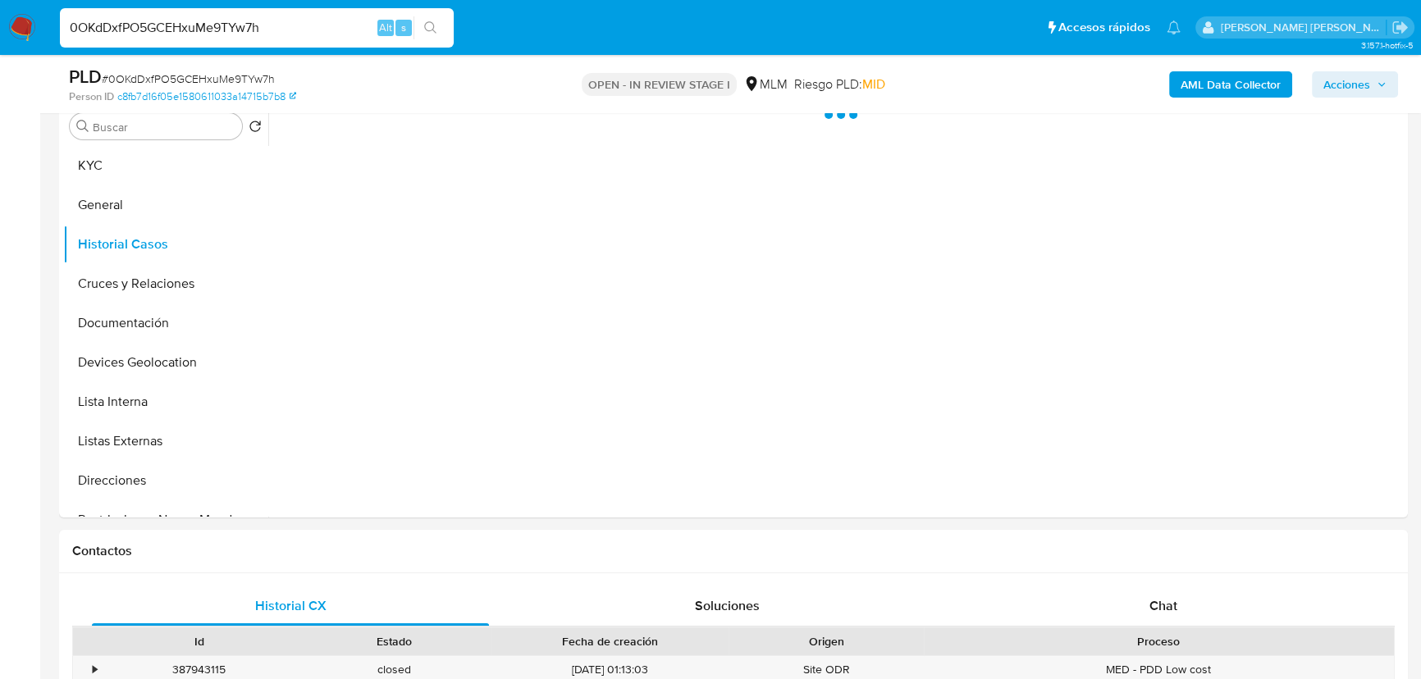
scroll to position [253, 0]
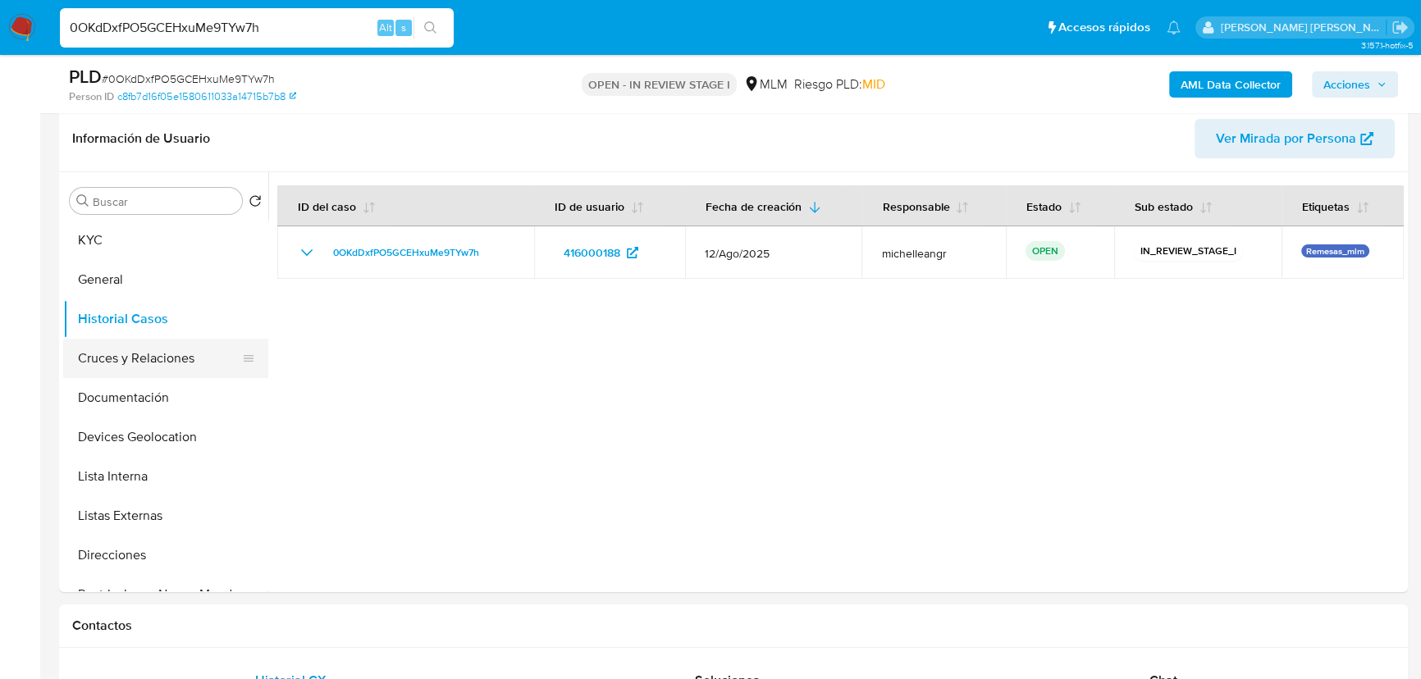
drag, startPoint x: 181, startPoint y: 374, endPoint x: 189, endPoint y: 373, distance: 8.2
click at [185, 372] on button "Cruces y Relaciones" at bounding box center [159, 358] width 192 height 39
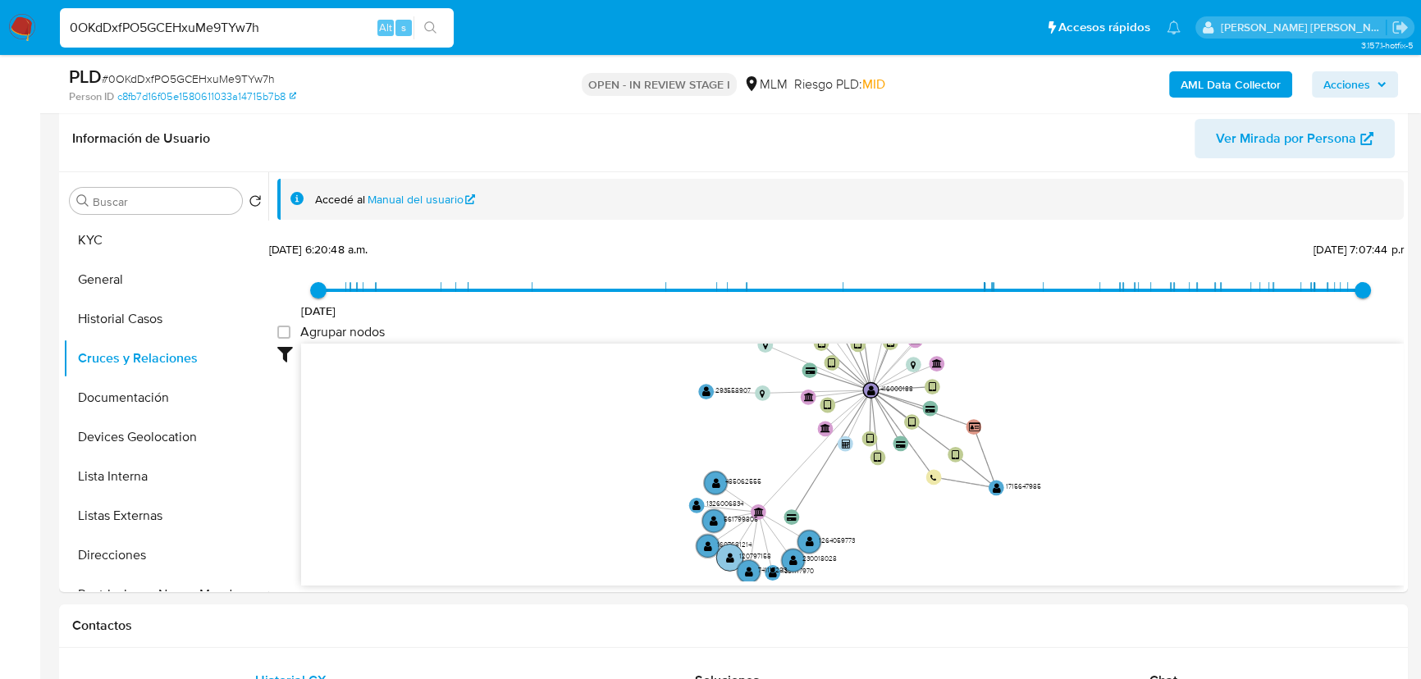
drag, startPoint x: 836, startPoint y: 449, endPoint x: 736, endPoint y: 530, distance: 128.9
click at [736, 537] on g "device-640d552608813b0017a4a423  user-416000188  416000188 device-617240bd088…" at bounding box center [871, 397] width 365 height 371
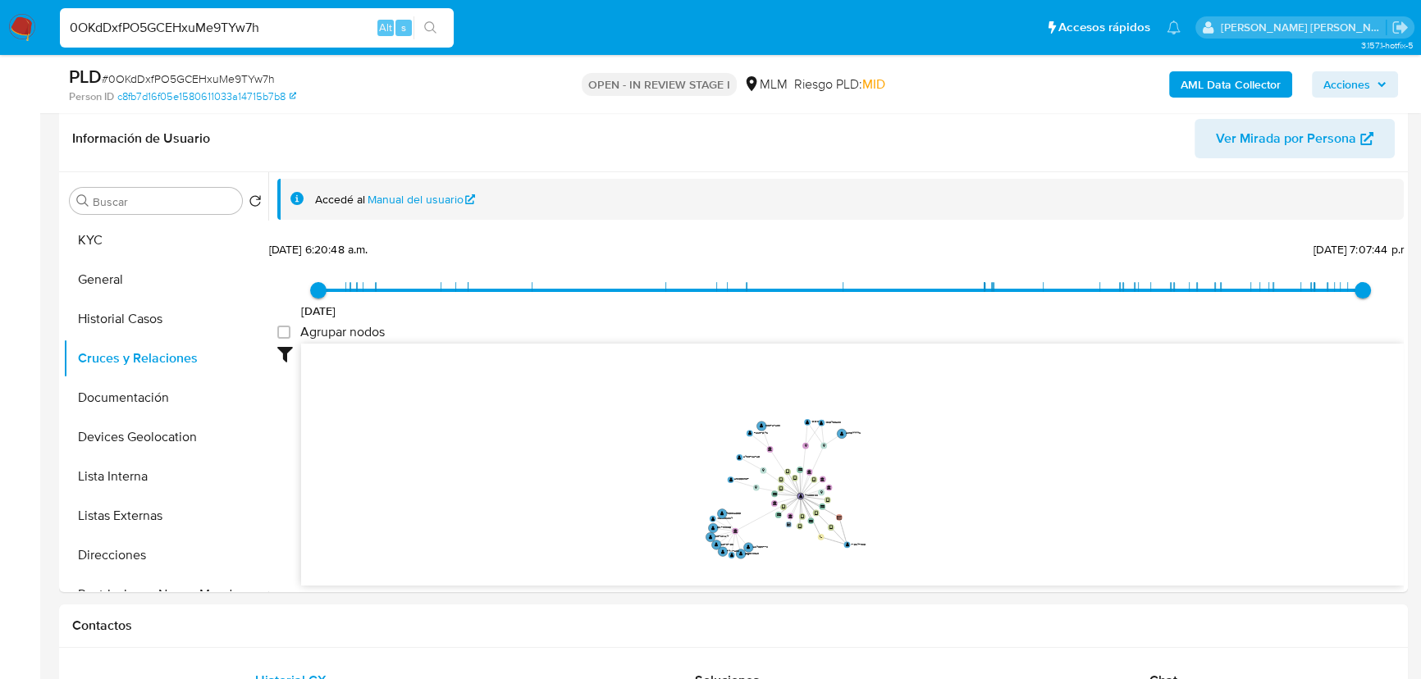
drag, startPoint x: 824, startPoint y: 394, endPoint x: 780, endPoint y: 456, distance: 76.0
click at [800, 460] on icon "device-640d552608813b0017a4a423  user-416000188  416000188 device-617240bd088…" at bounding box center [852, 463] width 1102 height 238
click at [149, 392] on button "Documentación" at bounding box center [159, 397] width 192 height 39
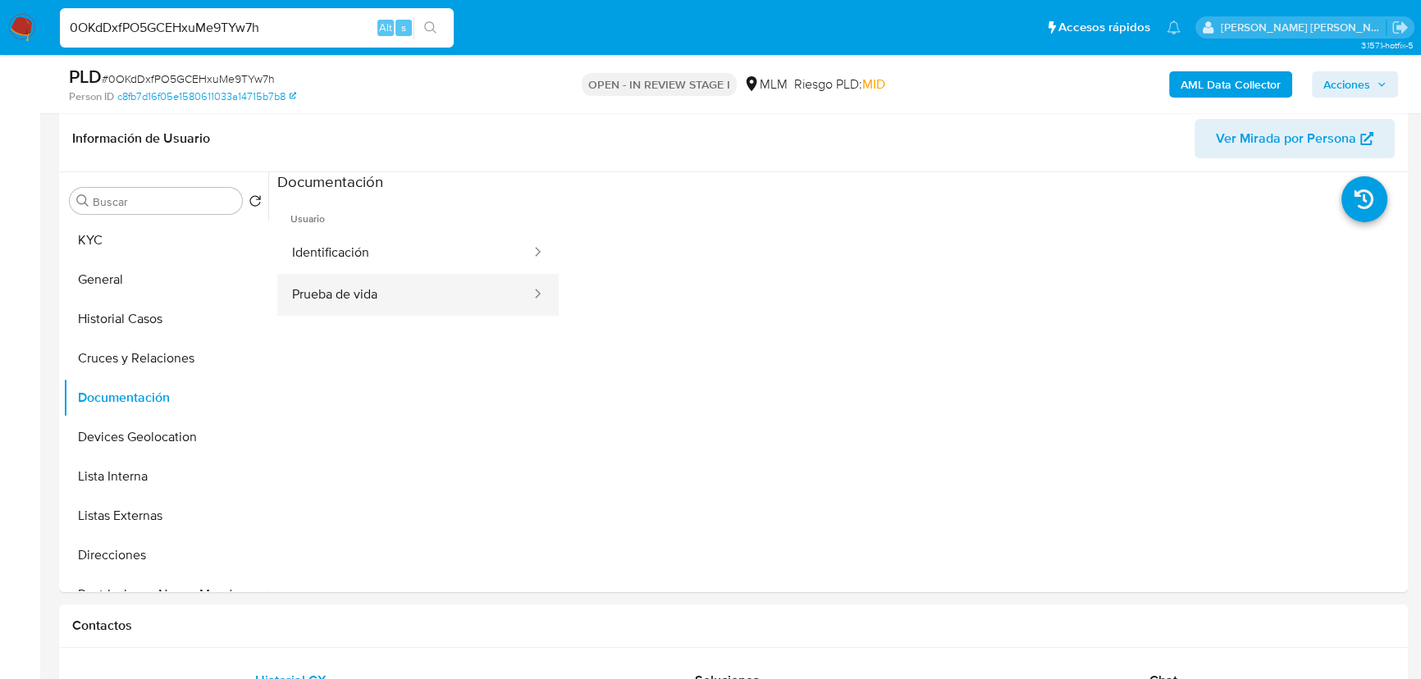
drag, startPoint x: 390, startPoint y: 253, endPoint x: 538, endPoint y: 277, distance: 149.5
click at [405, 253] on button "Identificación" at bounding box center [404, 253] width 255 height 42
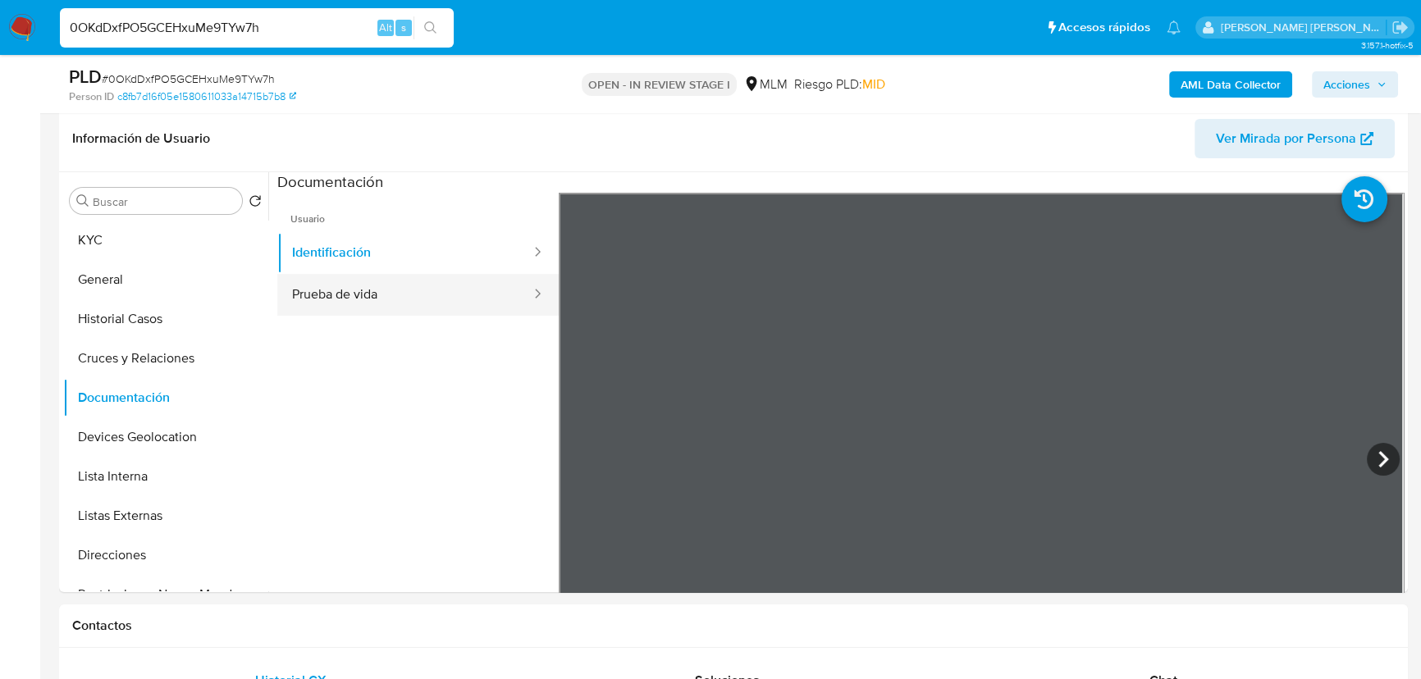
drag, startPoint x: 411, startPoint y: 276, endPoint x: 478, endPoint y: 293, distance: 69.2
click at [412, 276] on button "Prueba de vida" at bounding box center [404, 295] width 255 height 42
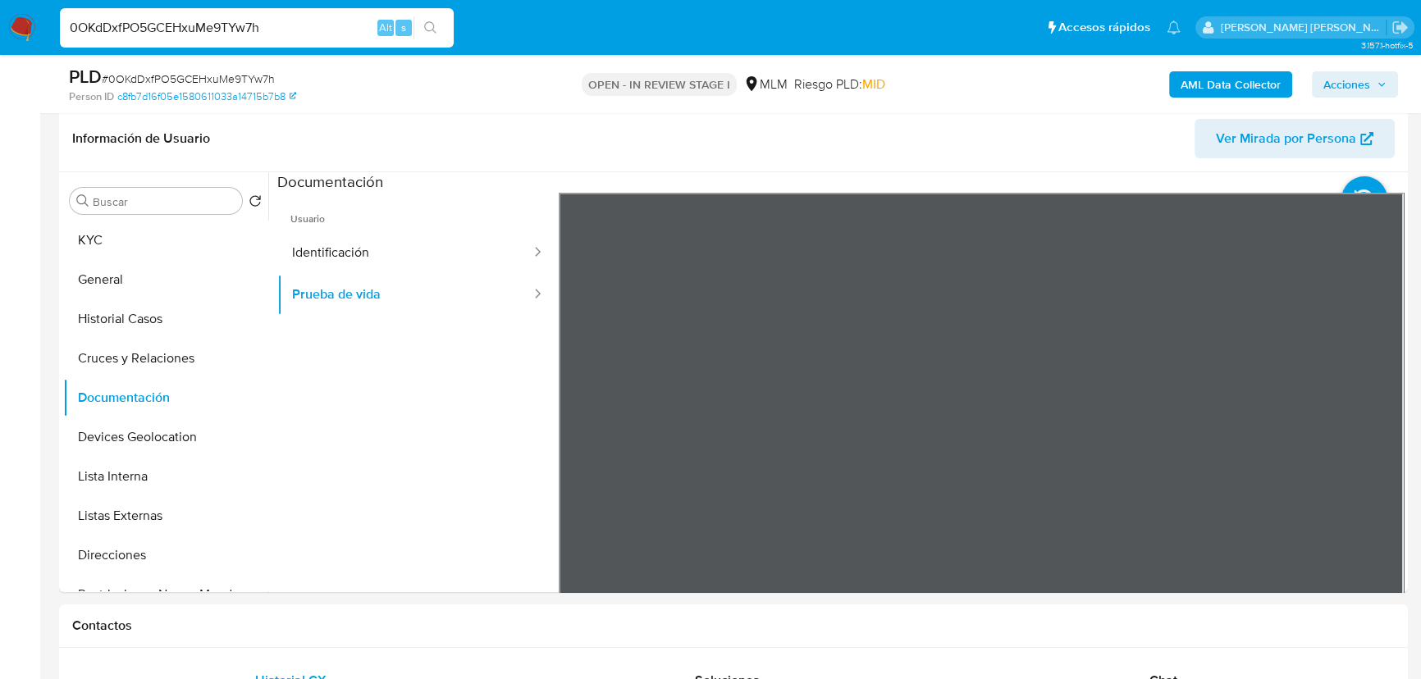
drag, startPoint x: 190, startPoint y: 431, endPoint x: 349, endPoint y: 436, distance: 159.2
click at [194, 431] on button "Devices Geolocation" at bounding box center [165, 436] width 205 height 39
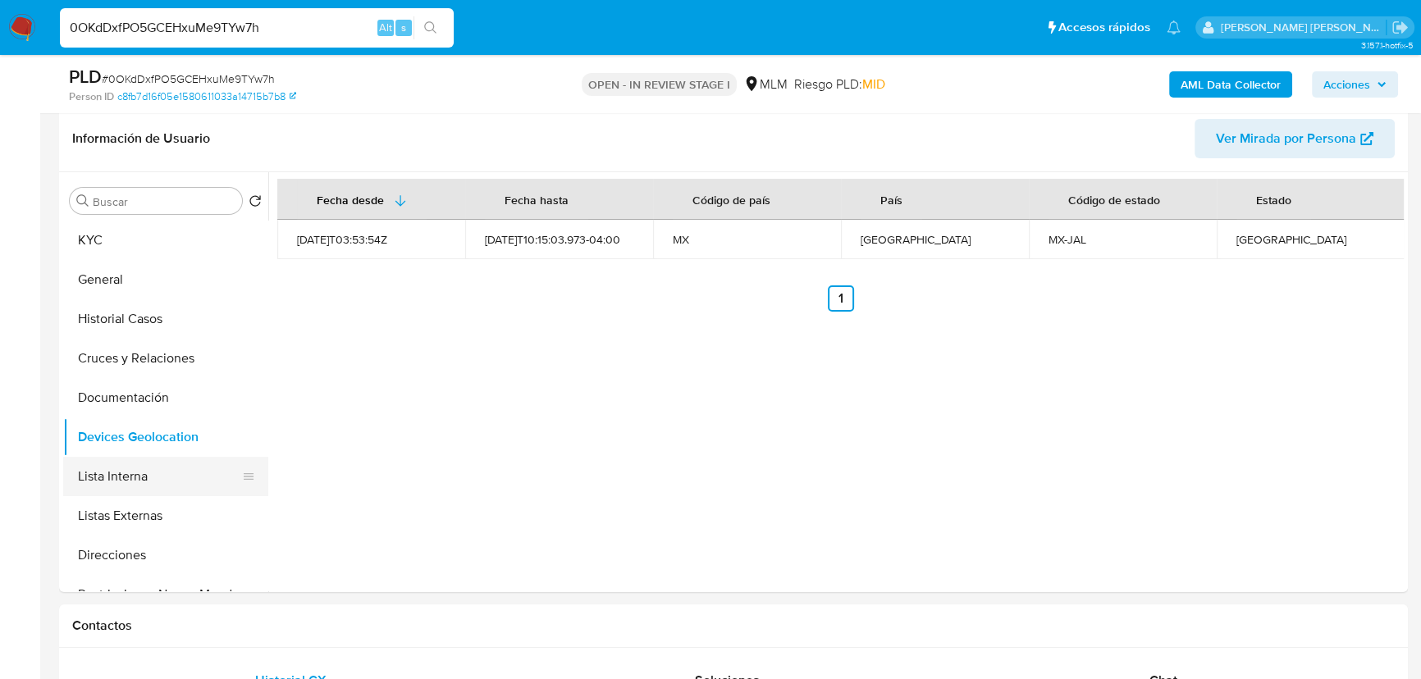
drag, startPoint x: 131, startPoint y: 470, endPoint x: 153, endPoint y: 490, distance: 30.2
click at [132, 470] on button "Lista Interna" at bounding box center [159, 476] width 192 height 39
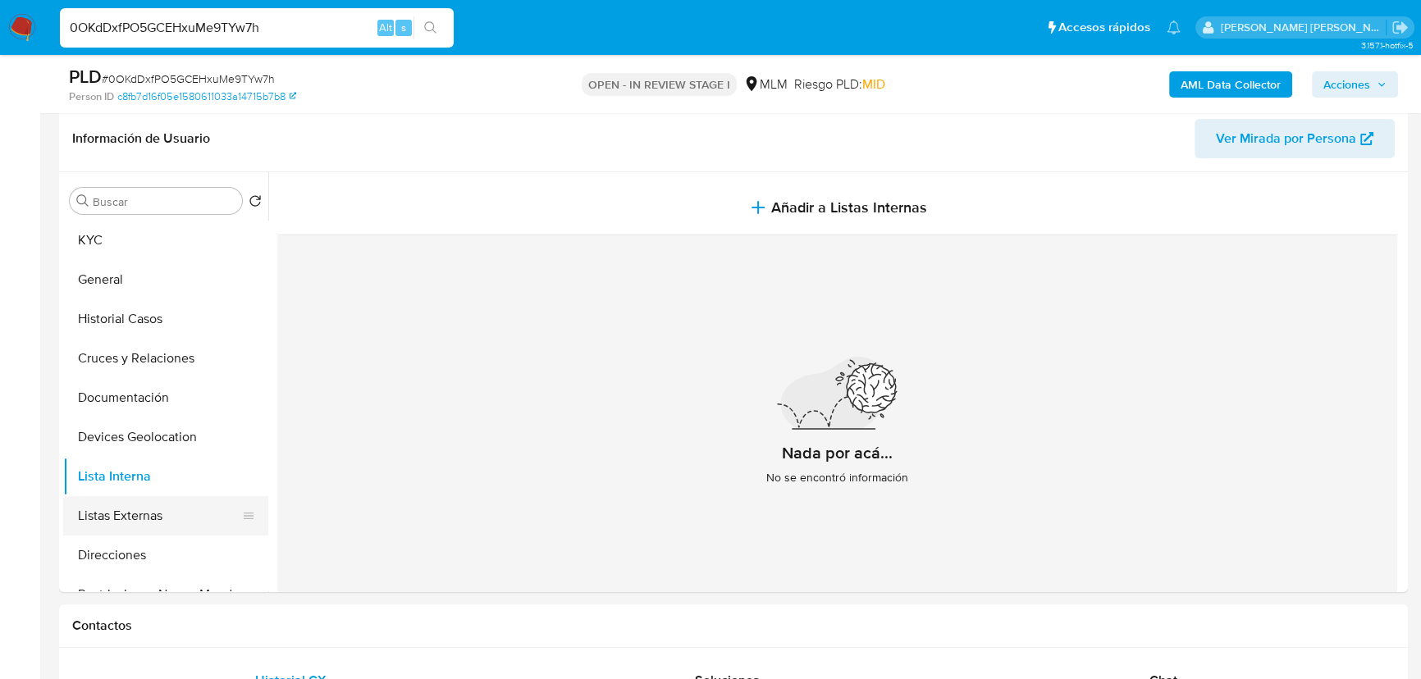
click at [148, 517] on button "Listas Externas" at bounding box center [159, 515] width 192 height 39
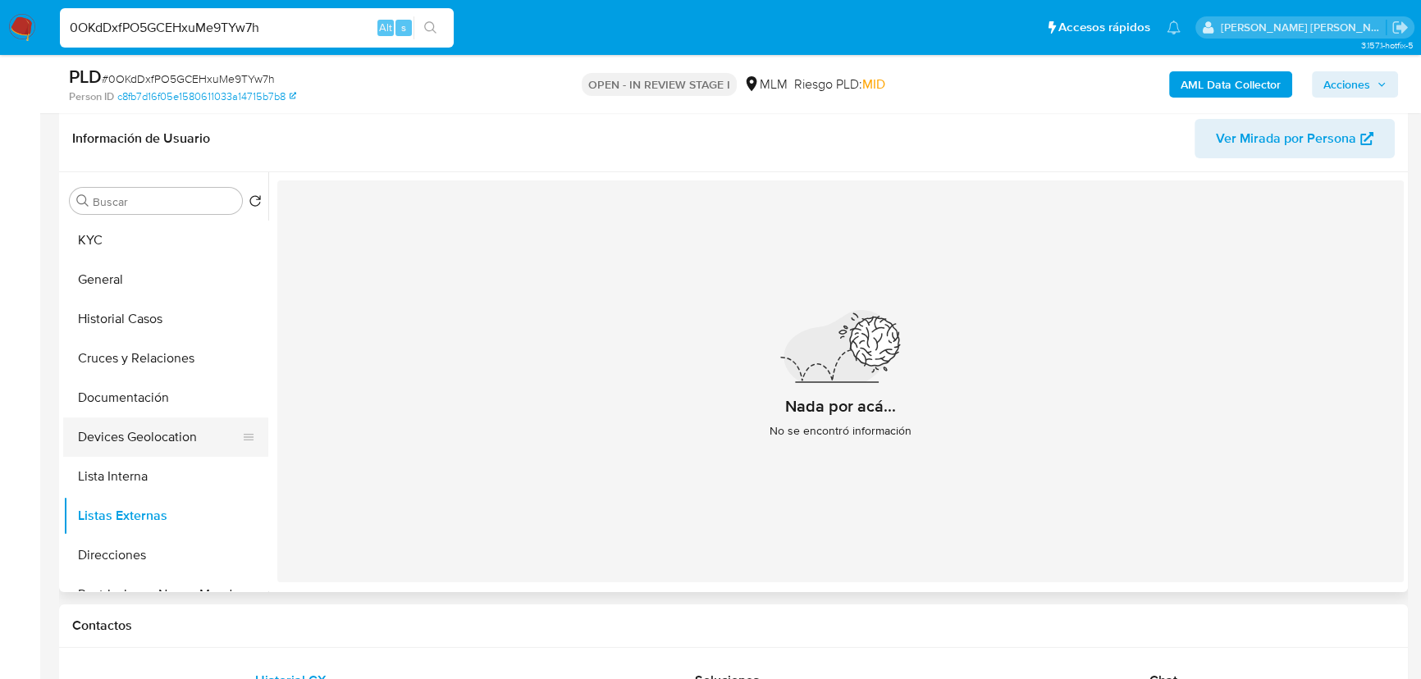
drag, startPoint x: 148, startPoint y: 440, endPoint x: 162, endPoint y: 428, distance: 18.6
click at [148, 439] on button "Devices Geolocation" at bounding box center [159, 436] width 192 height 39
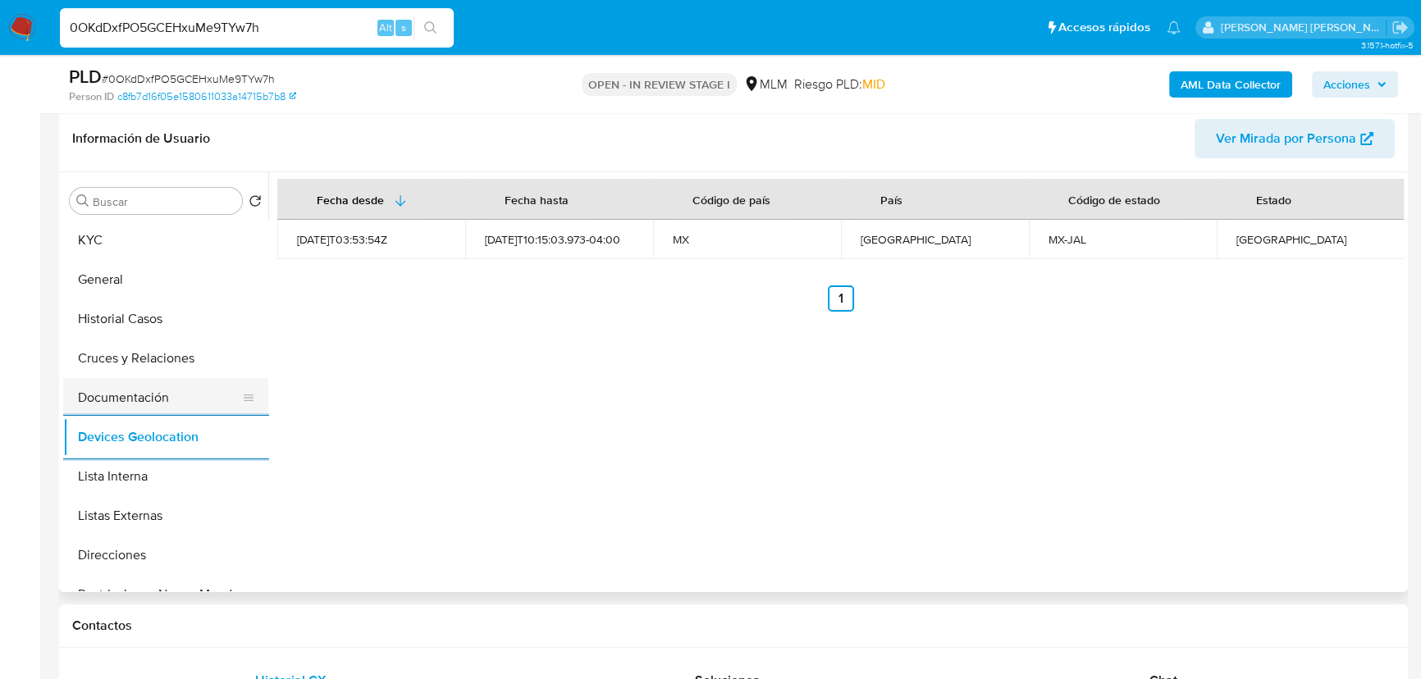
click at [123, 399] on button "Documentación" at bounding box center [159, 397] width 192 height 39
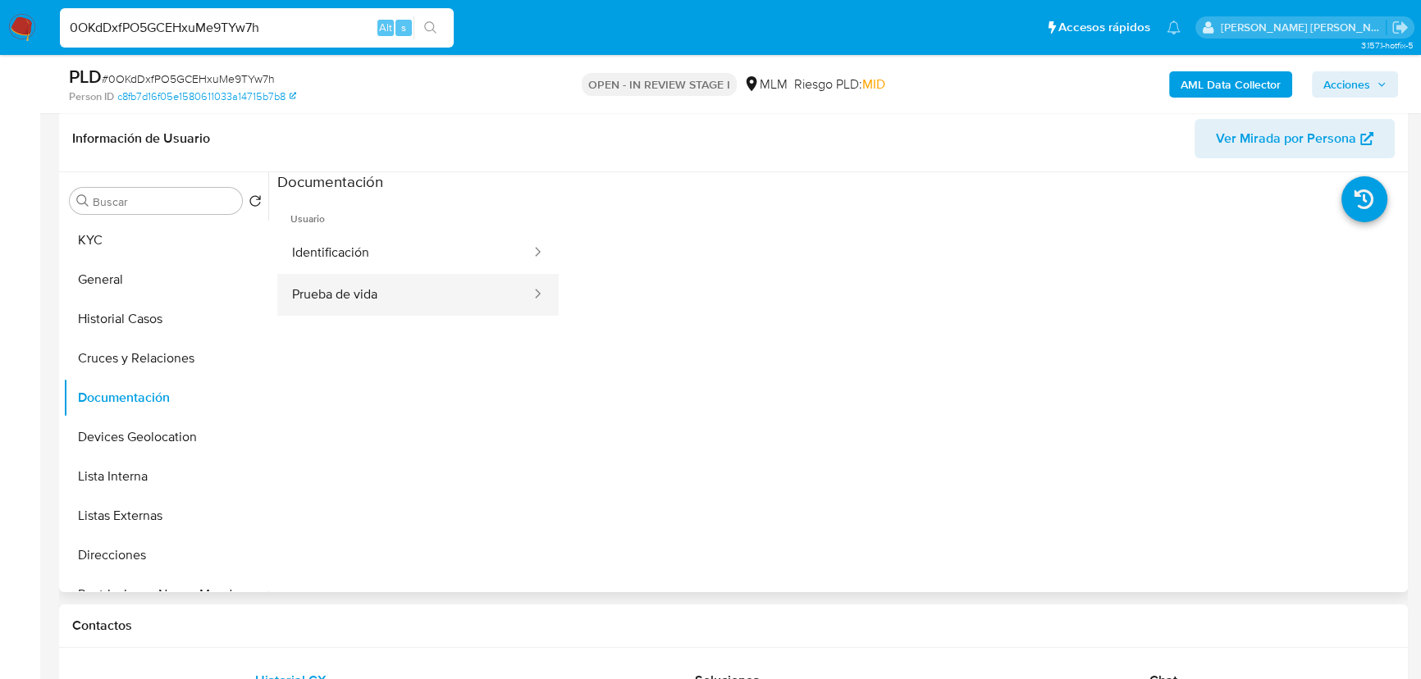
click at [406, 288] on button "Prueba de vida" at bounding box center [404, 295] width 255 height 42
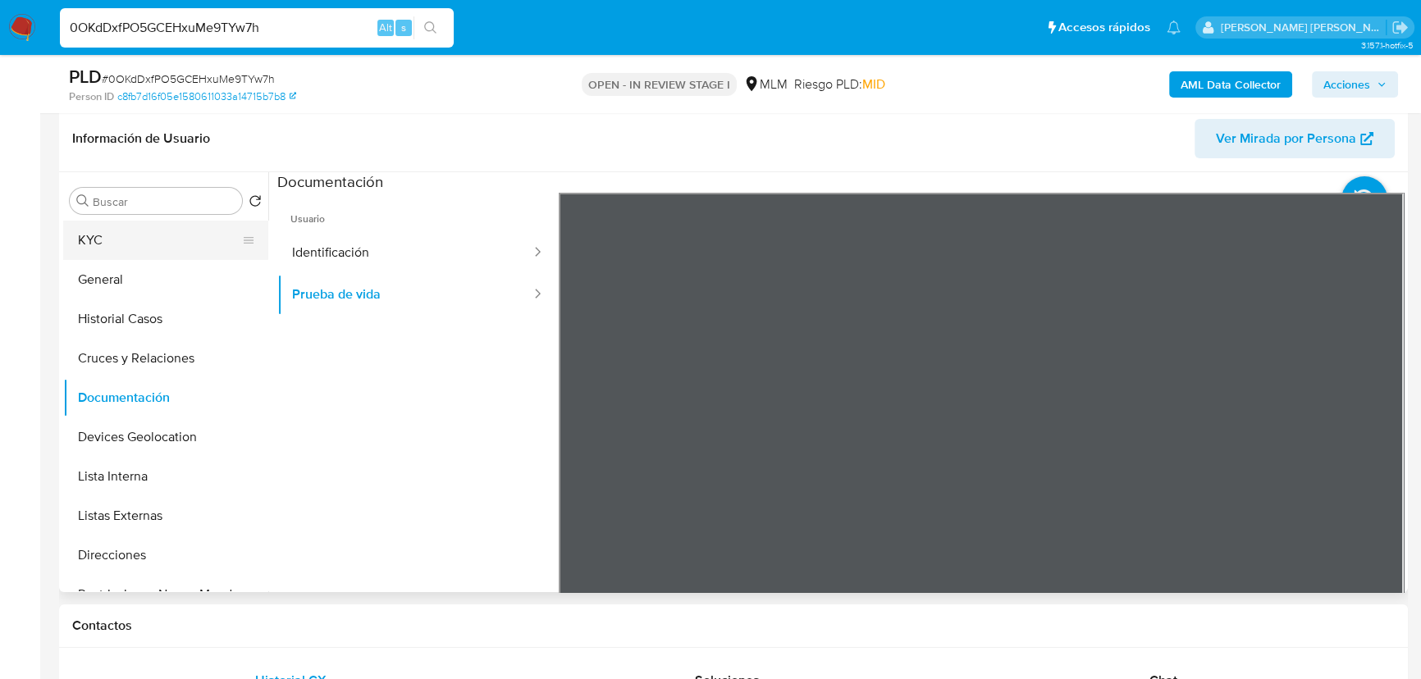
drag, startPoint x: 113, startPoint y: 268, endPoint x: 125, endPoint y: 253, distance: 19.9
click at [115, 265] on button "General" at bounding box center [165, 279] width 205 height 39
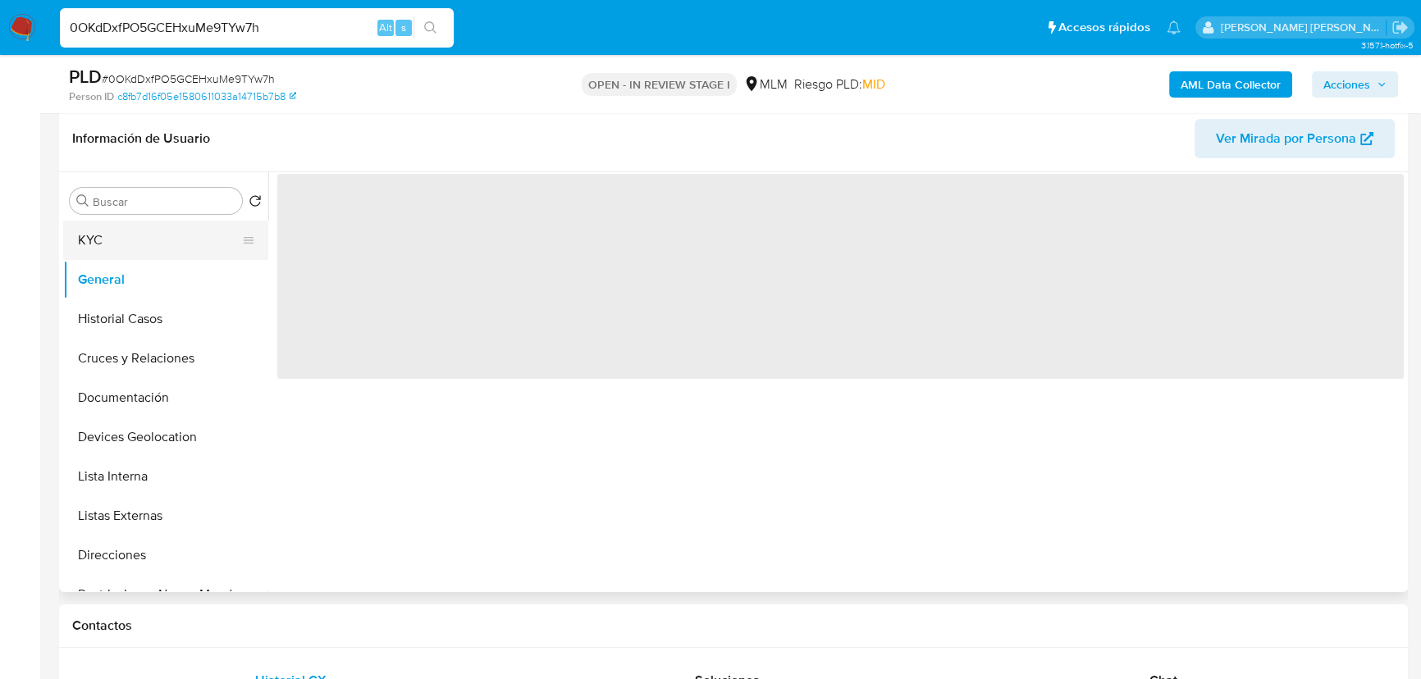
click at [125, 252] on button "KYC" at bounding box center [159, 240] width 192 height 39
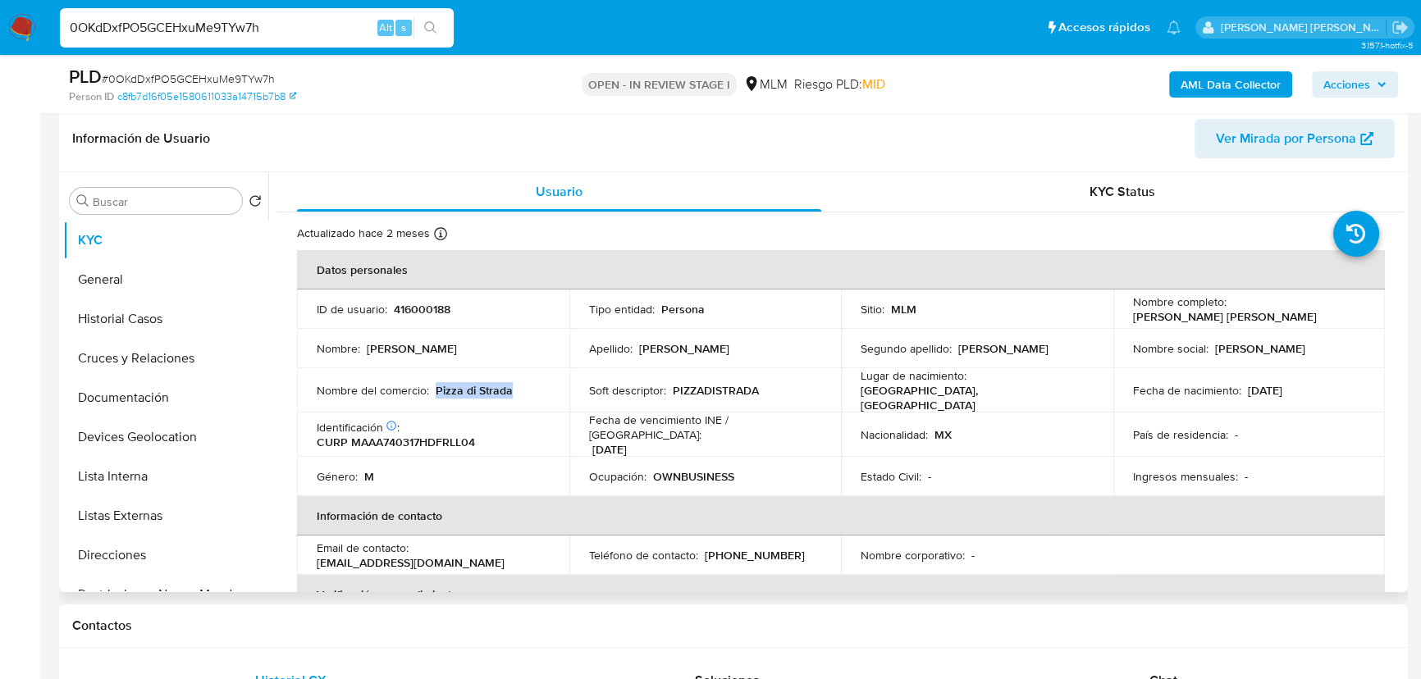
drag, startPoint x: 509, startPoint y: 393, endPoint x: 433, endPoint y: 388, distance: 76.4
click at [433, 388] on div "Nombre del comercio : Pizza di Strada" at bounding box center [433, 390] width 233 height 15
copy p "Pizza di Strada"
click at [125, 553] on button "Direcciones" at bounding box center [159, 555] width 192 height 39
